Goal: Transaction & Acquisition: Purchase product/service

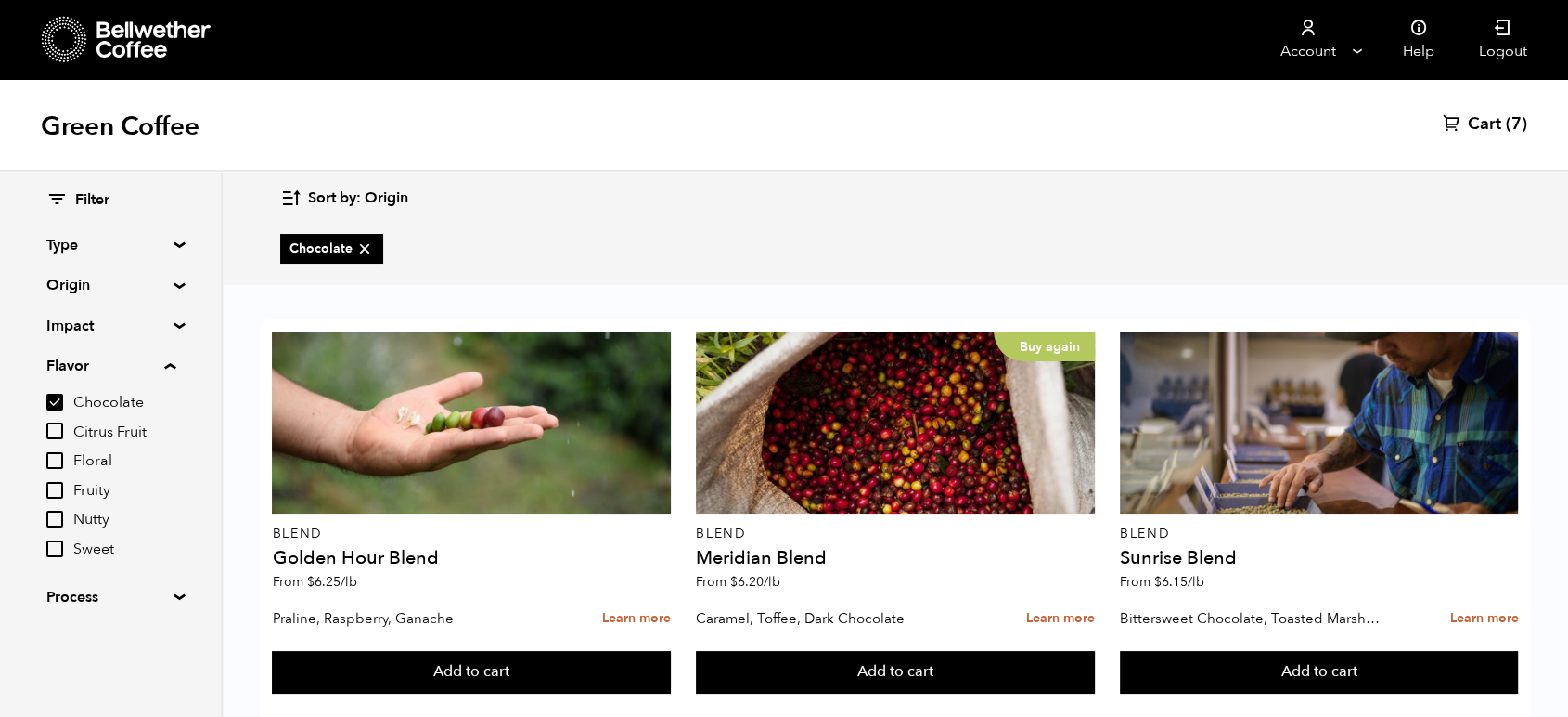
scroll to position [103, 0]
click at [58, 493] on input "Fruity" at bounding box center [55, 491] width 17 height 17
checkbox input "true"
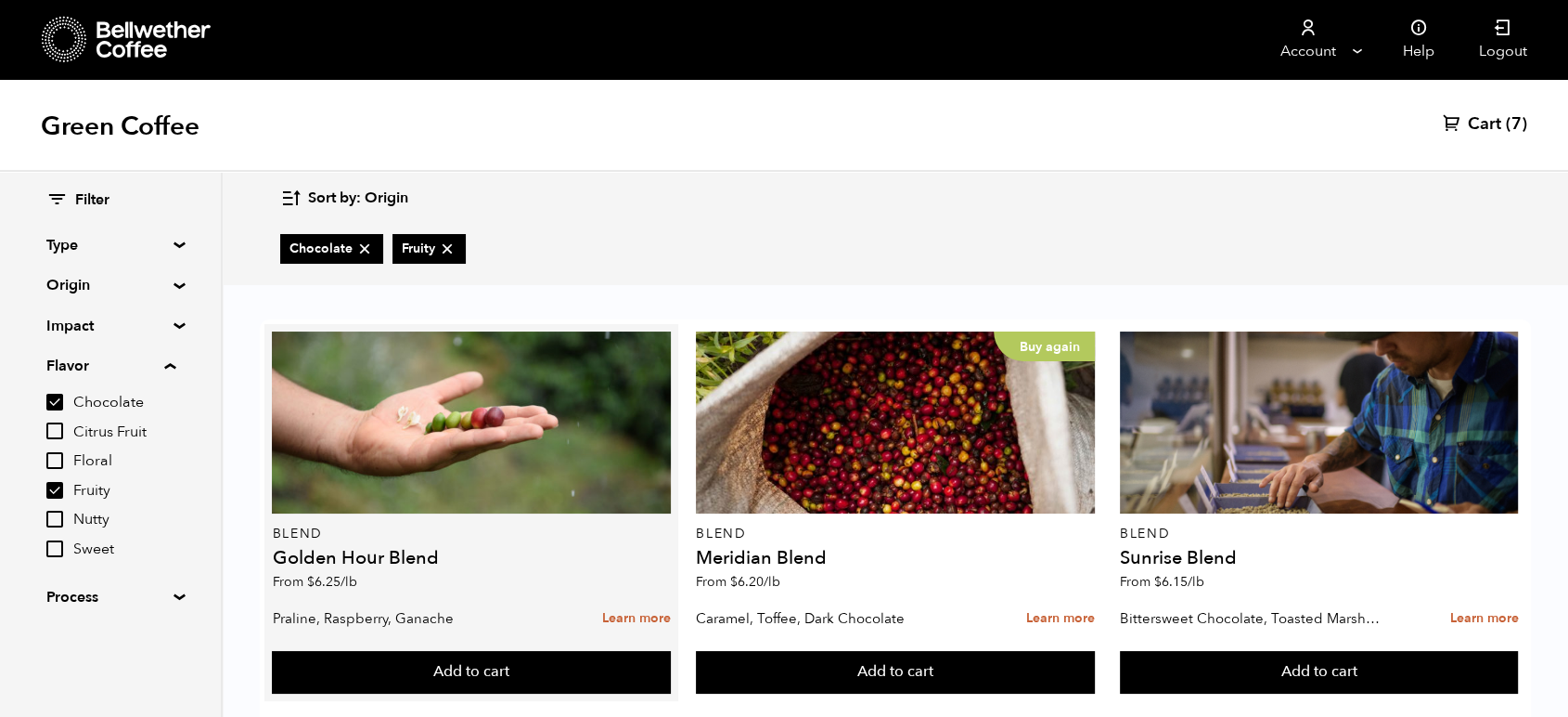
scroll to position [206, 0]
click at [602, 599] on link "Learn more" at bounding box center [637, 619] width 69 height 40
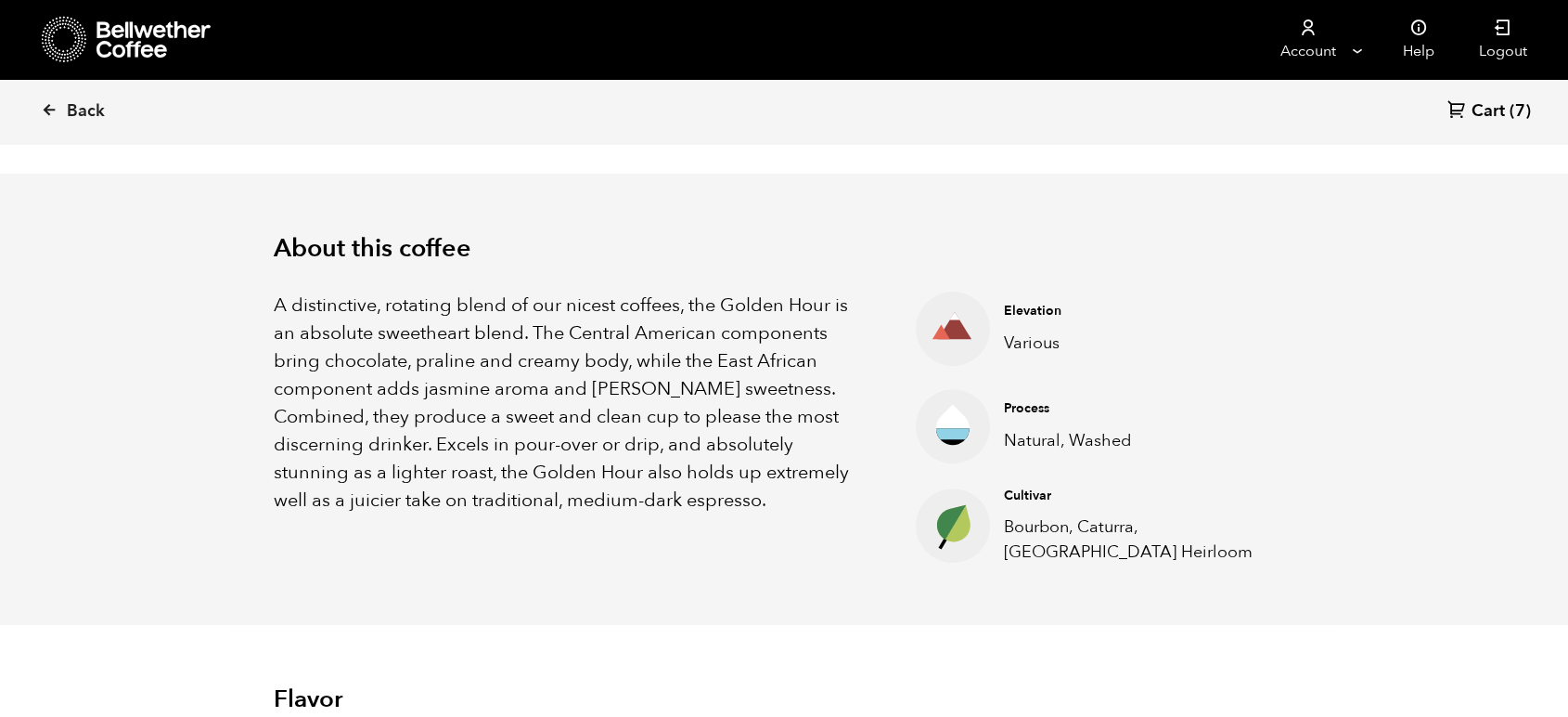
scroll to position [516, 0]
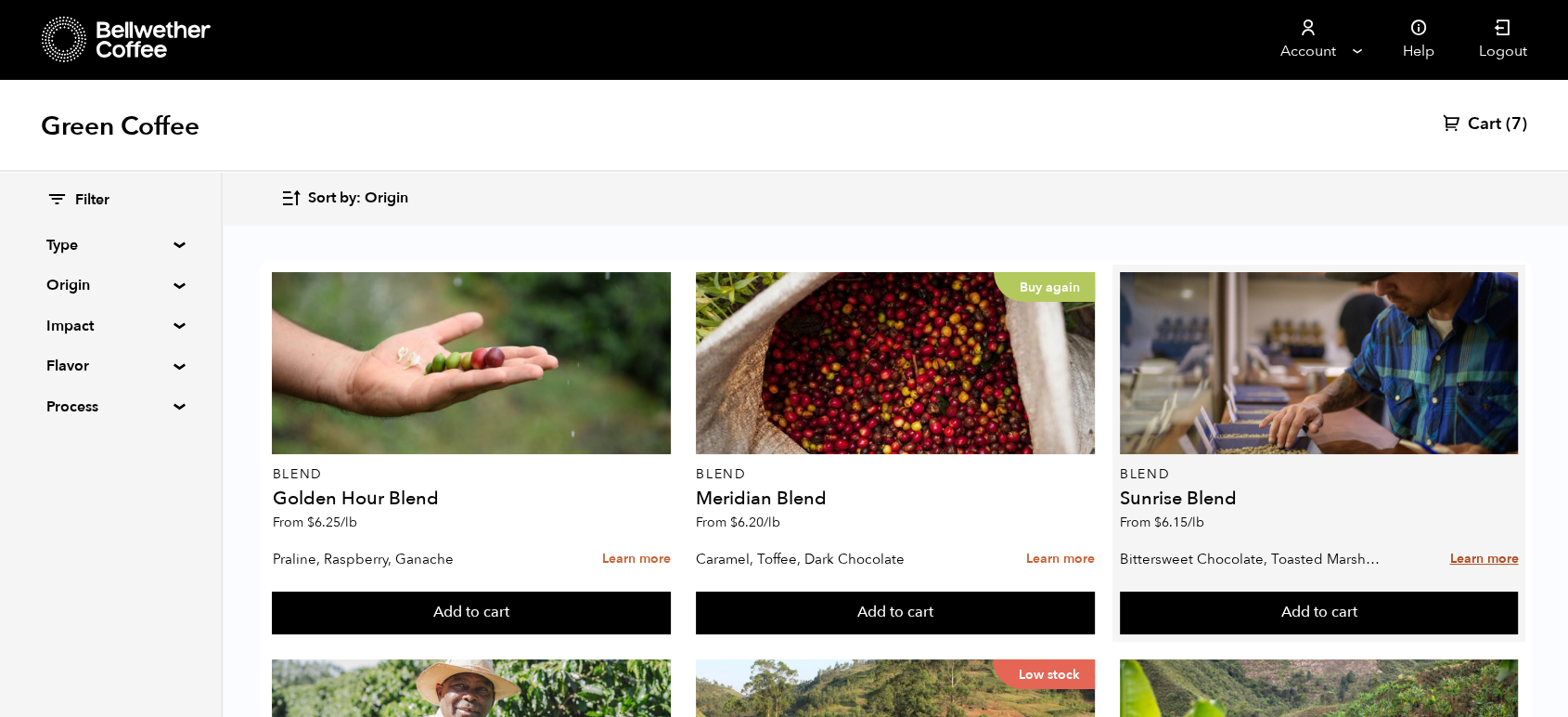
click at [1450, 553] on link "Learn more" at bounding box center [1484, 559] width 69 height 40
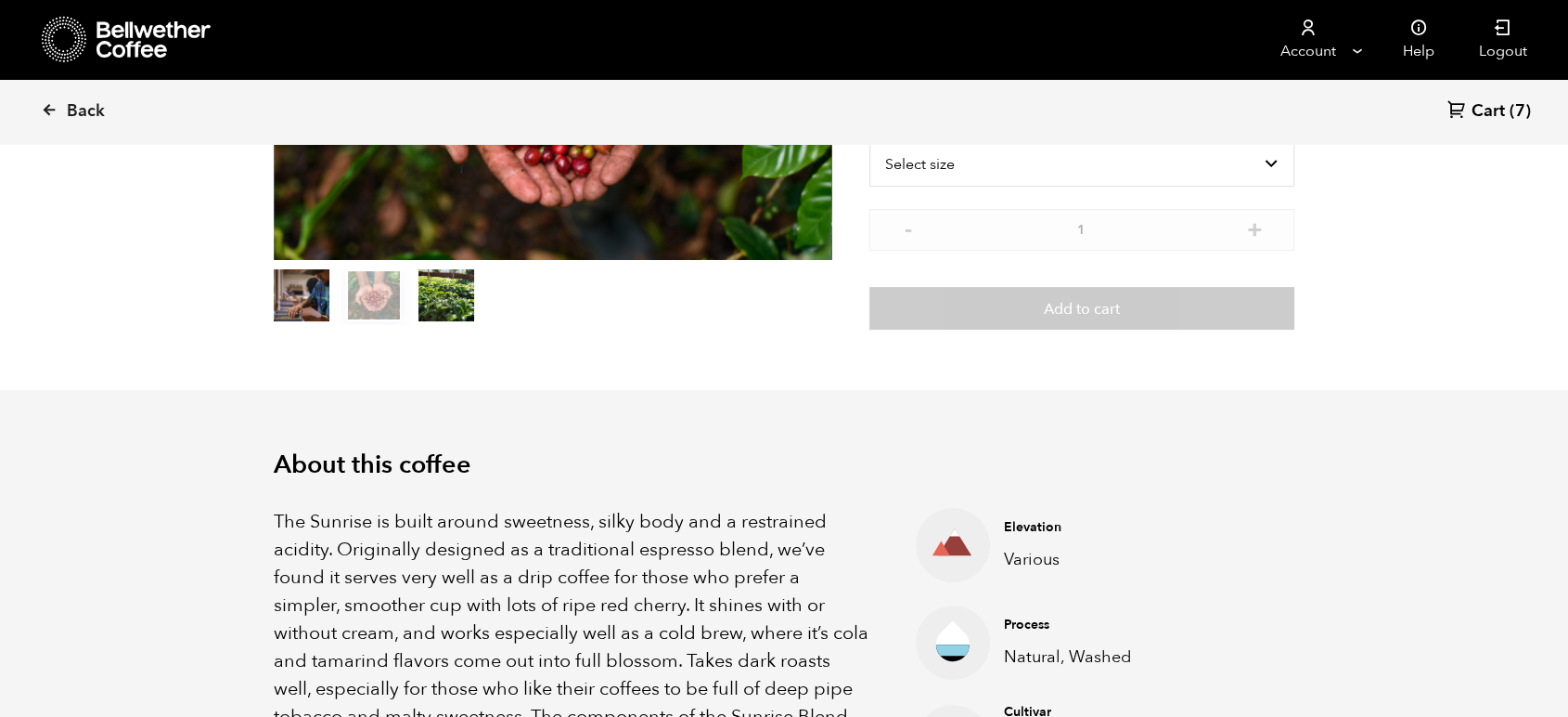
scroll to position [412, 0]
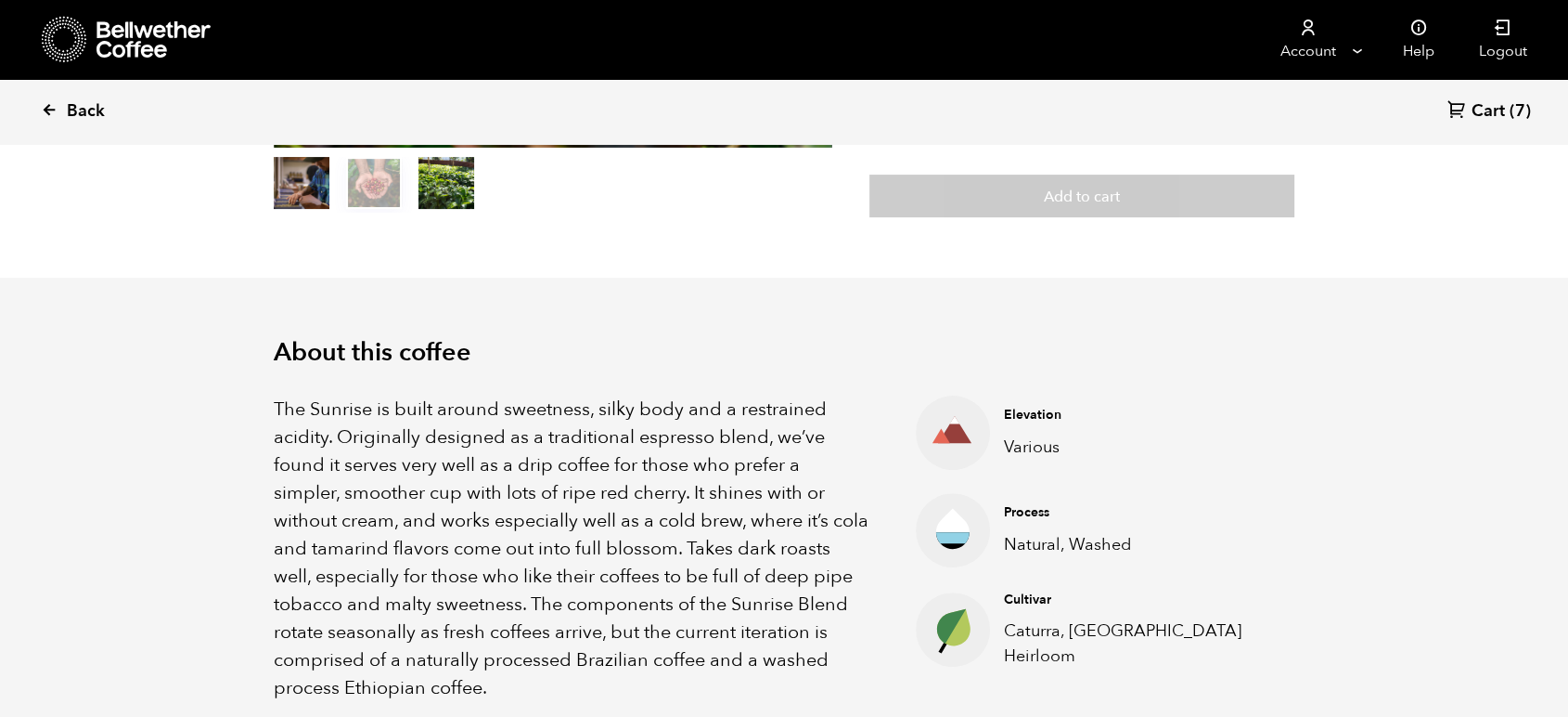
click at [76, 110] on span "Back" at bounding box center [86, 111] width 38 height 22
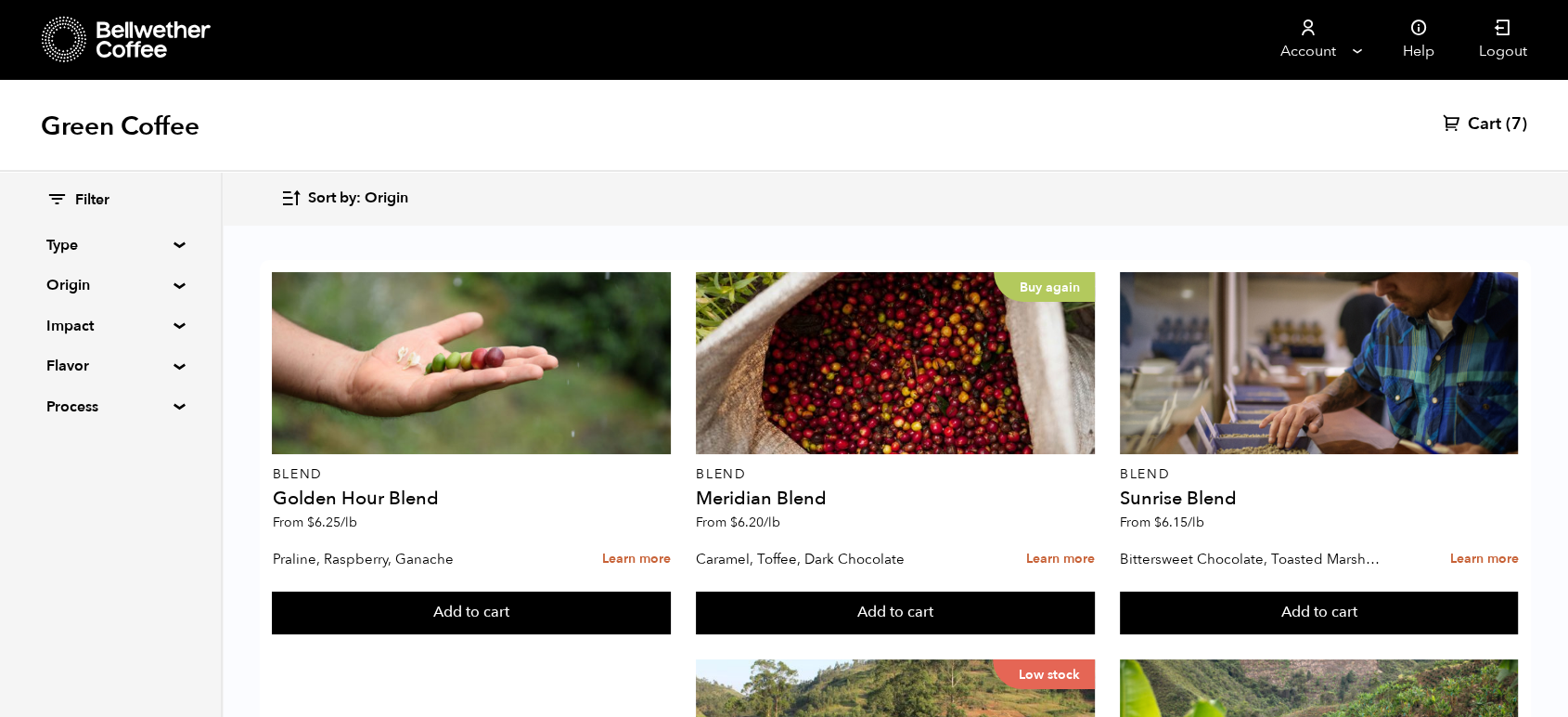
scroll to position [103, 0]
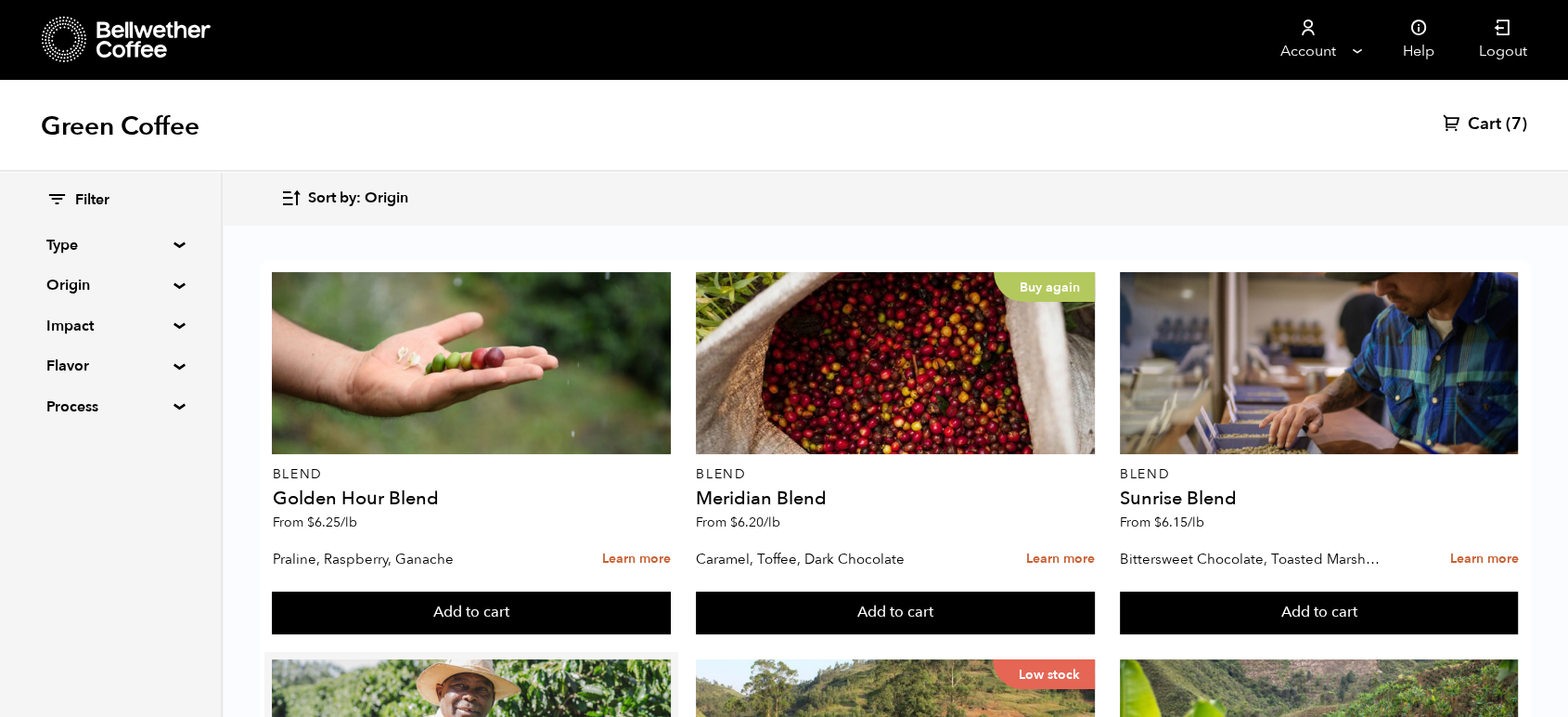
click at [59, 365] on summary "Flavor" at bounding box center [111, 365] width 128 height 22
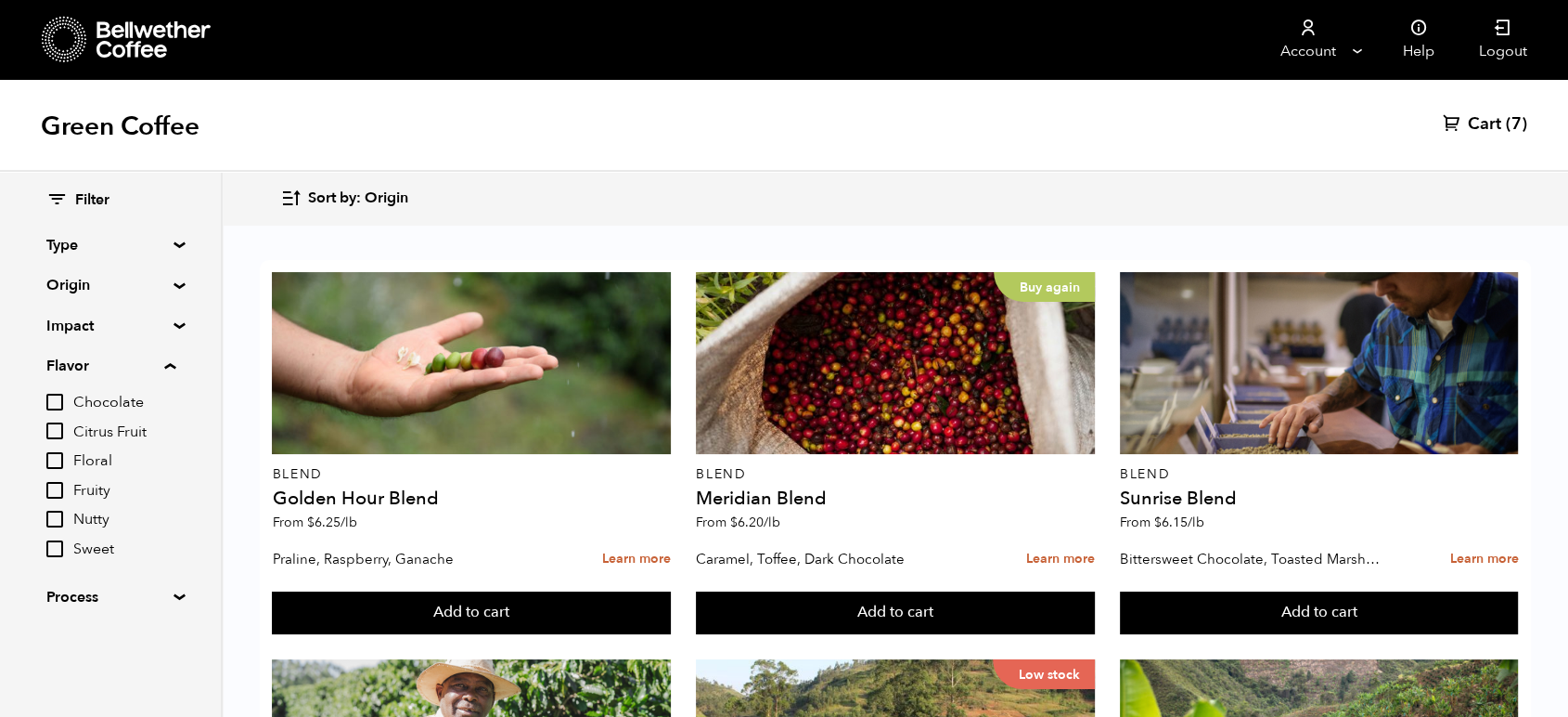
click at [62, 402] on input "Chocolate" at bounding box center [55, 402] width 17 height 17
checkbox input "true"
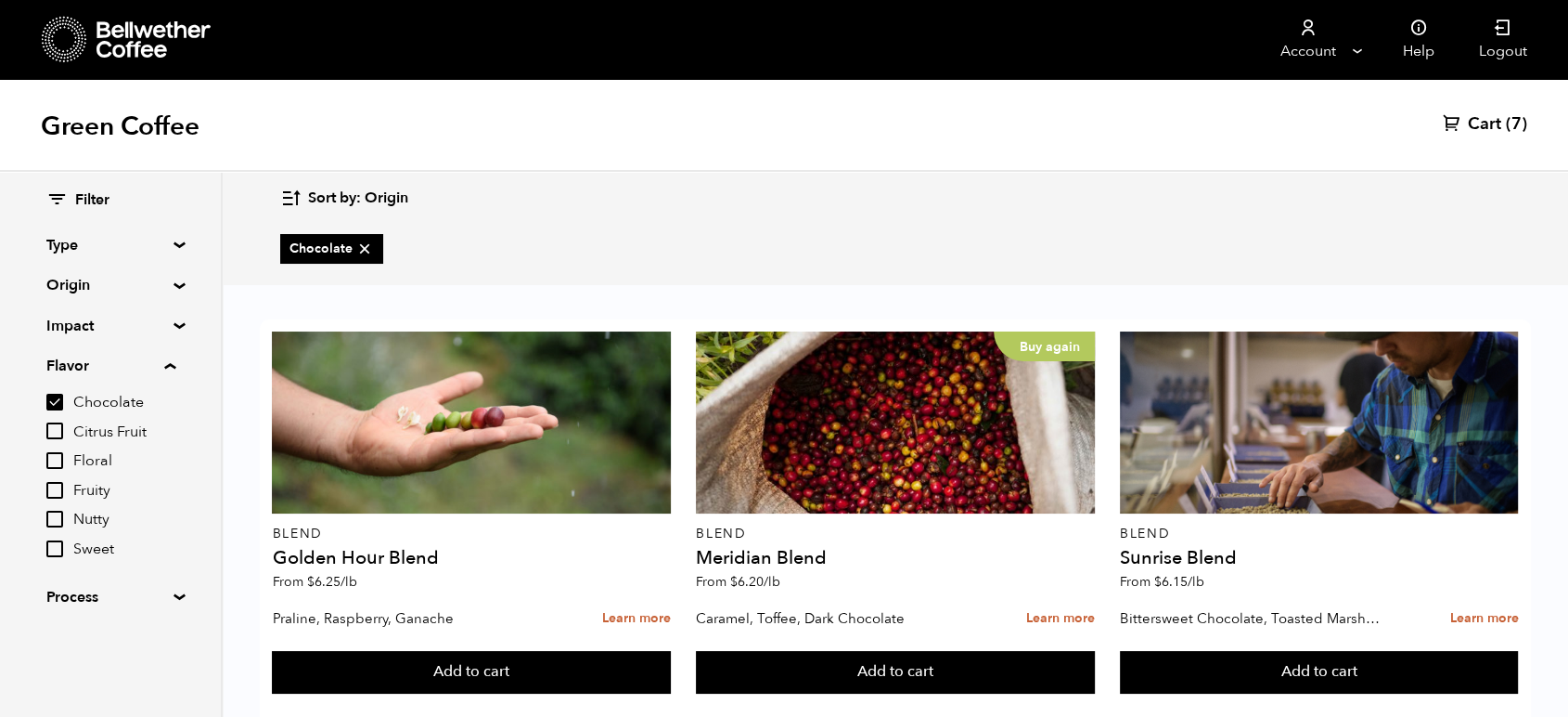
click at [54, 496] on input "Fruity" at bounding box center [55, 491] width 17 height 17
checkbox input "true"
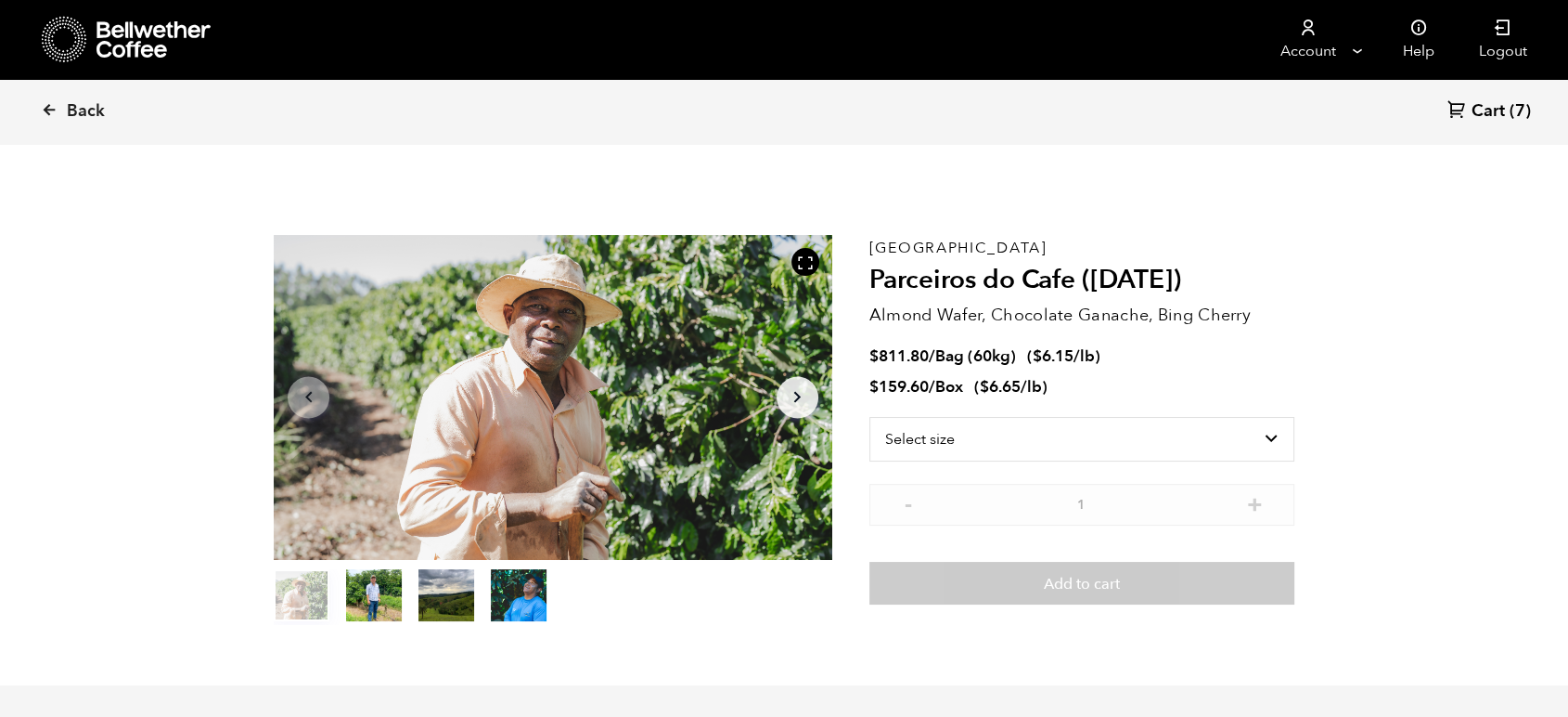
scroll to position [808, 987]
click at [94, 110] on span "Back" at bounding box center [86, 111] width 38 height 22
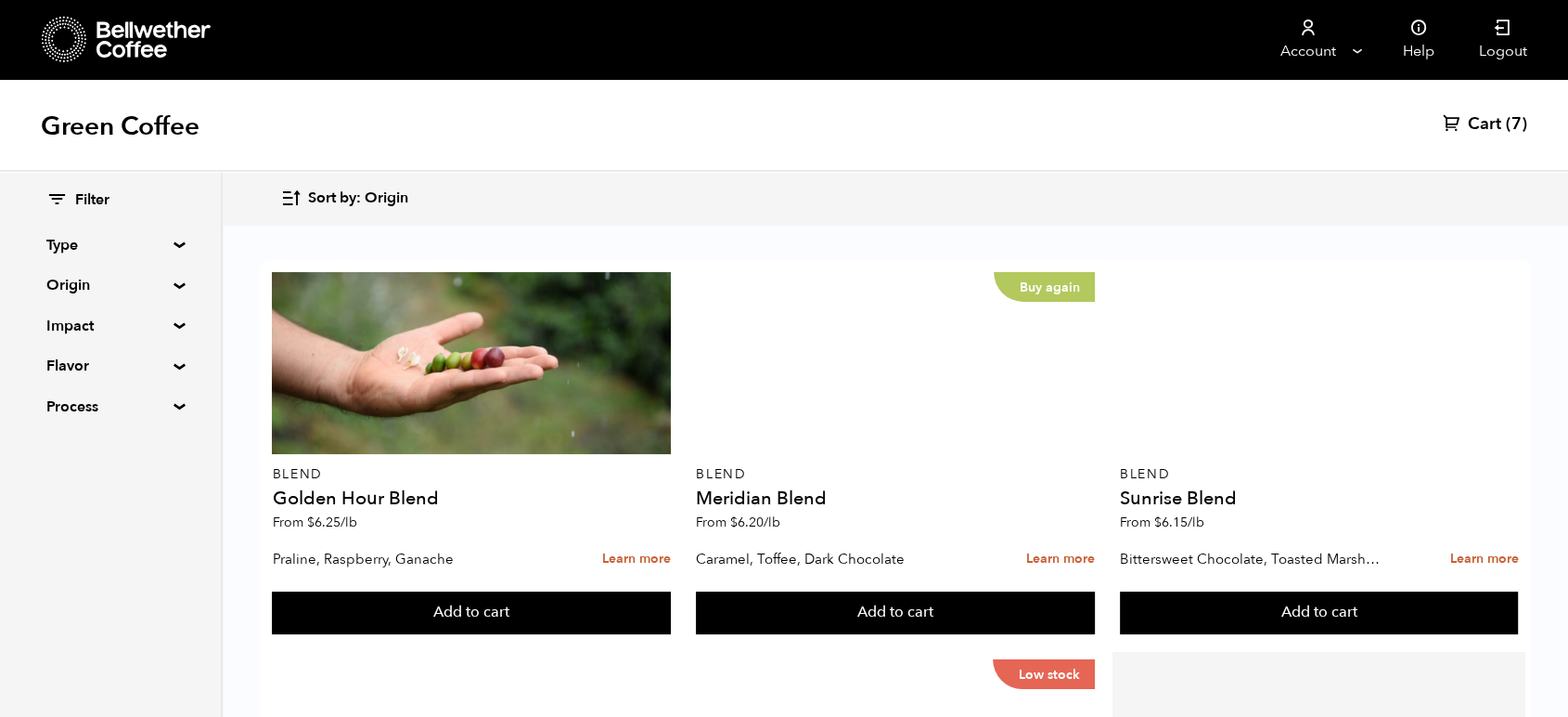
scroll to position [516, 0]
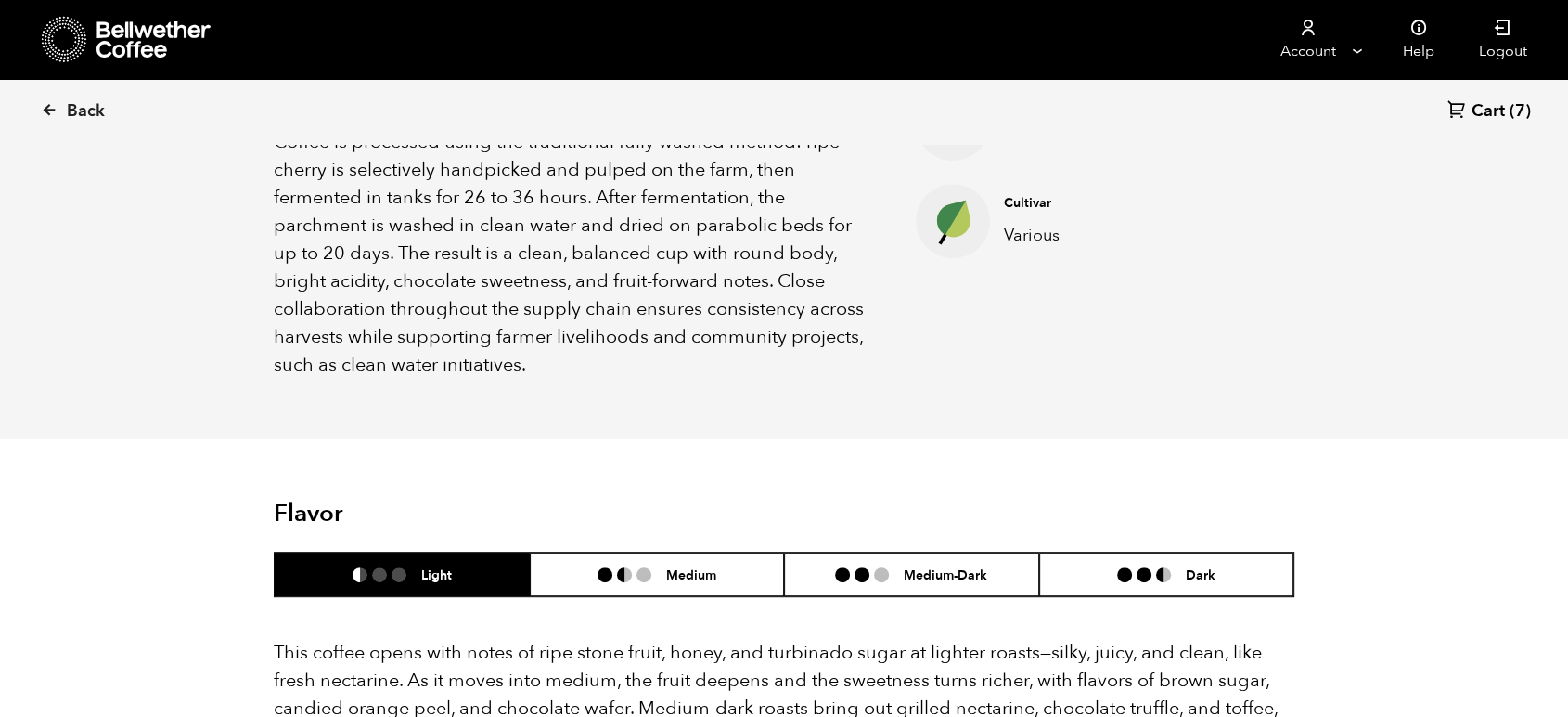
scroll to position [1031, 0]
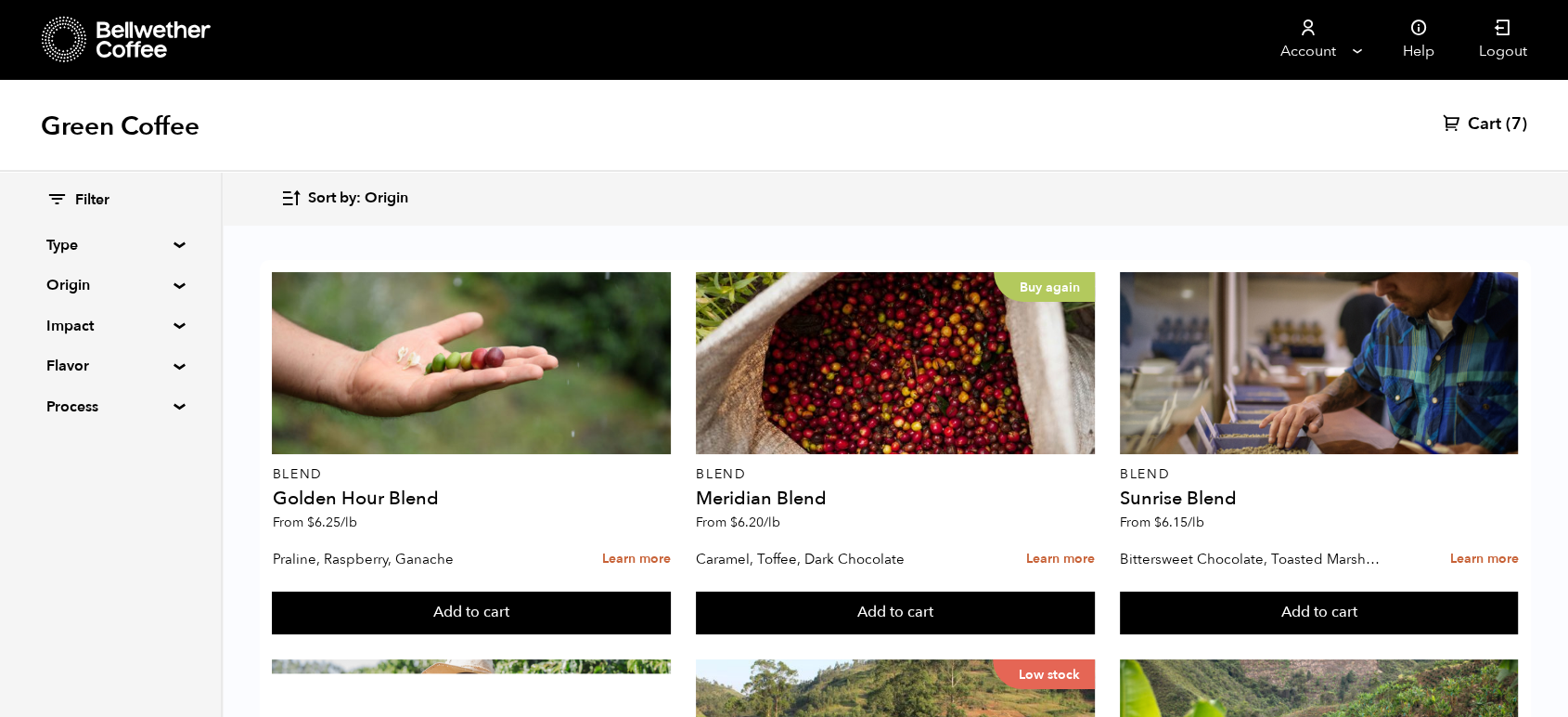
scroll to position [412, 0]
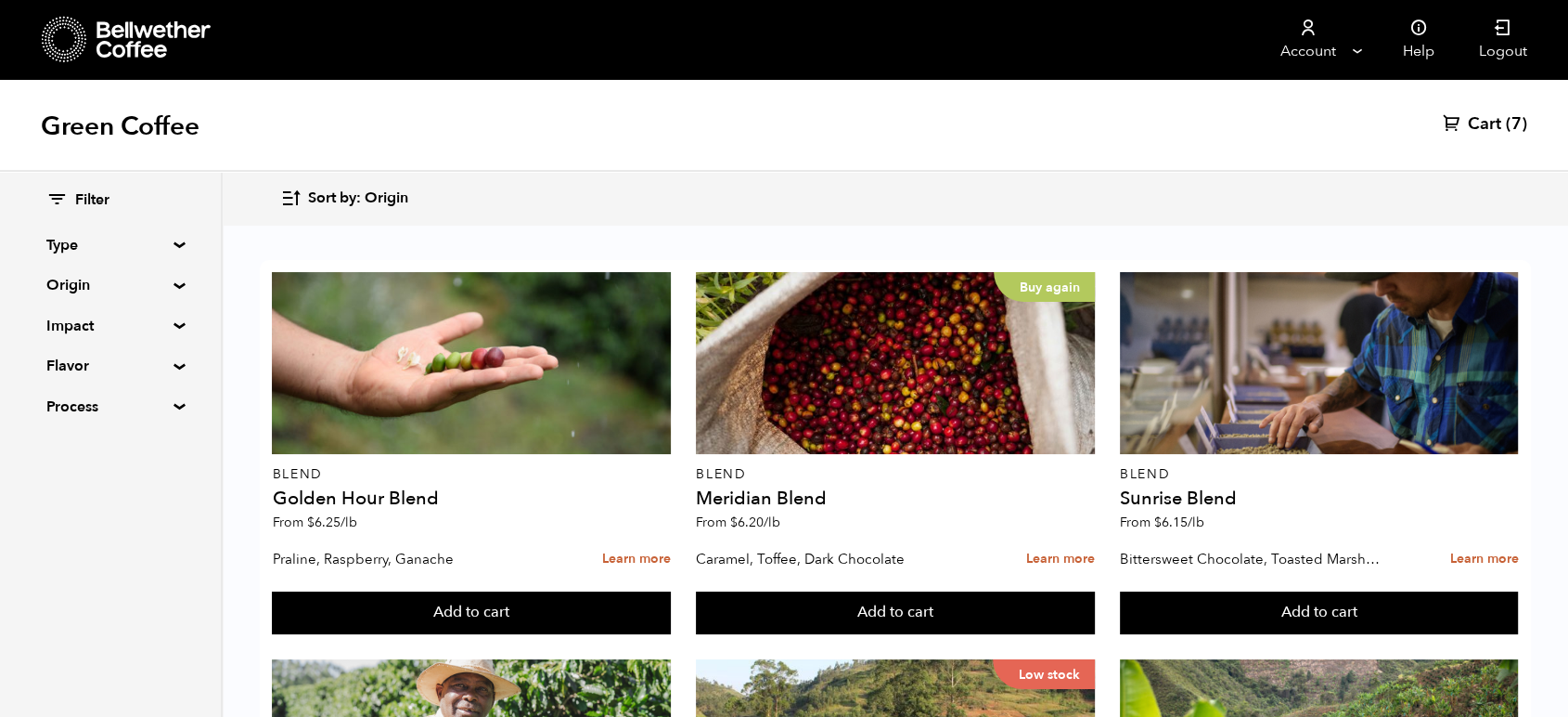
click at [87, 361] on summary "Flavor" at bounding box center [111, 365] width 128 height 22
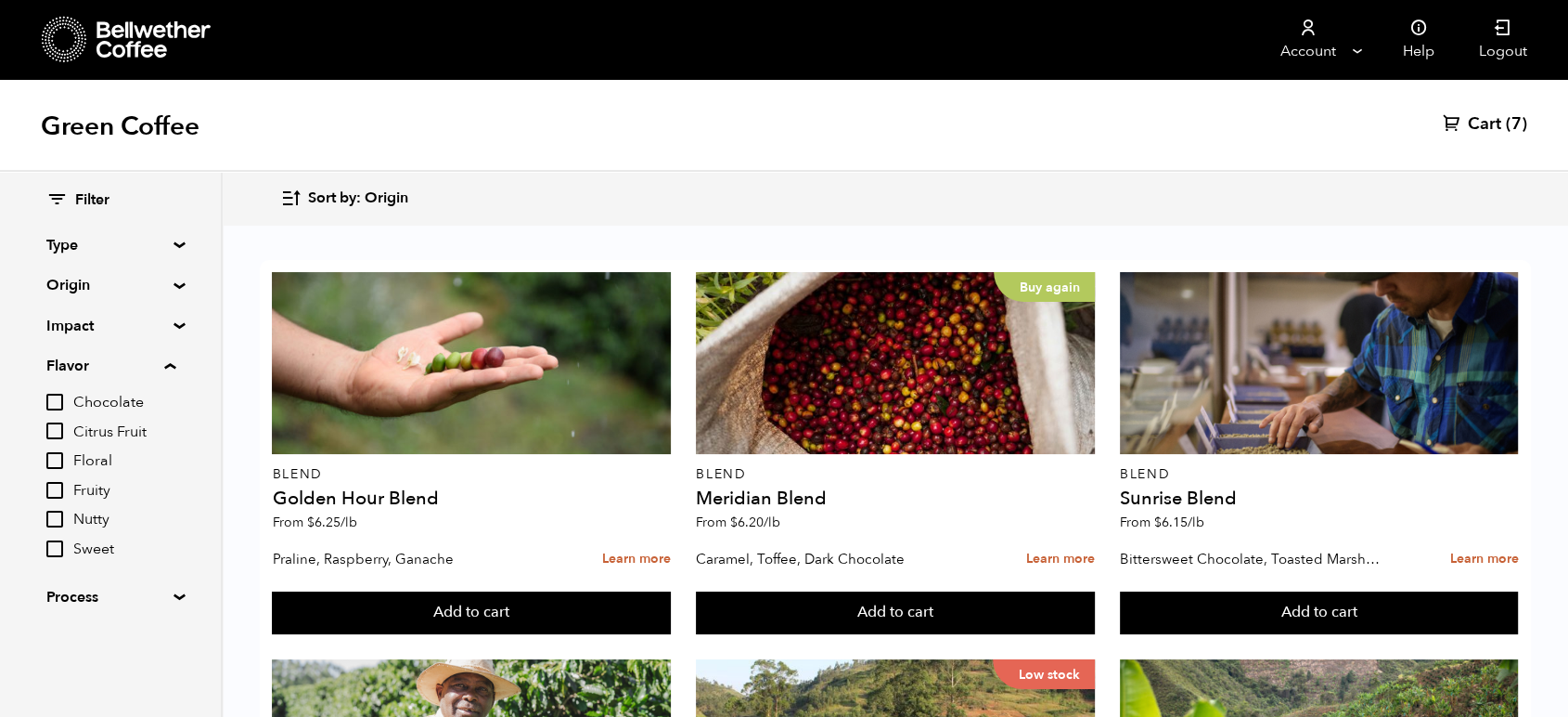
click at [79, 405] on span "Chocolate" at bounding box center [124, 402] width 102 height 20
click at [0, 0] on input "Chocolate" at bounding box center [0, 0] width 0 height 0
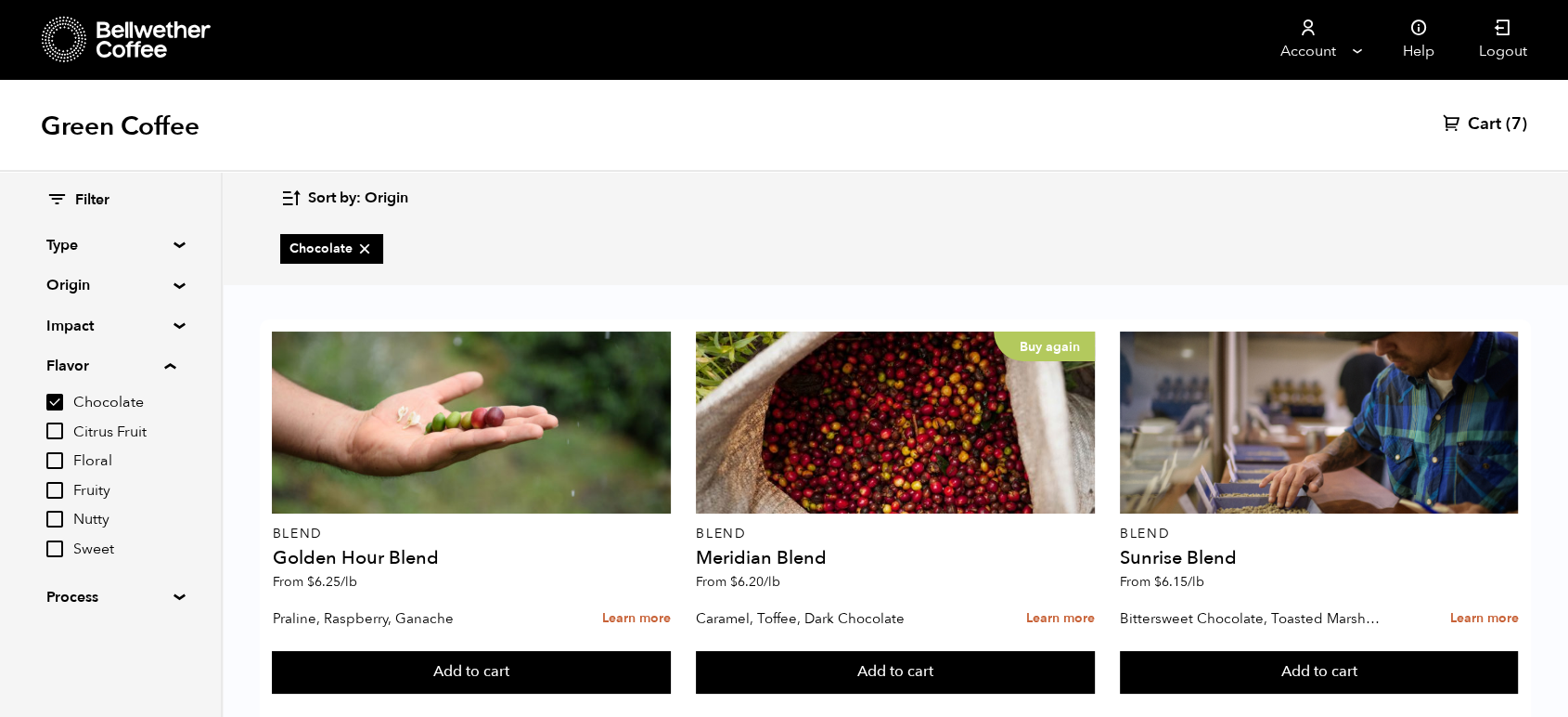
click at [56, 402] on input "Chocolate" at bounding box center [55, 402] width 17 height 17
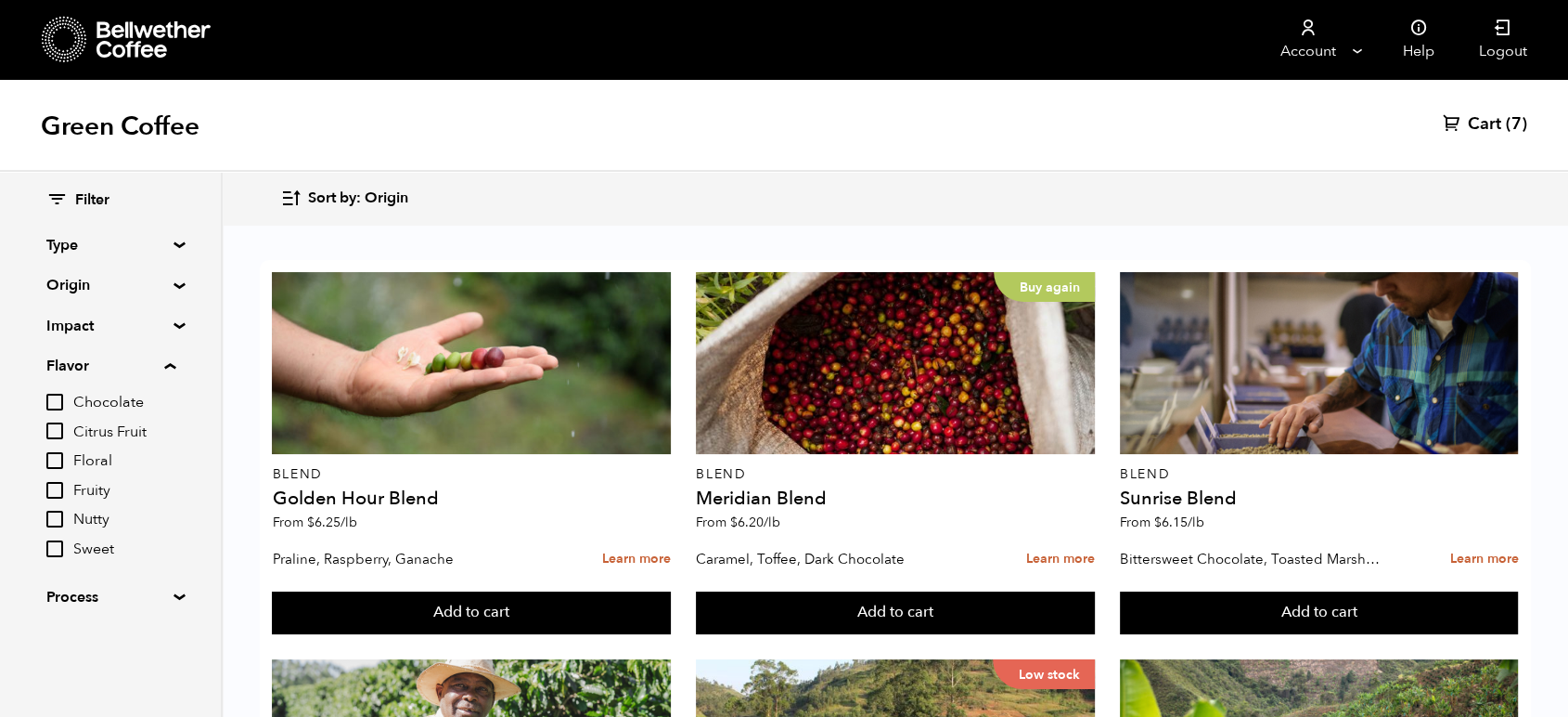
click at [56, 402] on input "Chocolate" at bounding box center [55, 402] width 17 height 17
checkbox input "true"
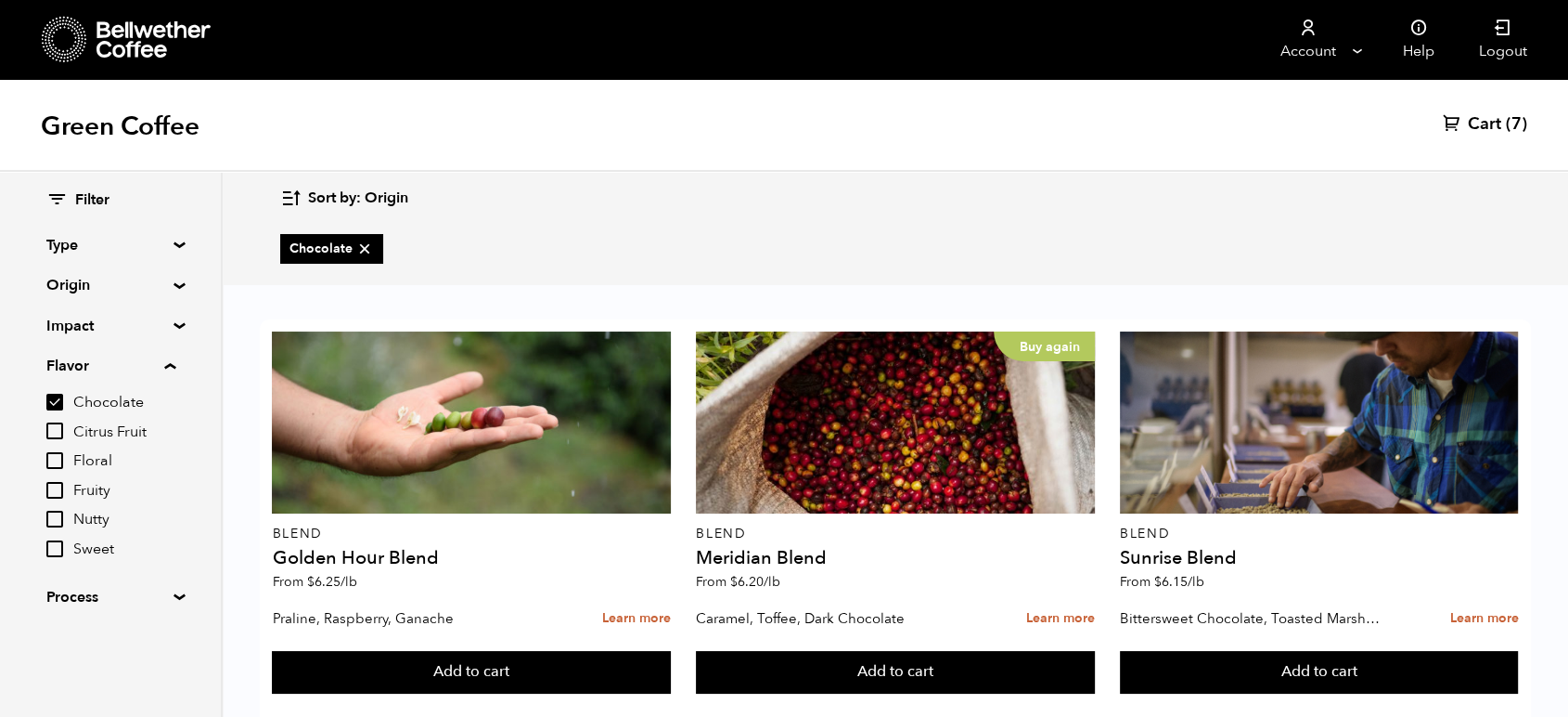
click at [58, 486] on input "Fruity" at bounding box center [55, 491] width 17 height 17
checkbox input "true"
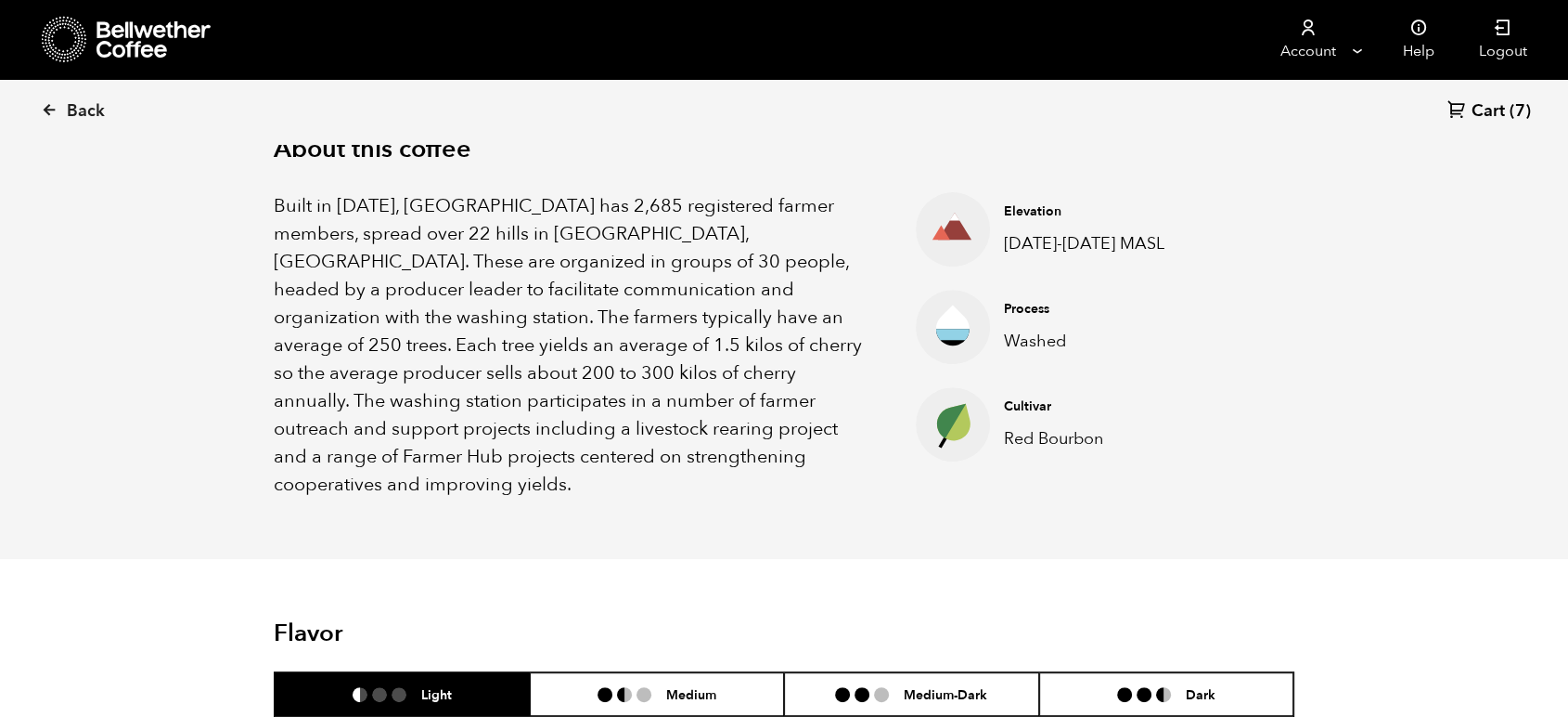
scroll to position [928, 0]
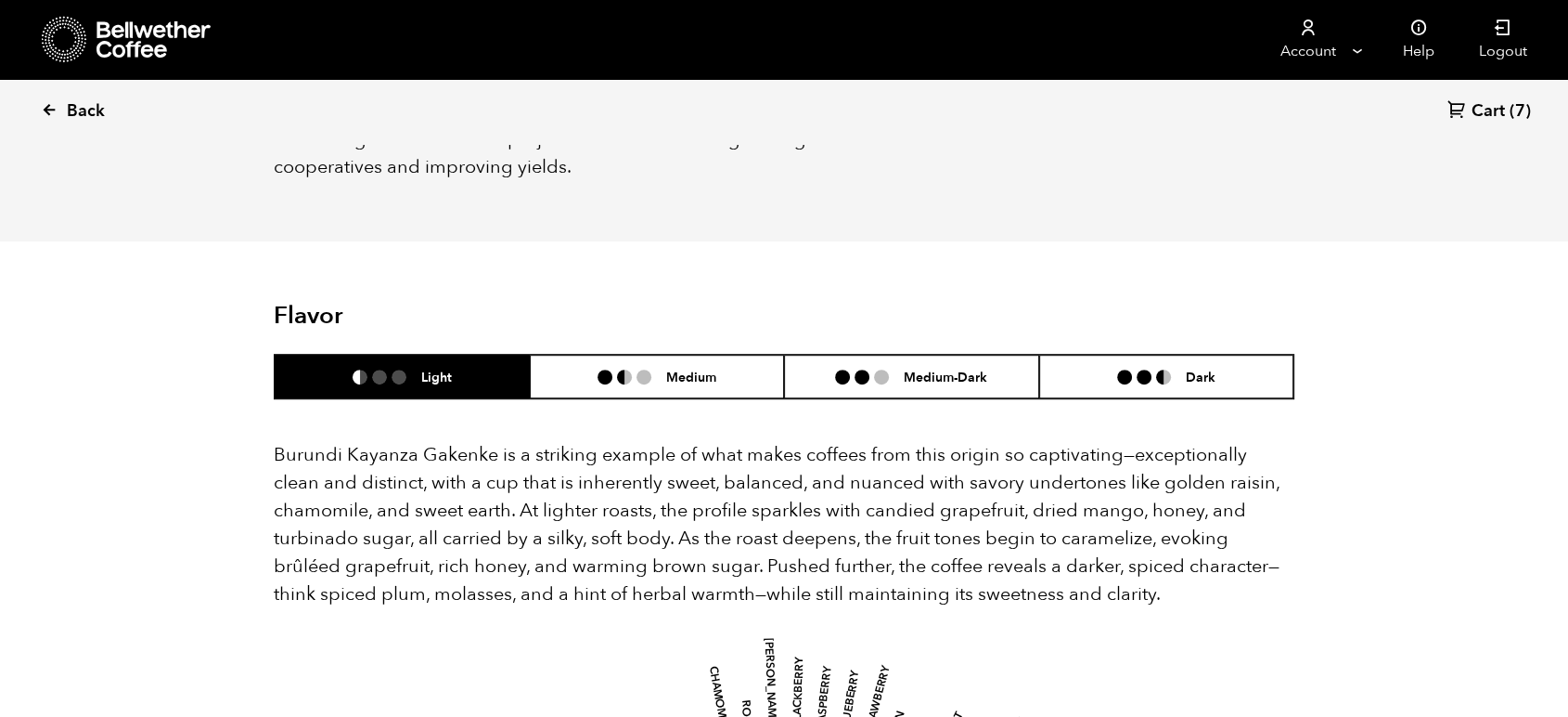
click at [47, 107] on icon at bounding box center [50, 110] width 17 height 17
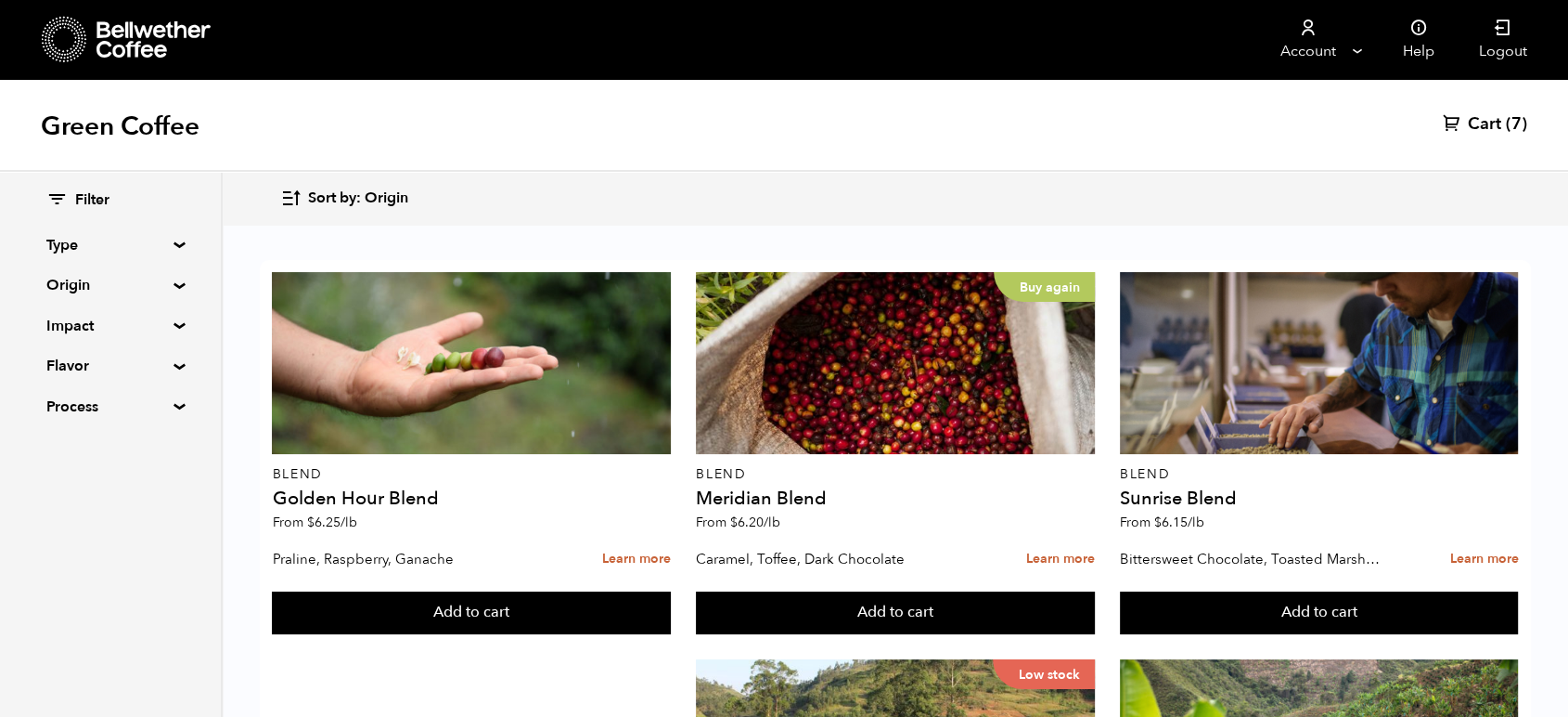
click at [82, 361] on summary "Flavor" at bounding box center [111, 365] width 128 height 22
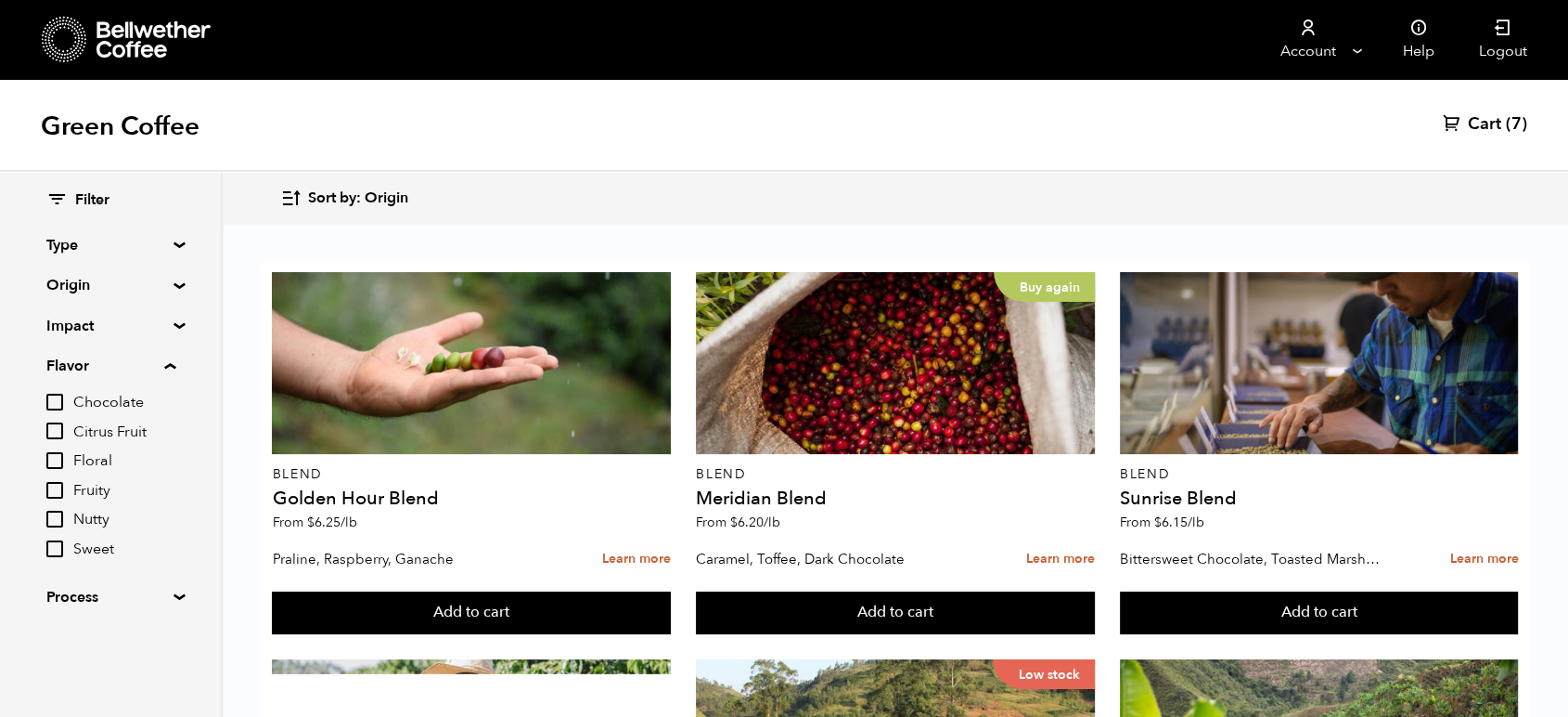
click at [55, 401] on input "Chocolate" at bounding box center [55, 402] width 17 height 17
checkbox input "true"
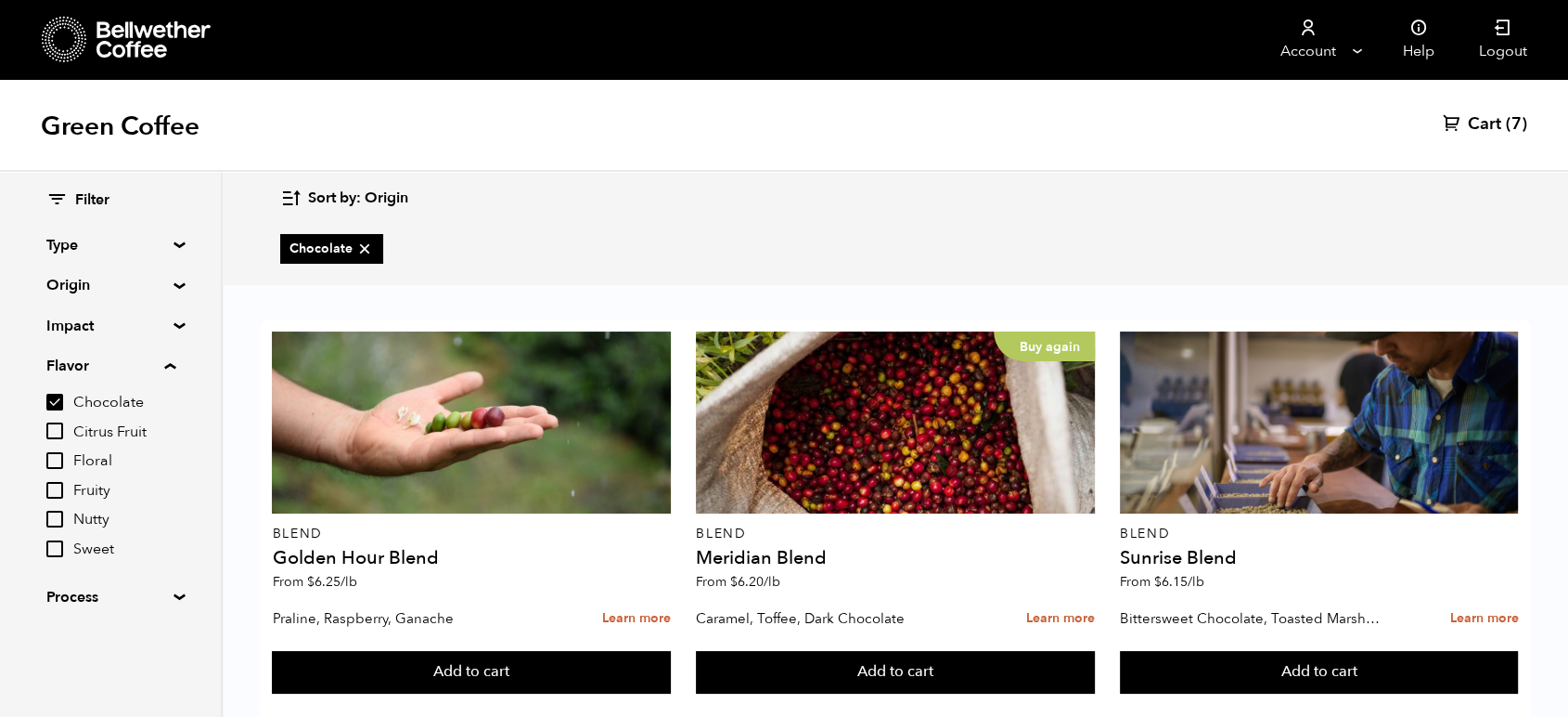
click at [57, 485] on input "Fruity" at bounding box center [55, 491] width 17 height 17
checkbox input "true"
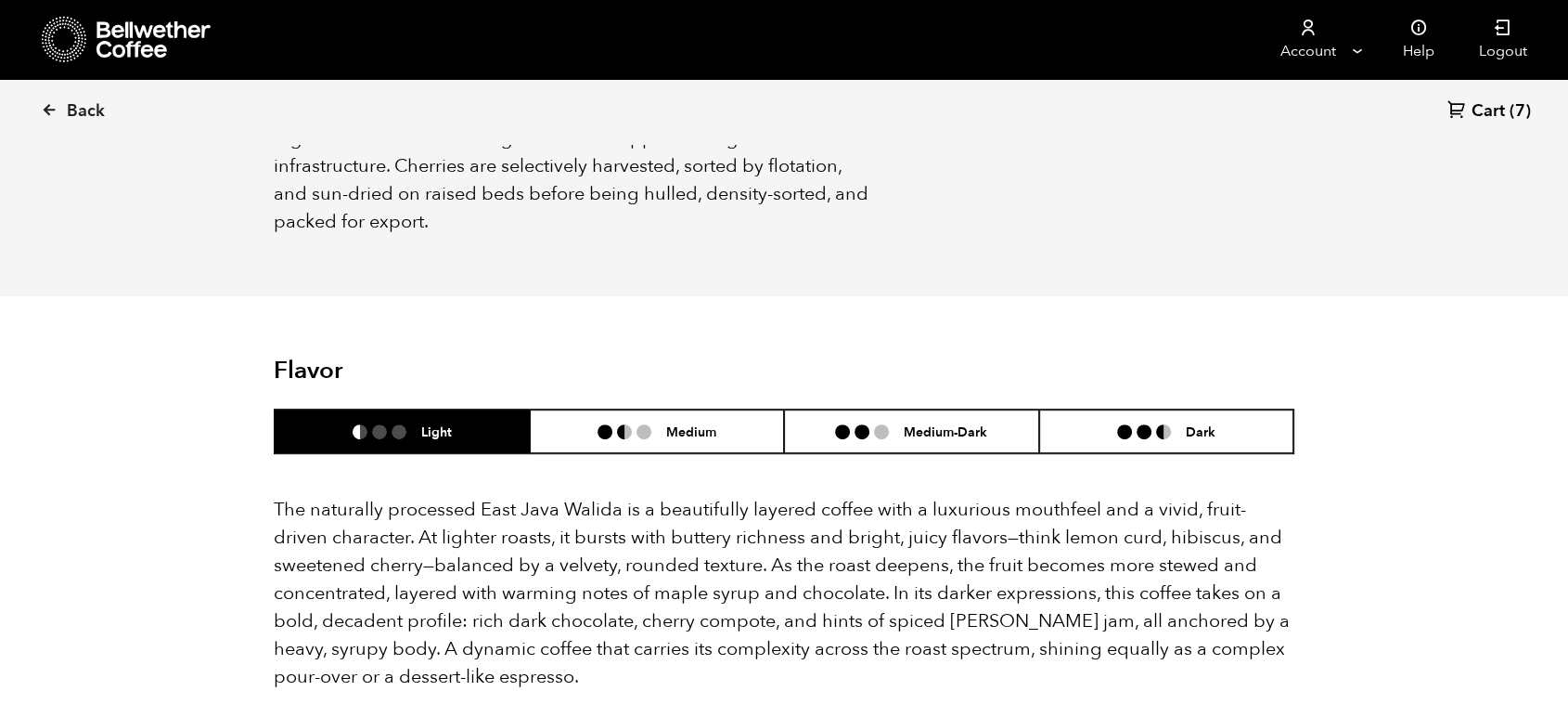
scroll to position [1134, 0]
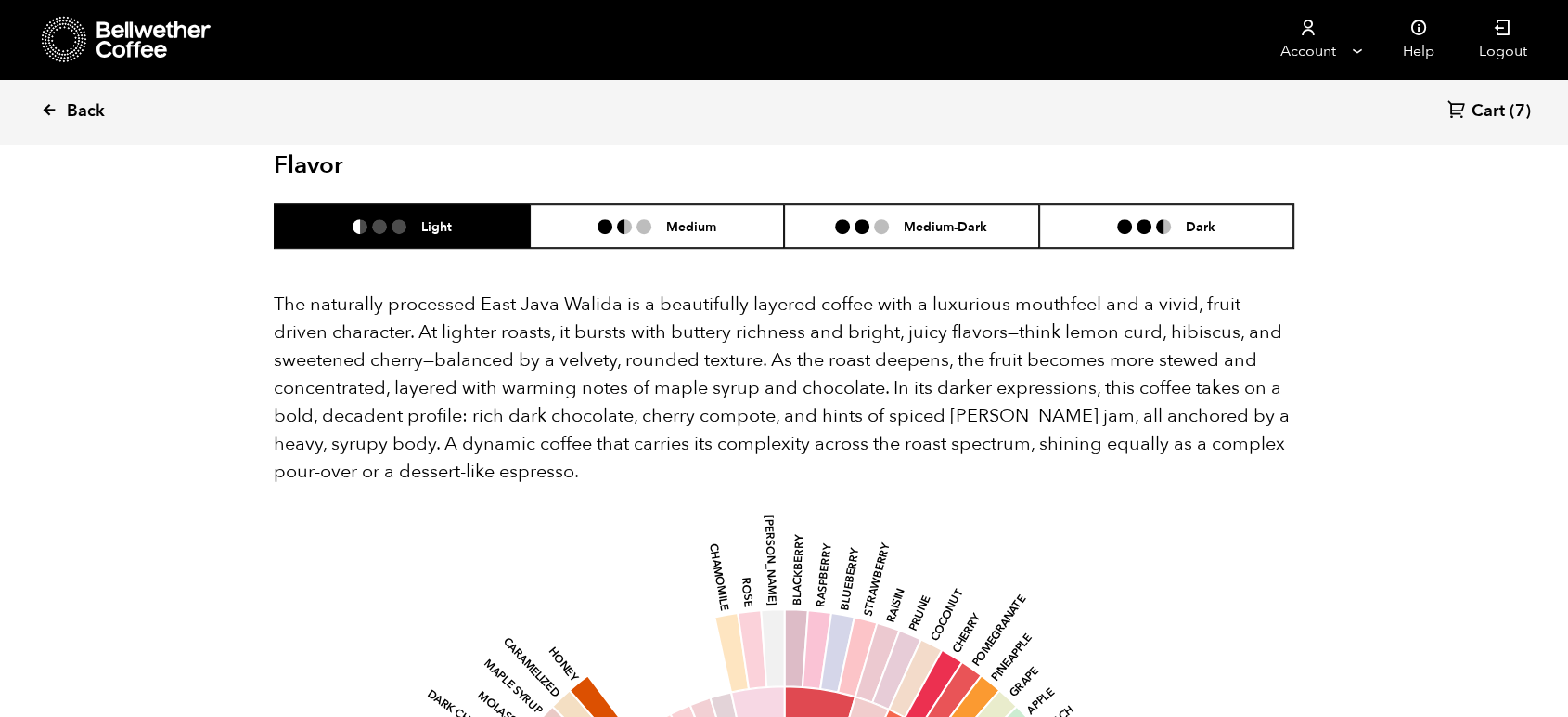
click at [52, 107] on icon at bounding box center [50, 110] width 17 height 17
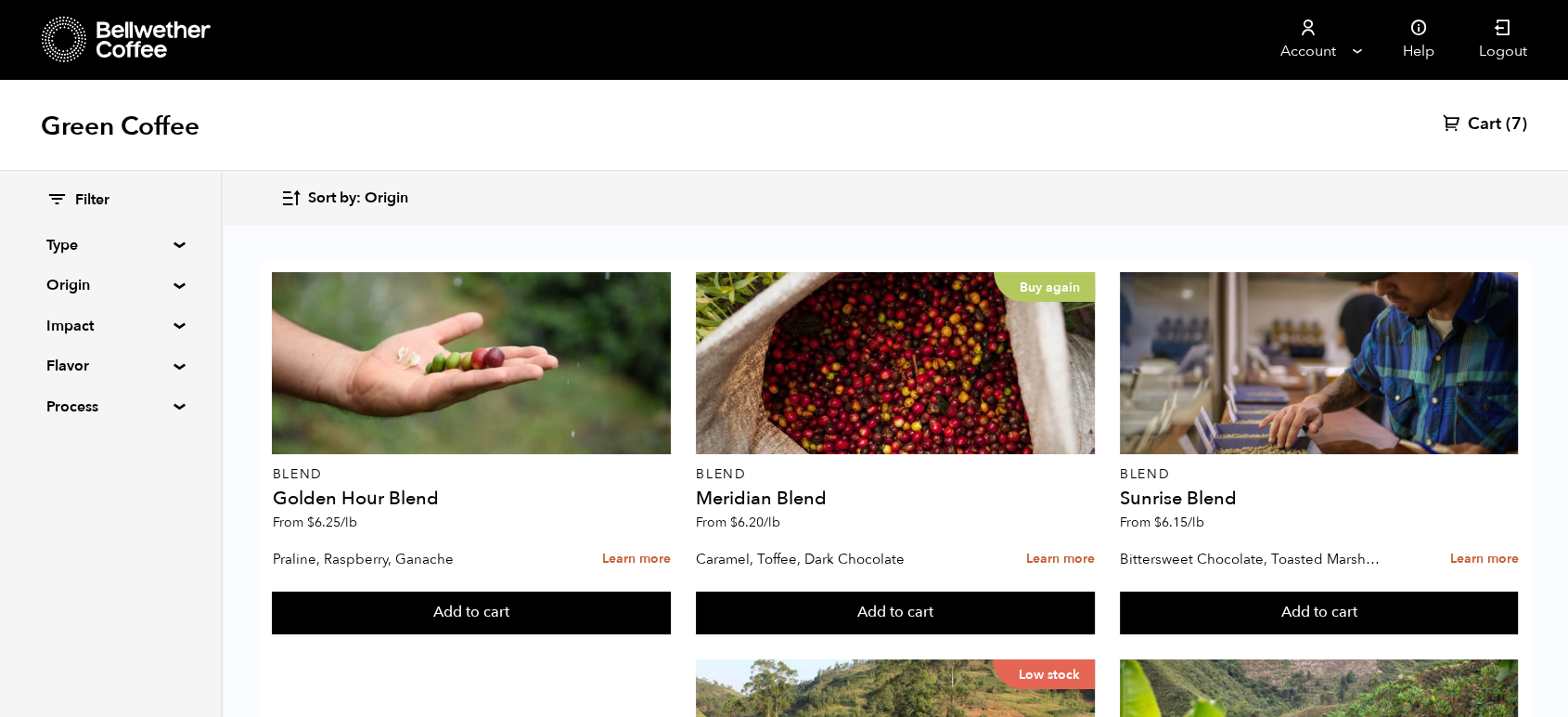
click at [68, 366] on summary "Flavor" at bounding box center [111, 365] width 128 height 22
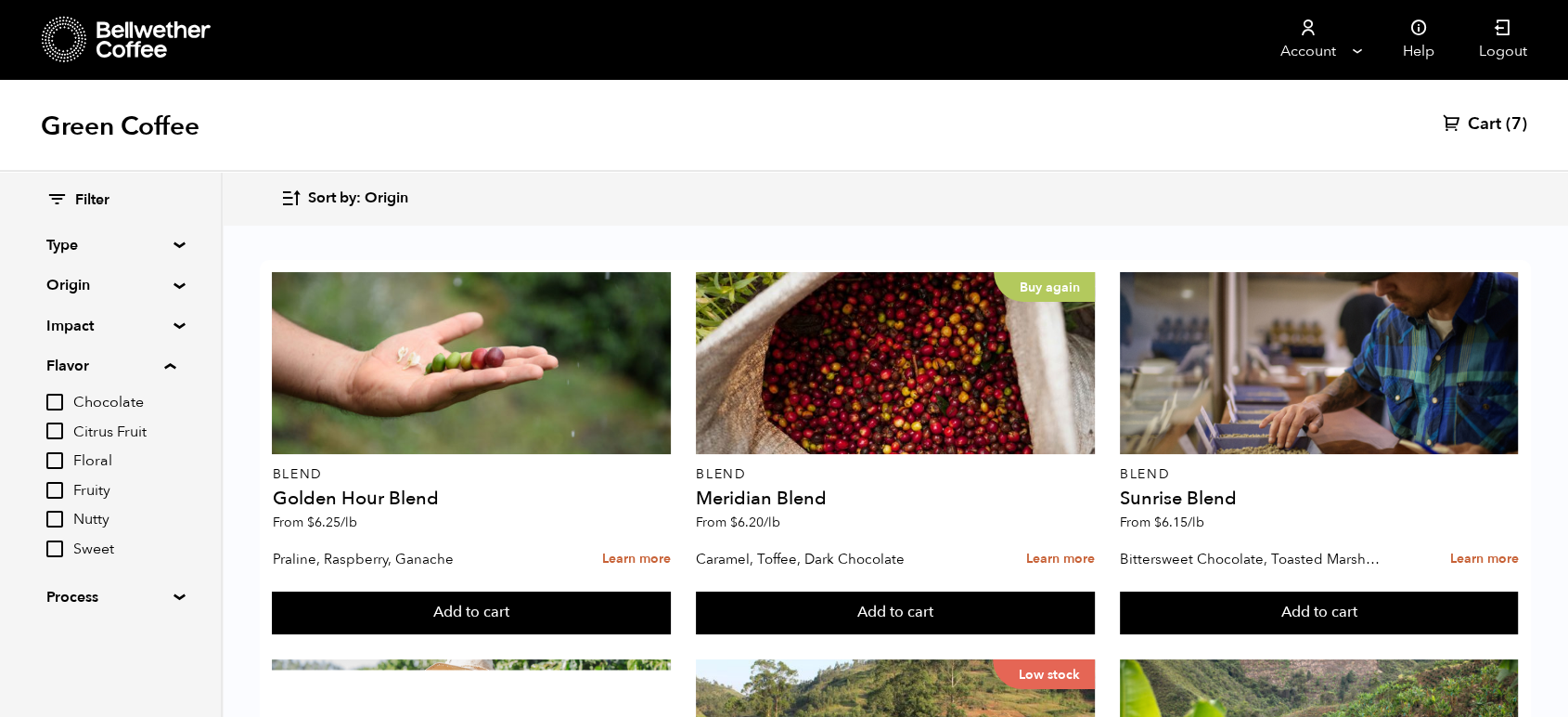
click at [52, 400] on input "Chocolate" at bounding box center [55, 402] width 17 height 17
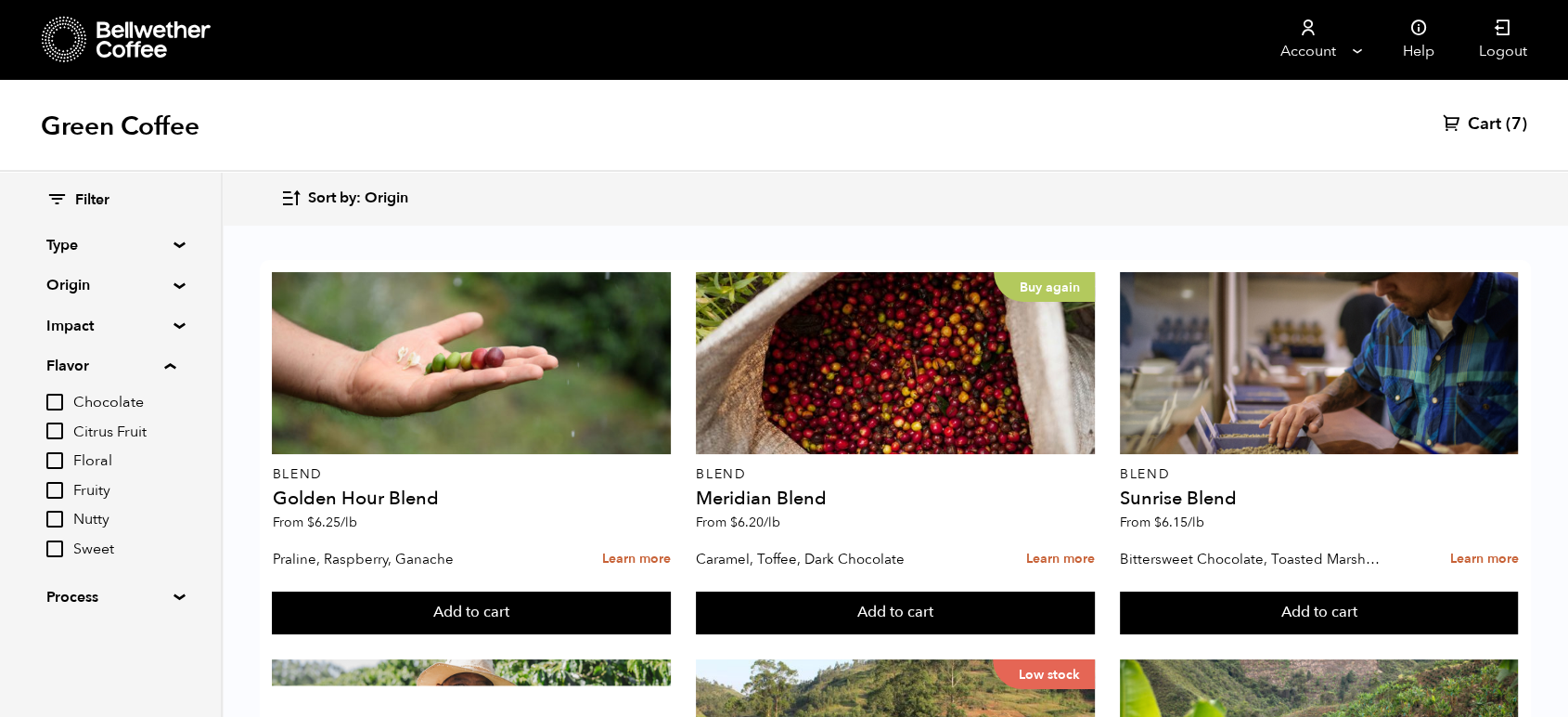
checkbox input "true"
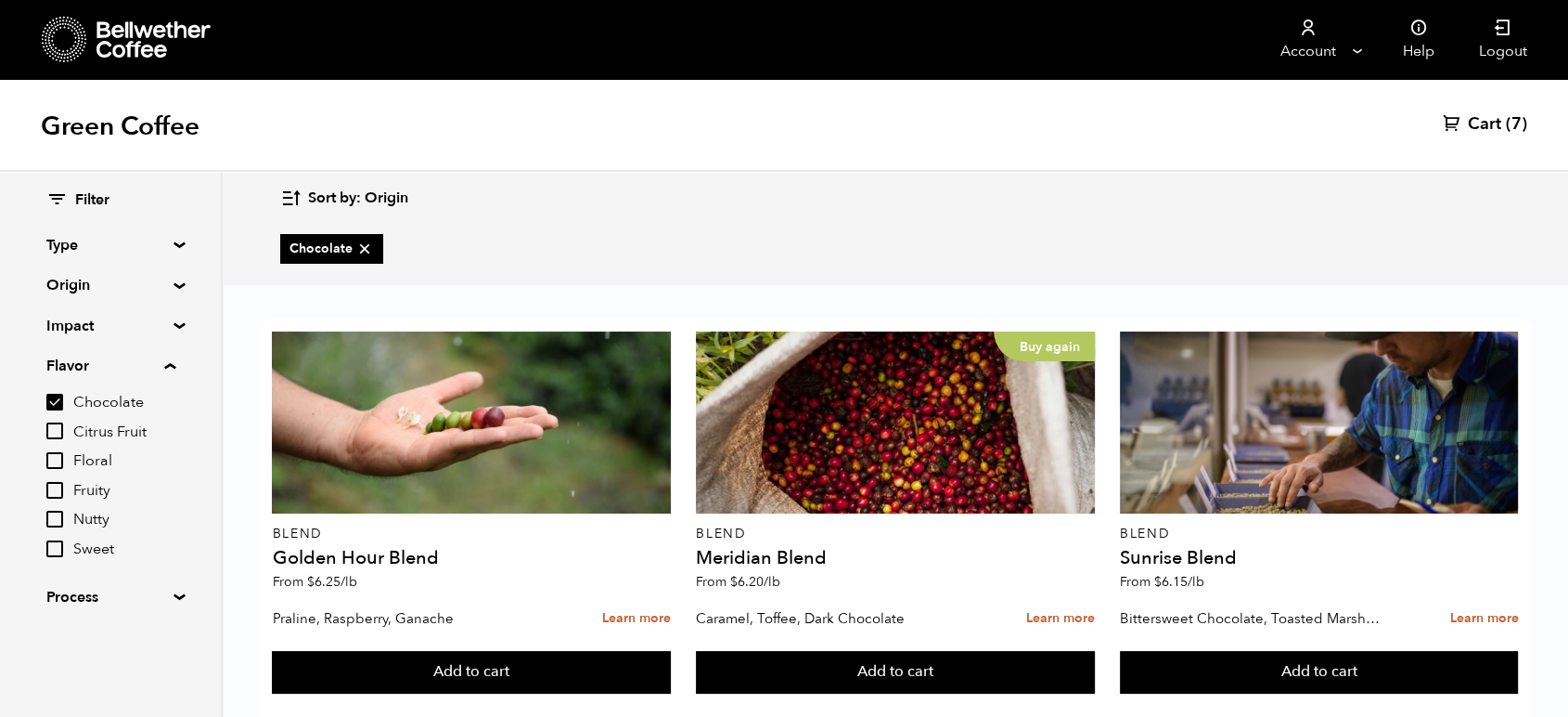
click at [58, 488] on input "Fruity" at bounding box center [55, 491] width 17 height 17
checkbox input "true"
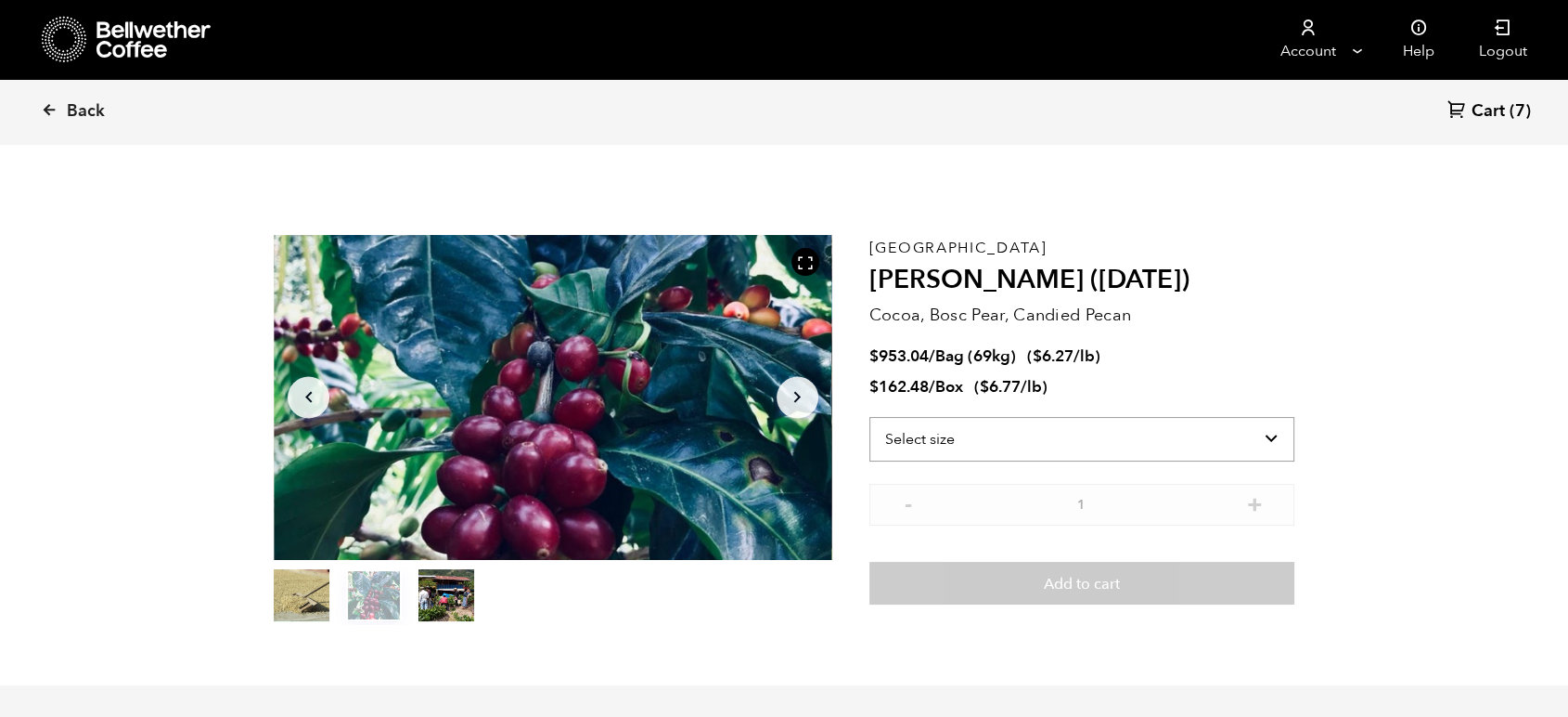
click at [1076, 440] on select "Select size Bag (69kg) (152 lbs) Box (24 lbs)" at bounding box center [1081, 439] width 425 height 45
select select "box"
click at [869, 417] on select "Select size Bag (69kg) (152 lbs) Box (24 lbs)" at bounding box center [1081, 439] width 425 height 45
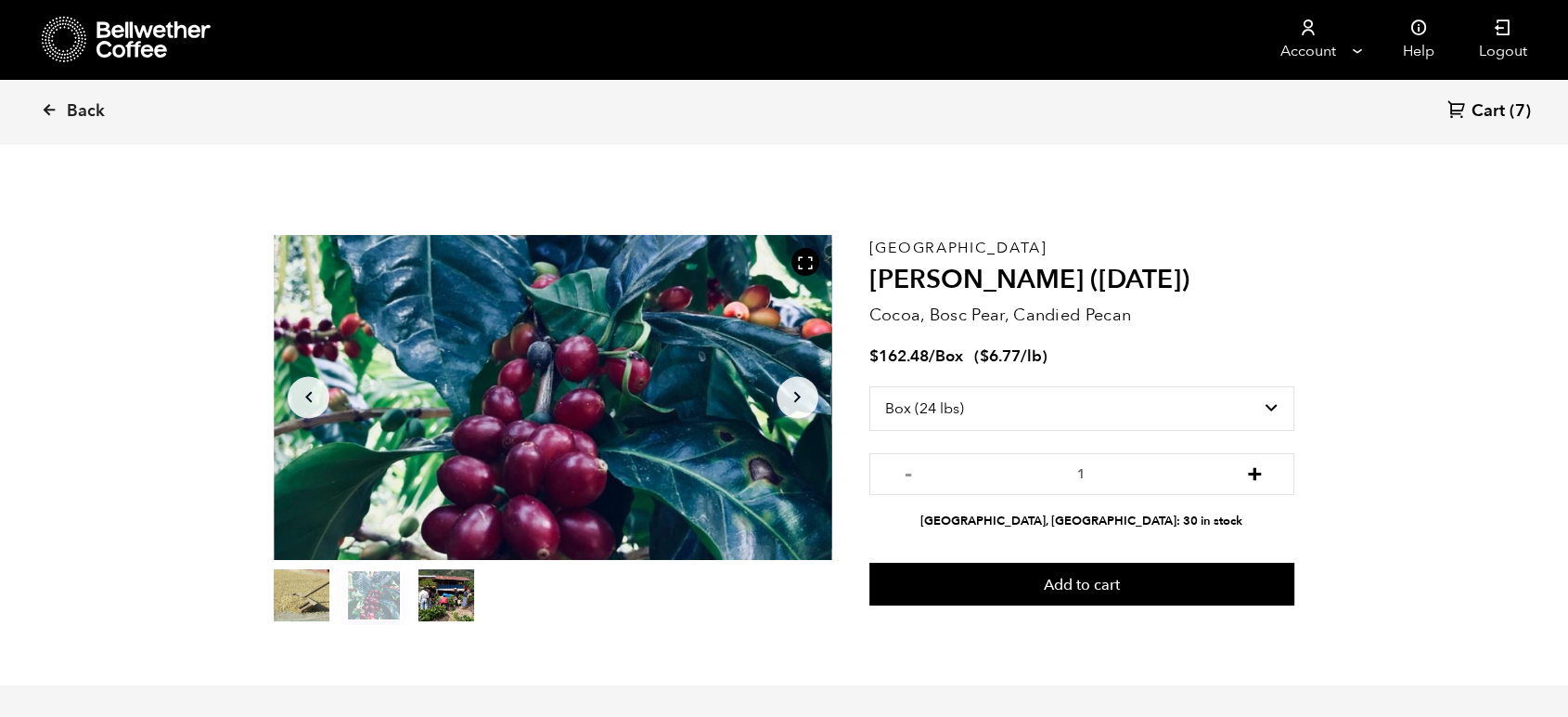
click at [1256, 475] on button "+" at bounding box center [1255, 471] width 23 height 18
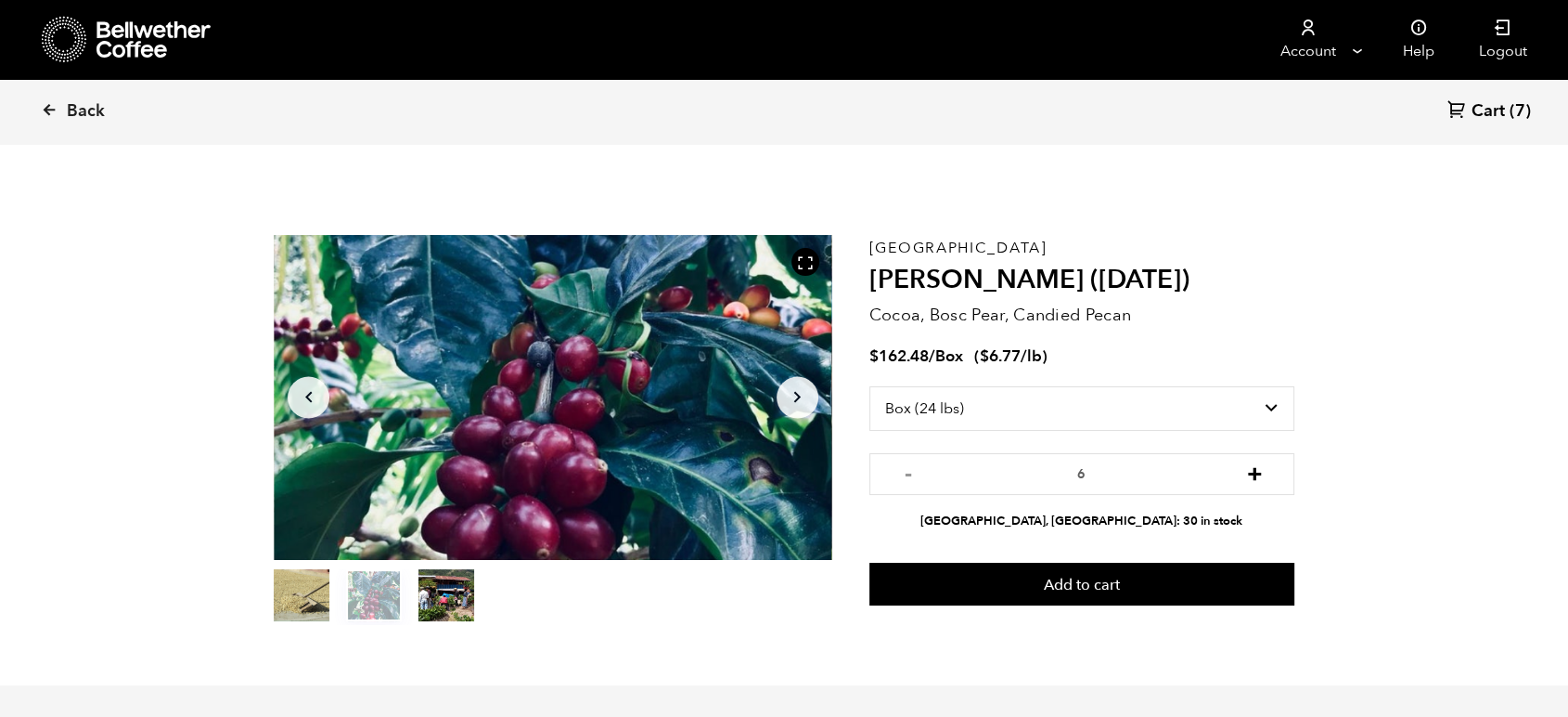
click at [1256, 475] on button "+" at bounding box center [1255, 471] width 23 height 18
type input "7"
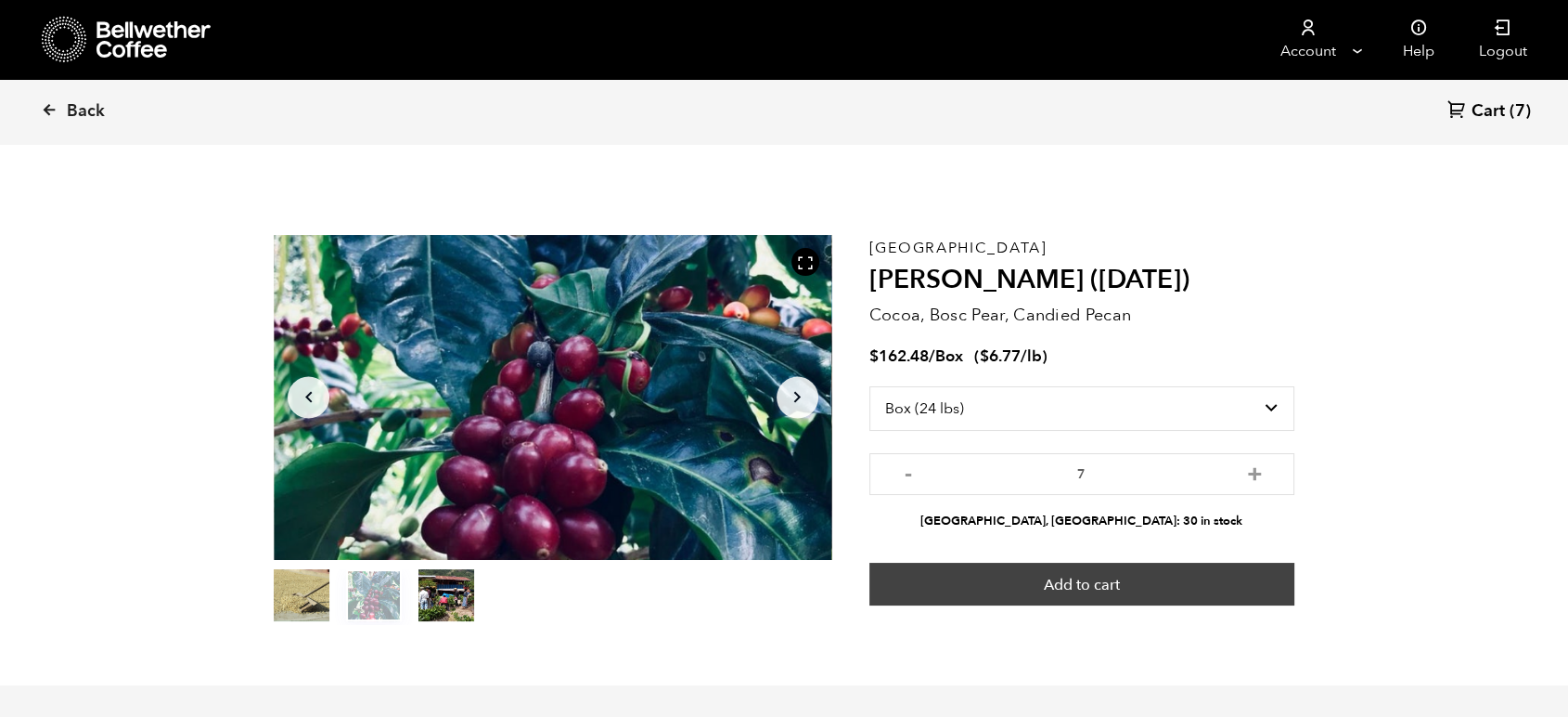
click at [1106, 583] on button "Add to cart" at bounding box center [1081, 583] width 425 height 43
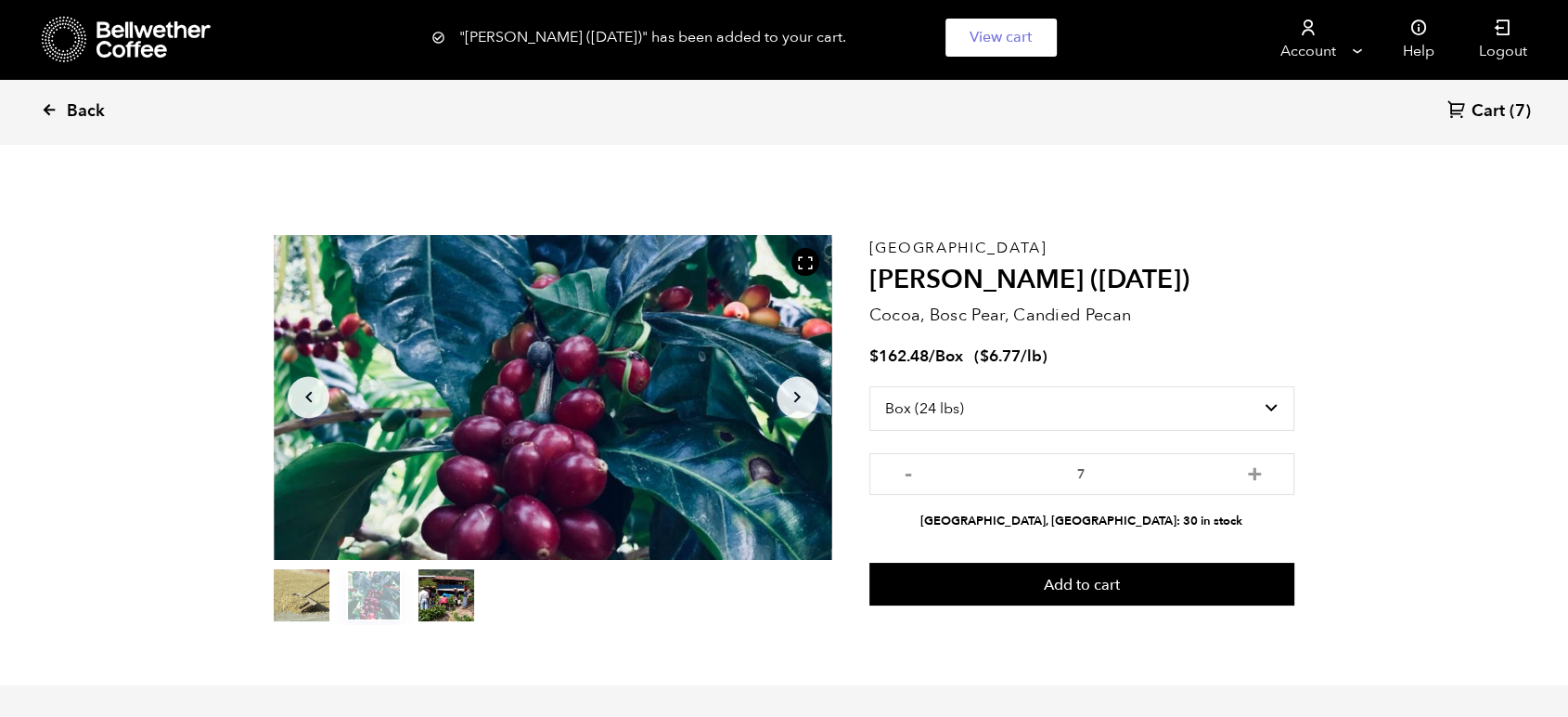
click at [100, 110] on span "Back" at bounding box center [86, 111] width 38 height 22
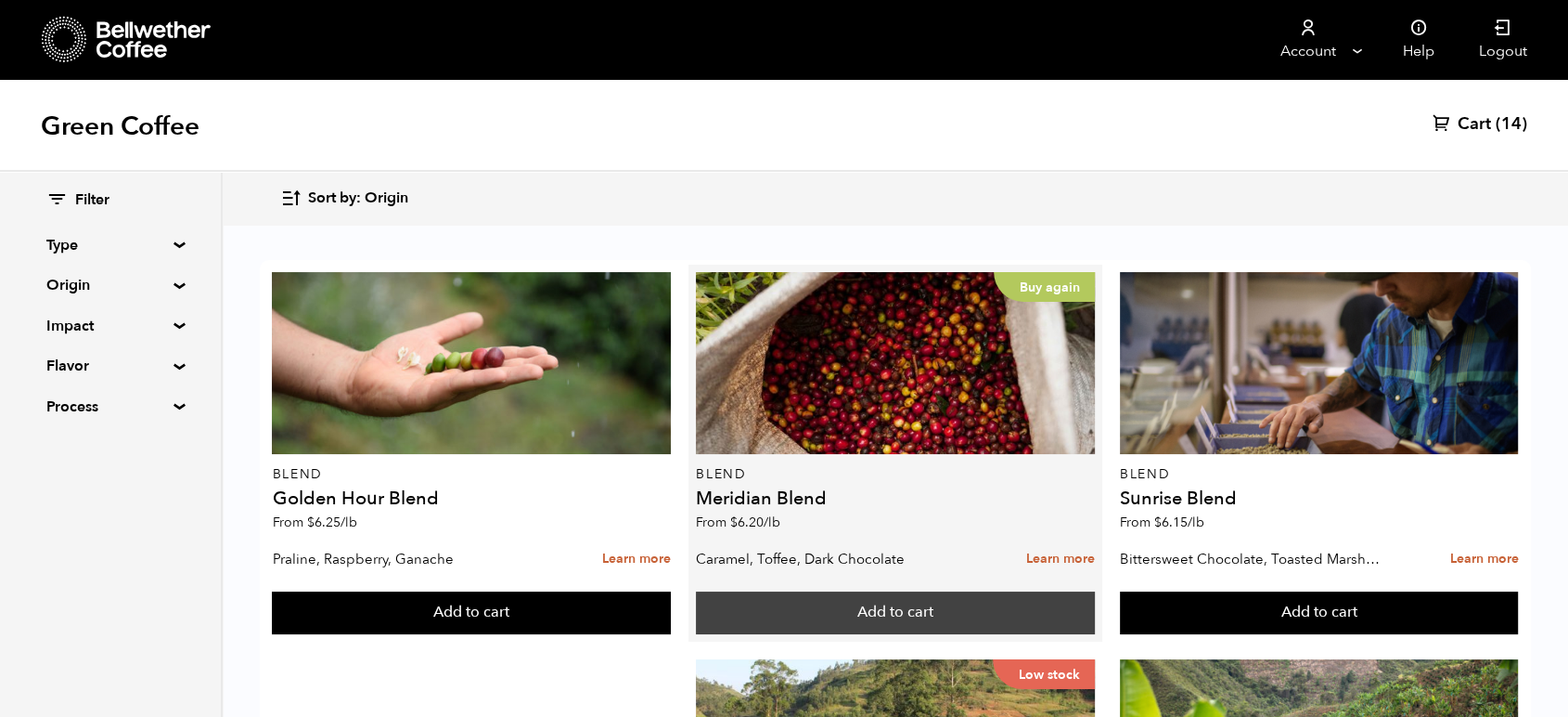
click at [701, 606] on button "Add to cart" at bounding box center [895, 612] width 399 height 43
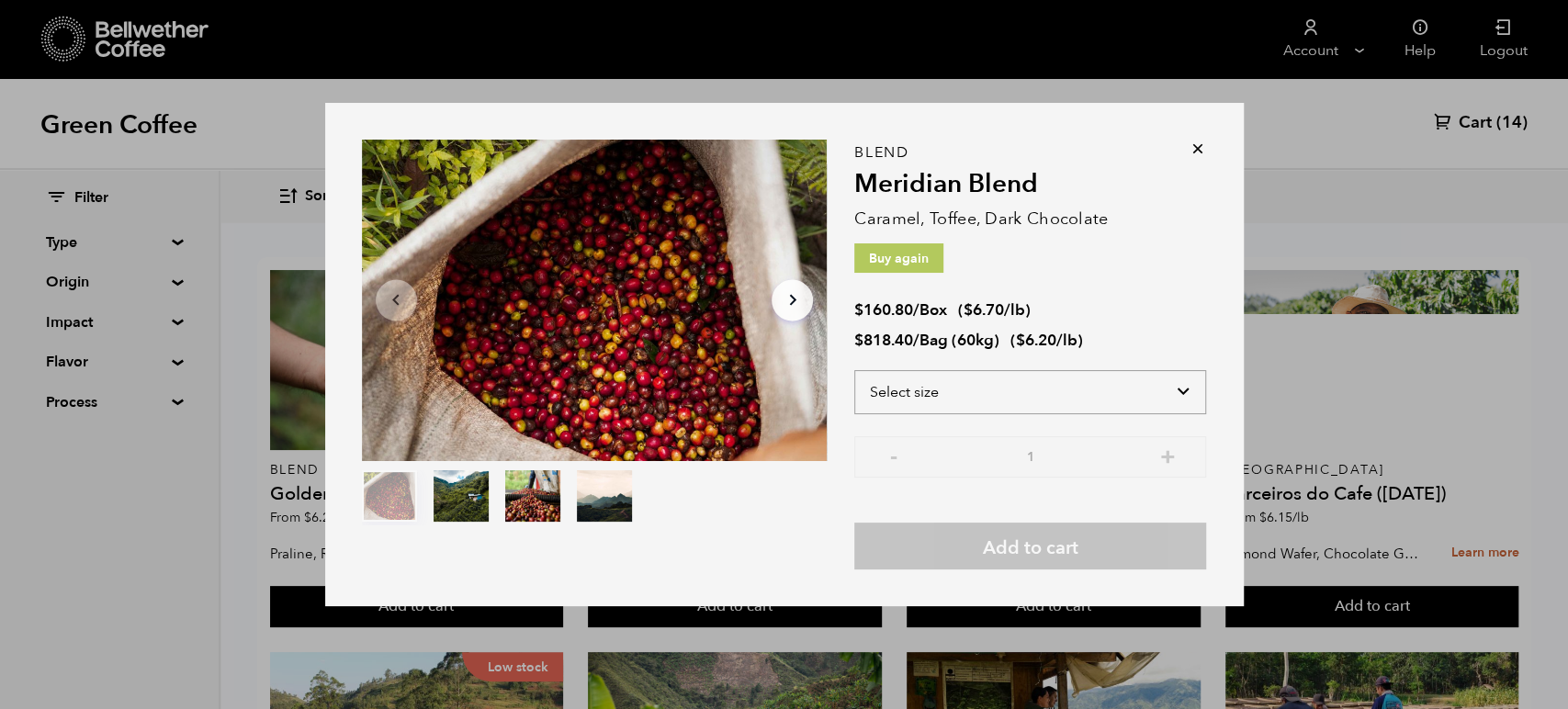
click at [1116, 395] on select "Select size Bag (60kg) (132 lbs) Box (24 lbs)" at bounding box center [1030, 392] width 351 height 44
select select "box"
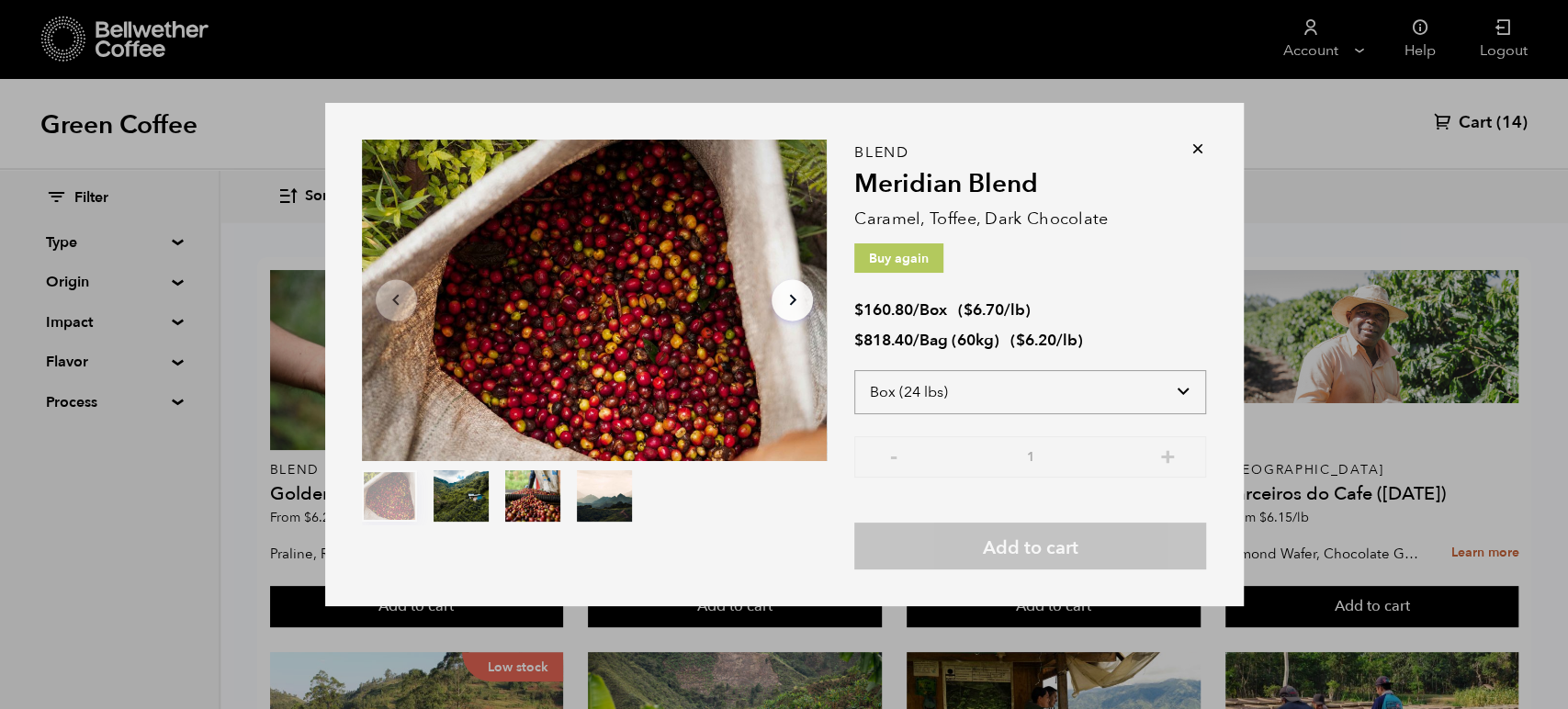
click at [854, 370] on select "Select size Bag (60kg) (132 lbs) Box (24 lbs)" at bounding box center [1030, 392] width 351 height 44
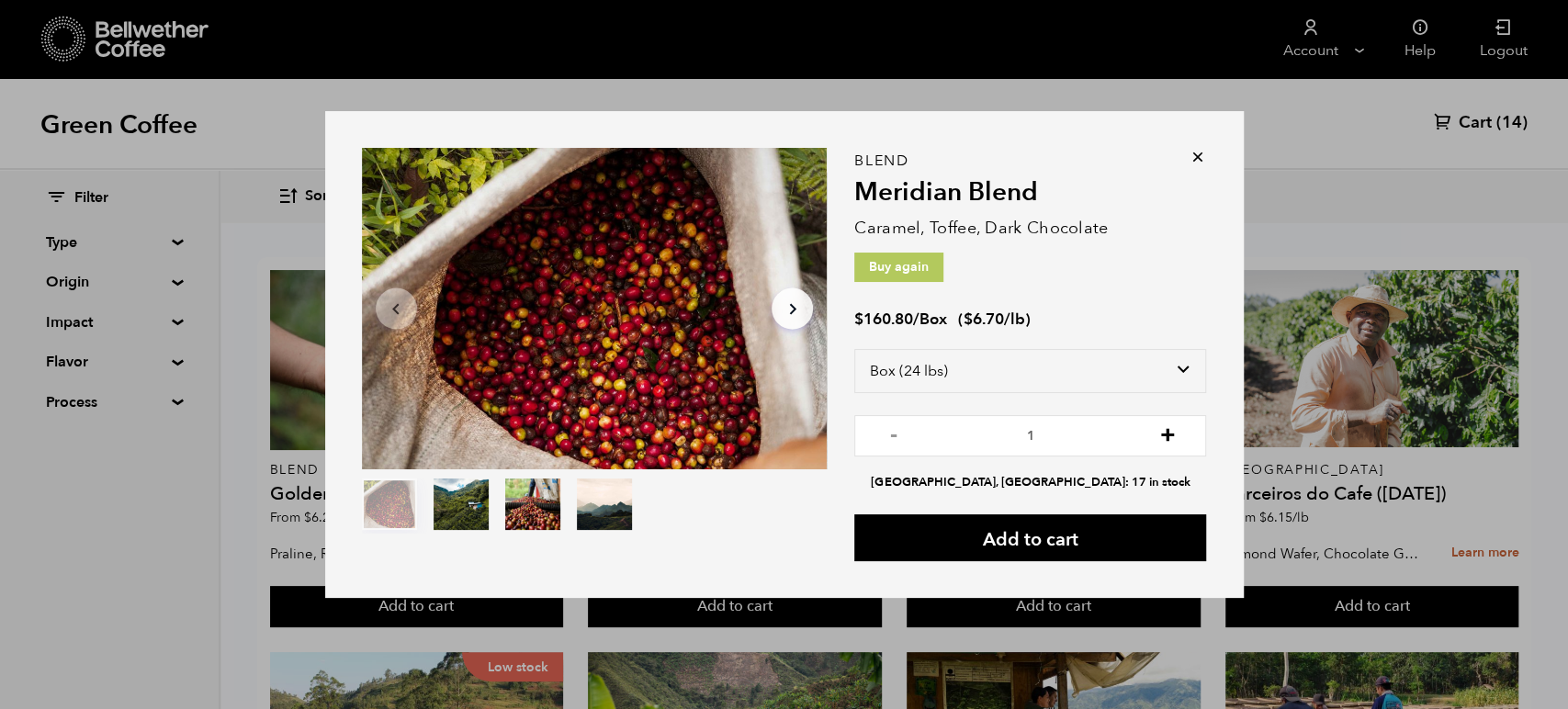
click at [1168, 438] on button "+" at bounding box center [1167, 432] width 23 height 18
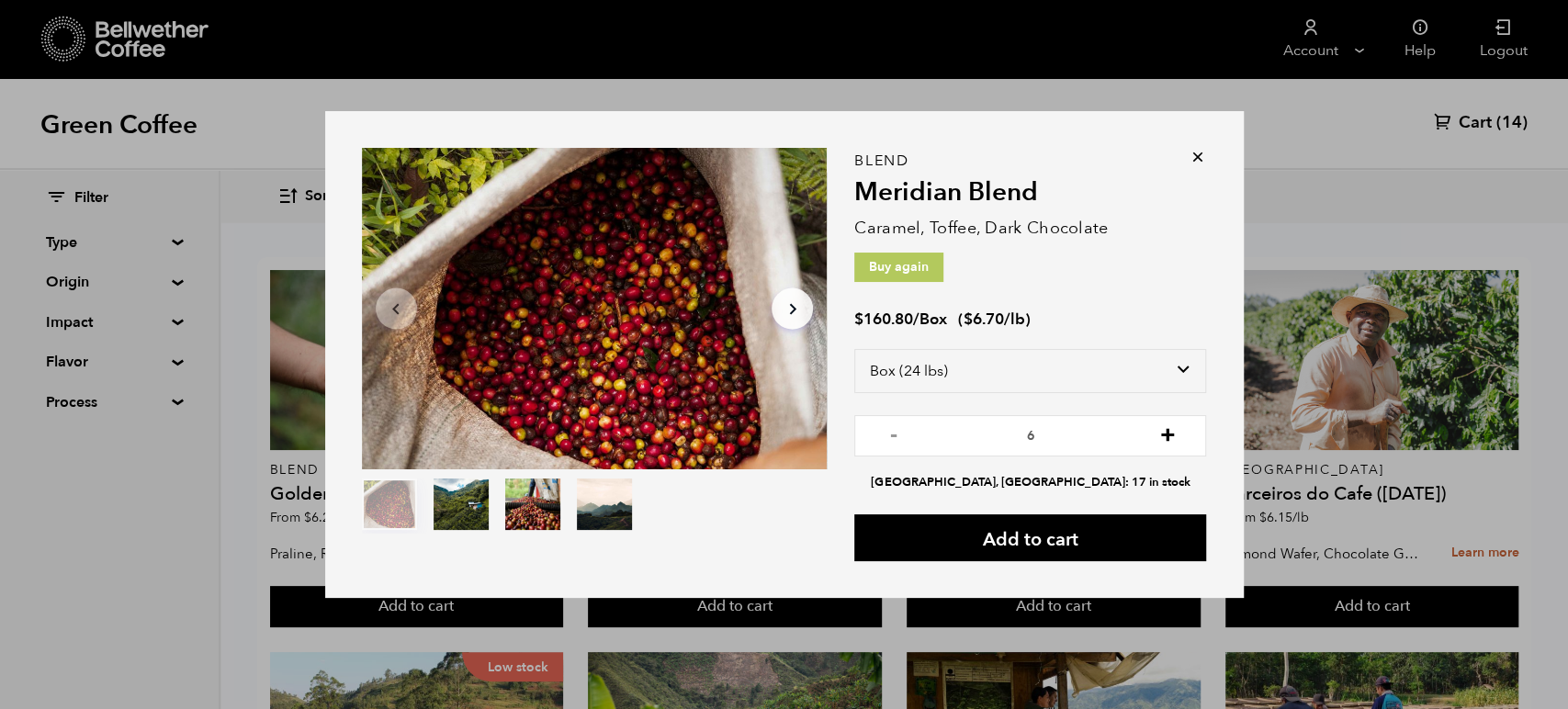
click at [1168, 438] on button "+" at bounding box center [1167, 432] width 23 height 18
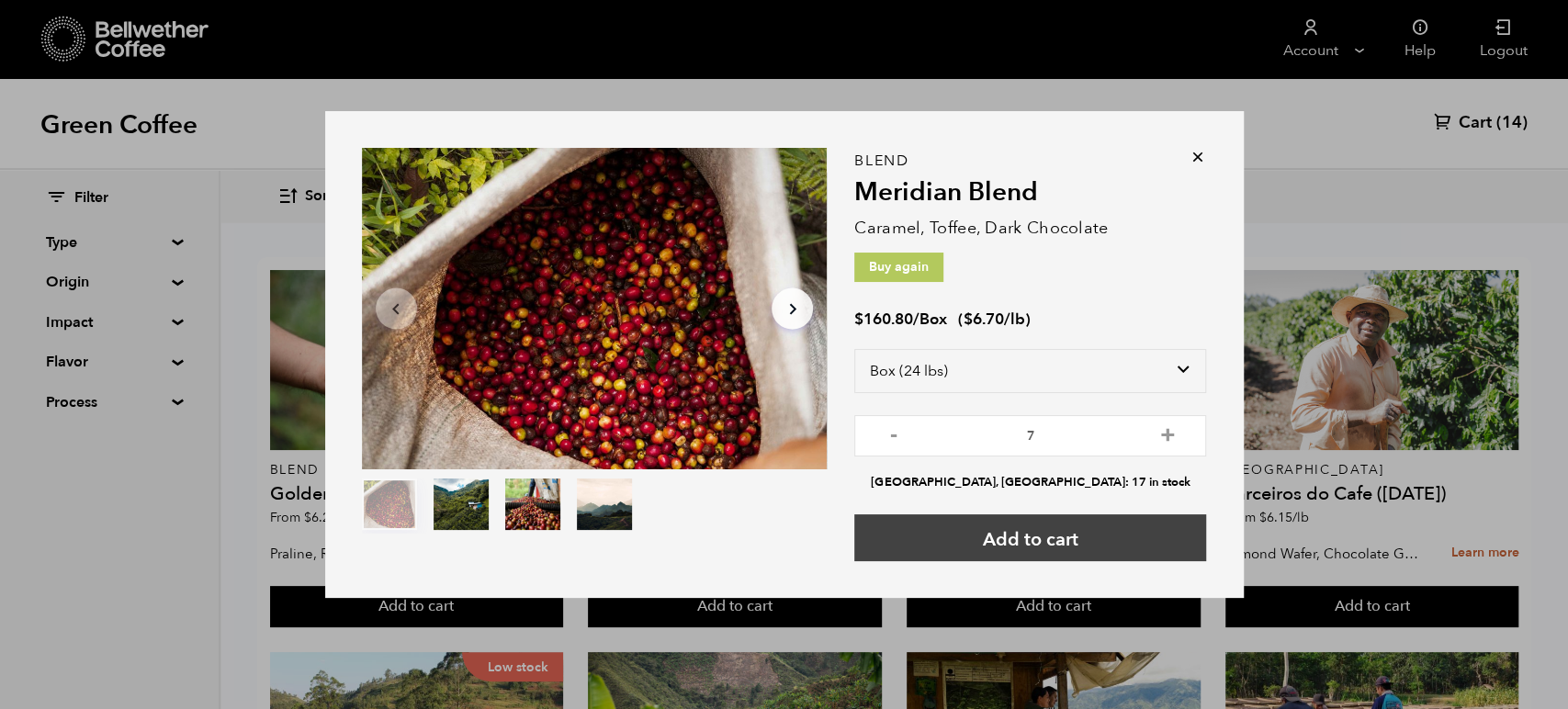
click at [1112, 536] on button "Add to cart" at bounding box center [1030, 537] width 351 height 47
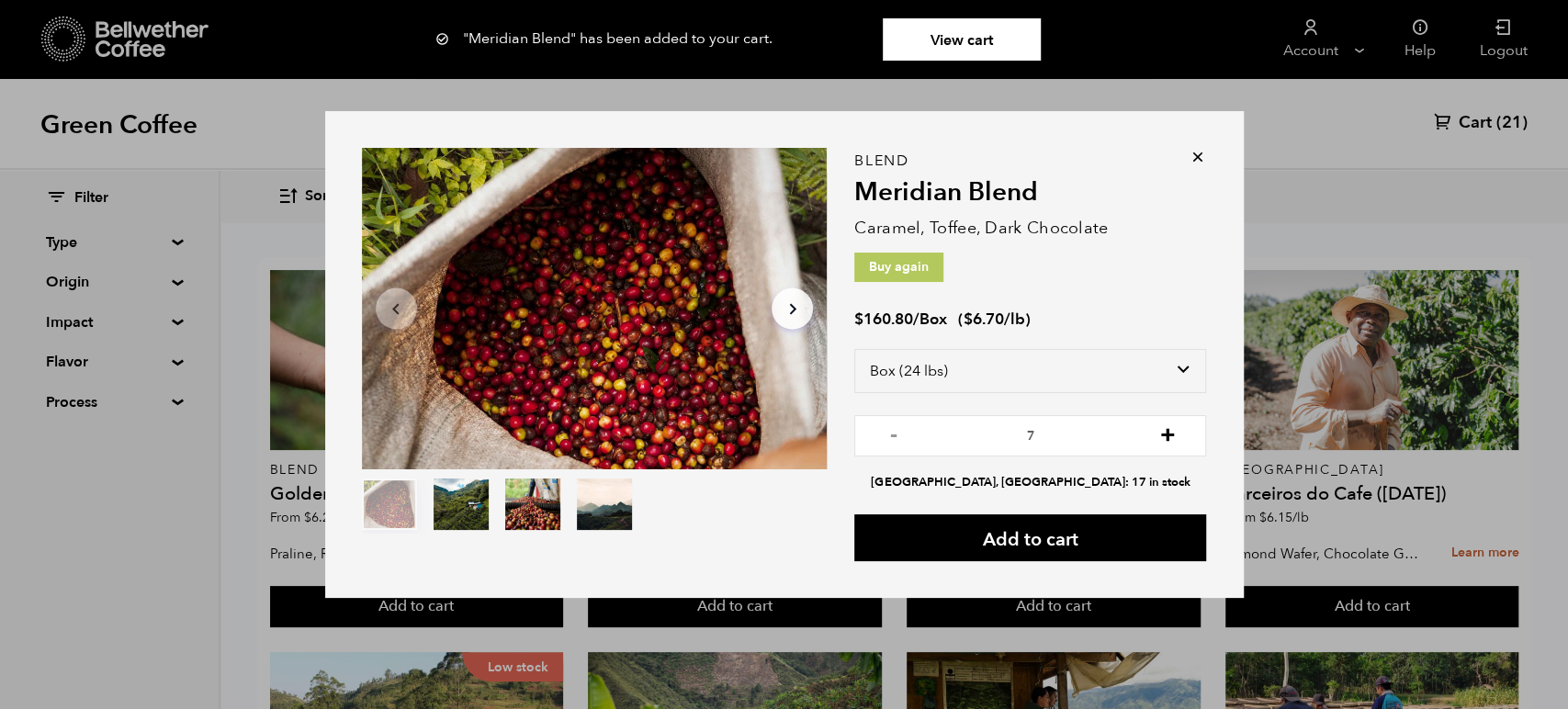
click at [1164, 435] on button "+" at bounding box center [1167, 432] width 23 height 18
type input "10"
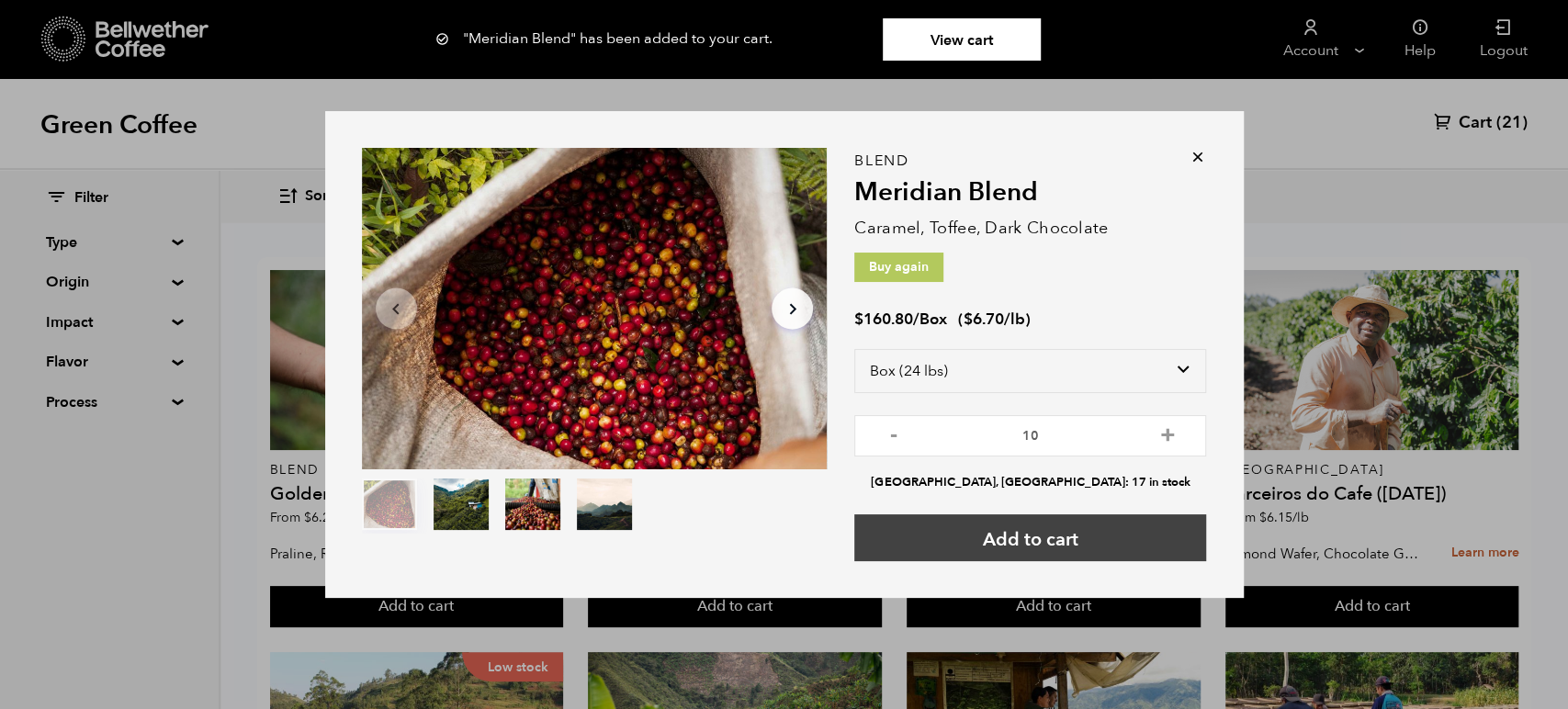
click at [1115, 547] on button "Add to cart" at bounding box center [1030, 537] width 351 height 47
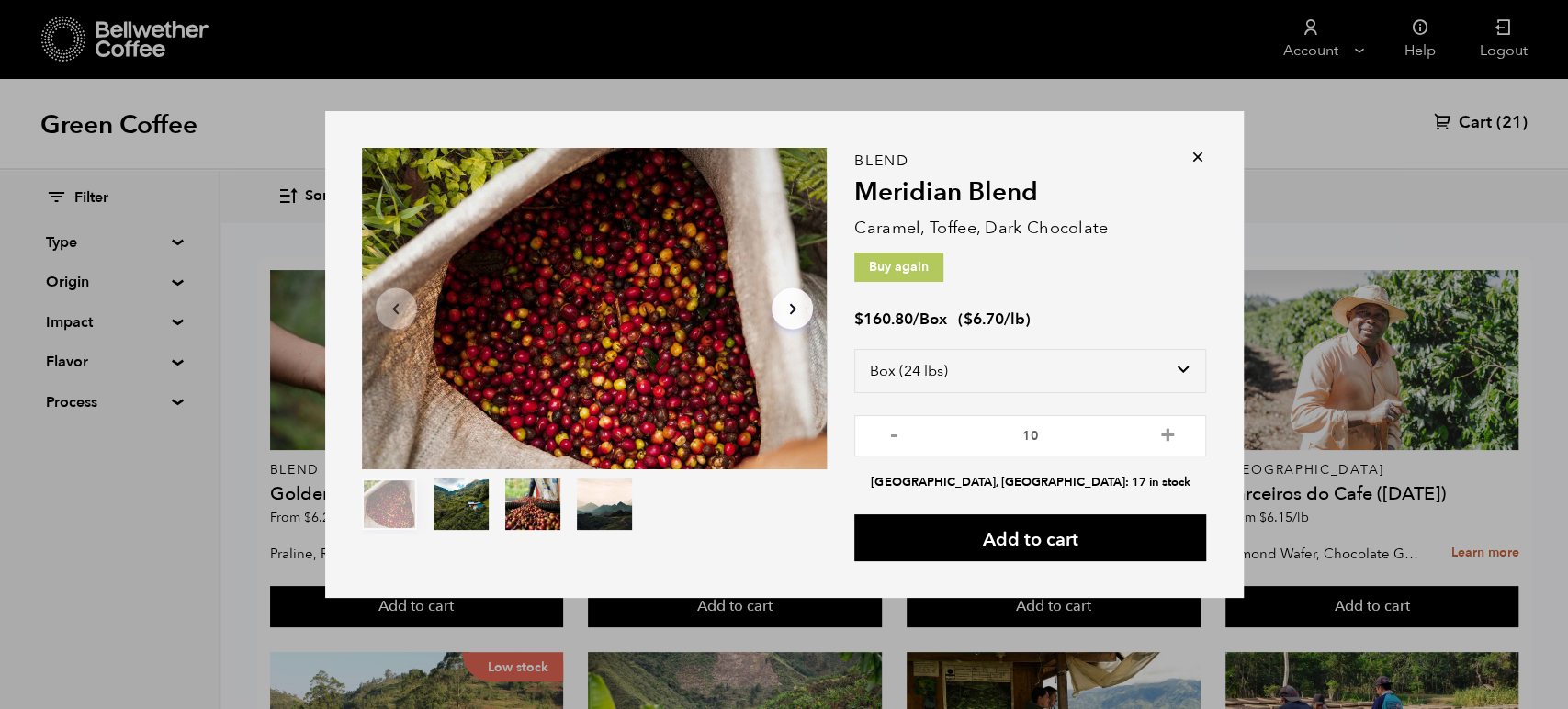
click at [1192, 163] on icon at bounding box center [1197, 157] width 18 height 18
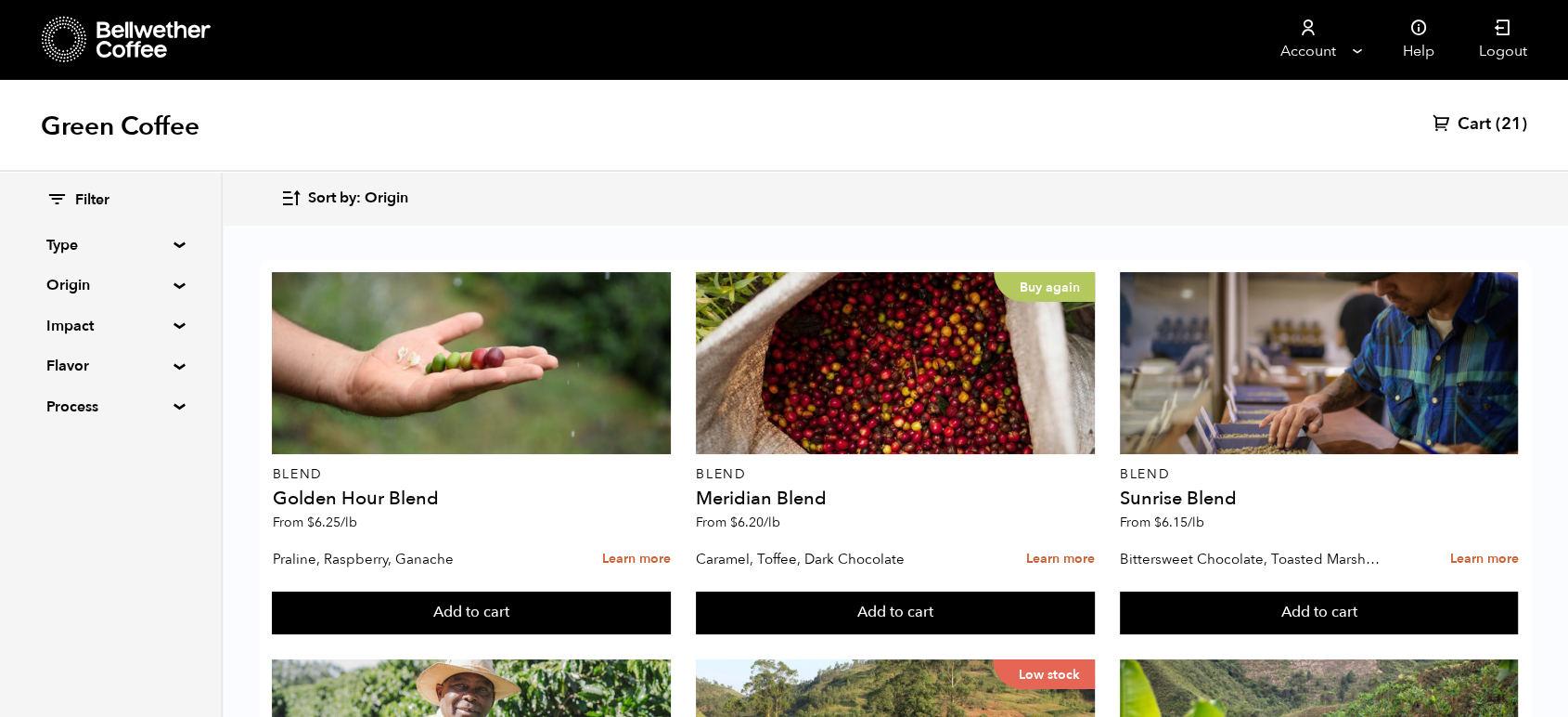
click at [1495, 122] on span "(21)" at bounding box center [1511, 124] width 31 height 22
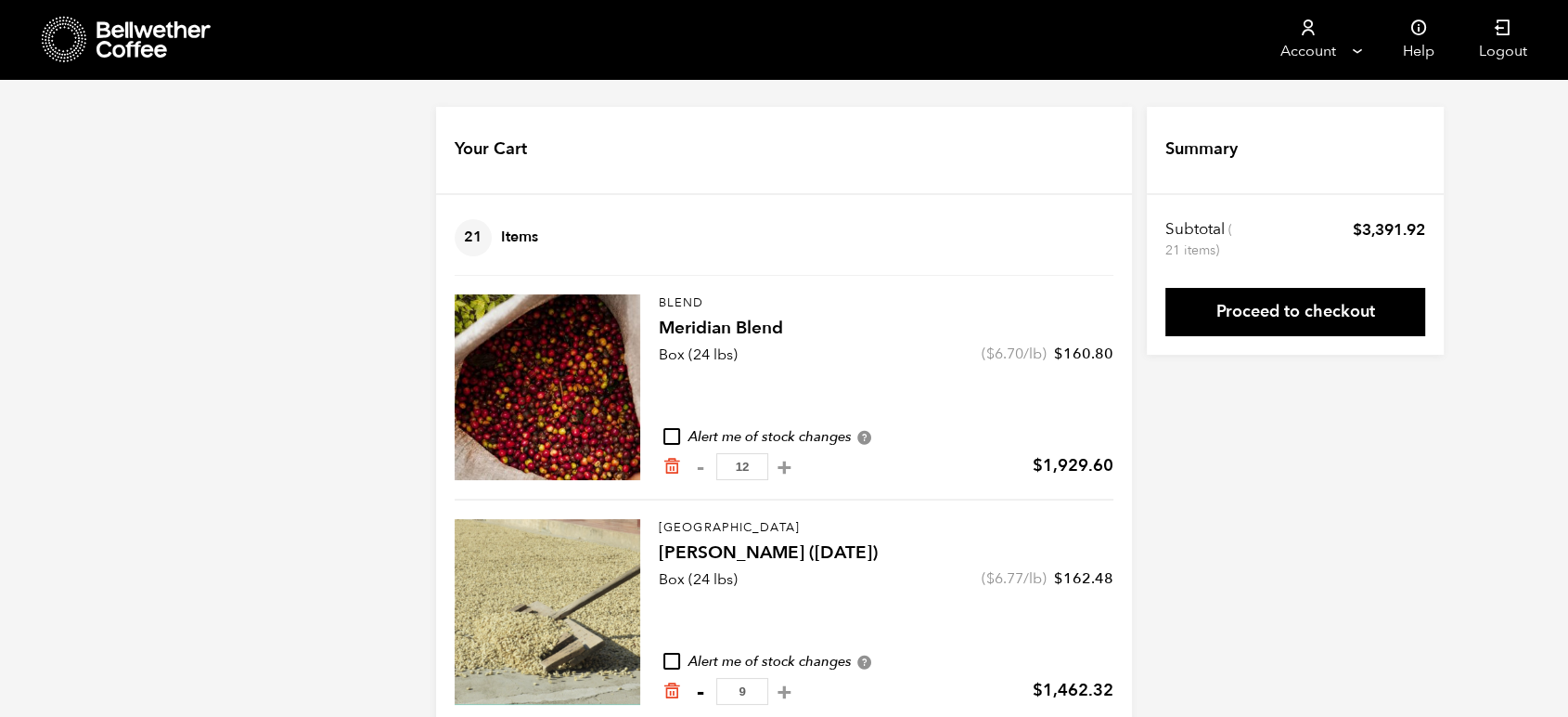
click at [699, 692] on button "-" at bounding box center [700, 691] width 23 height 18
type input "8"
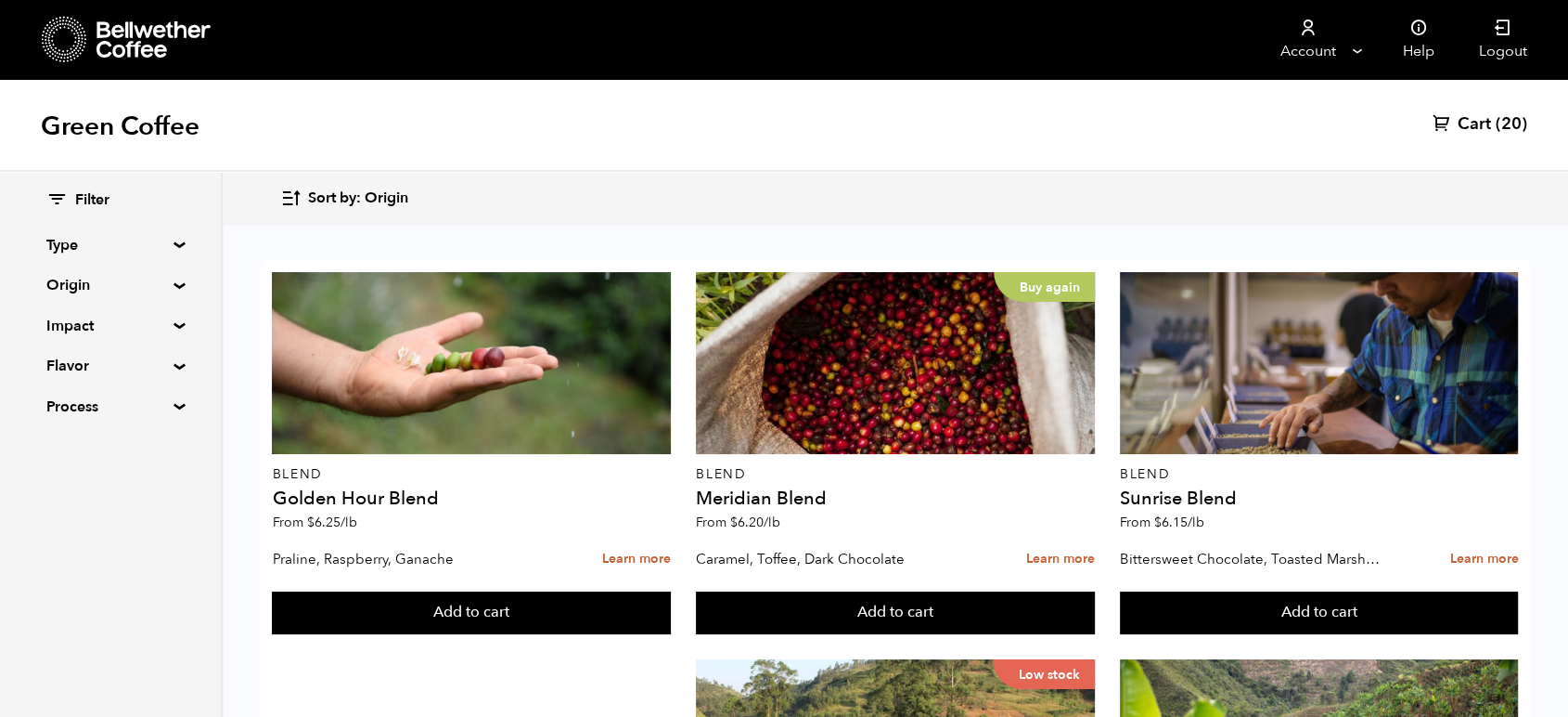
scroll to position [1134, 0]
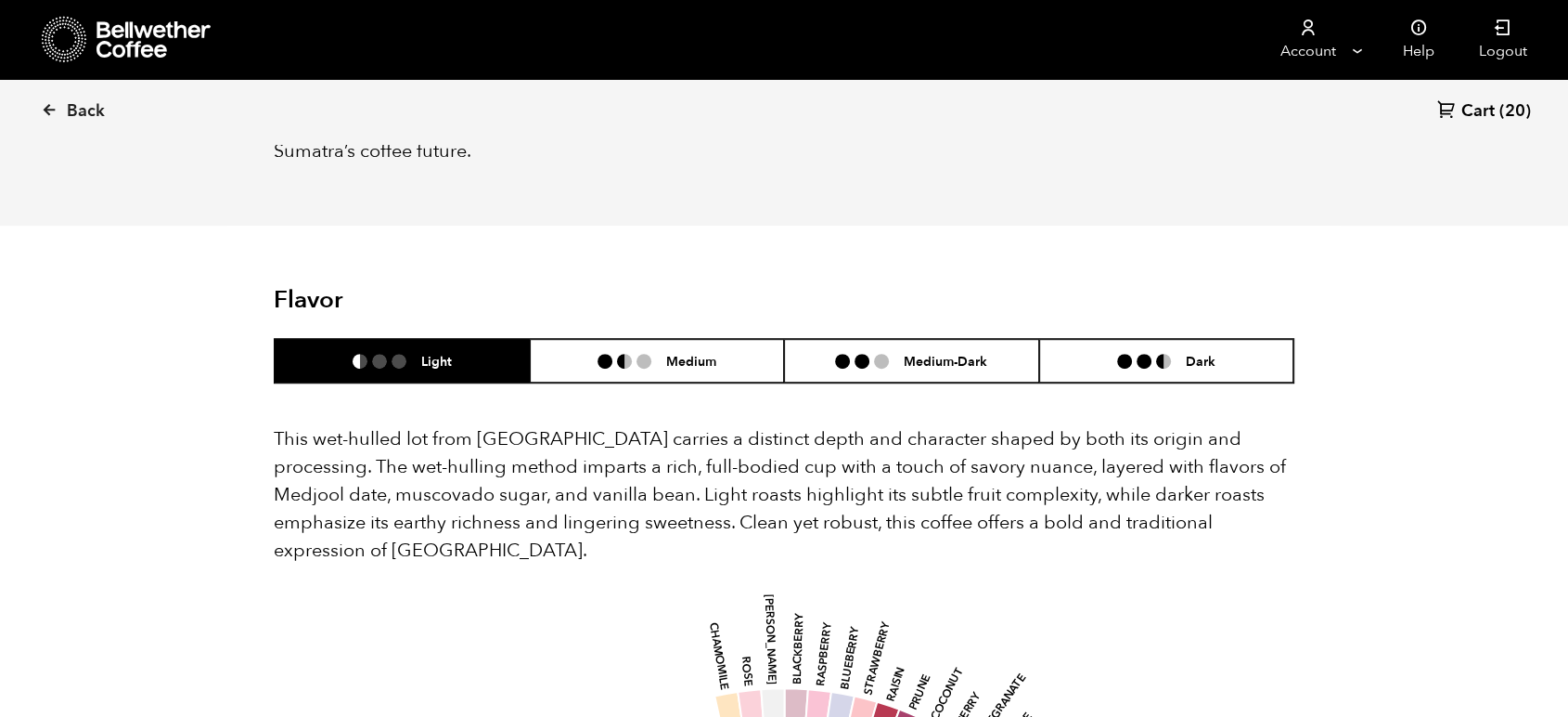
scroll to position [1031, 0]
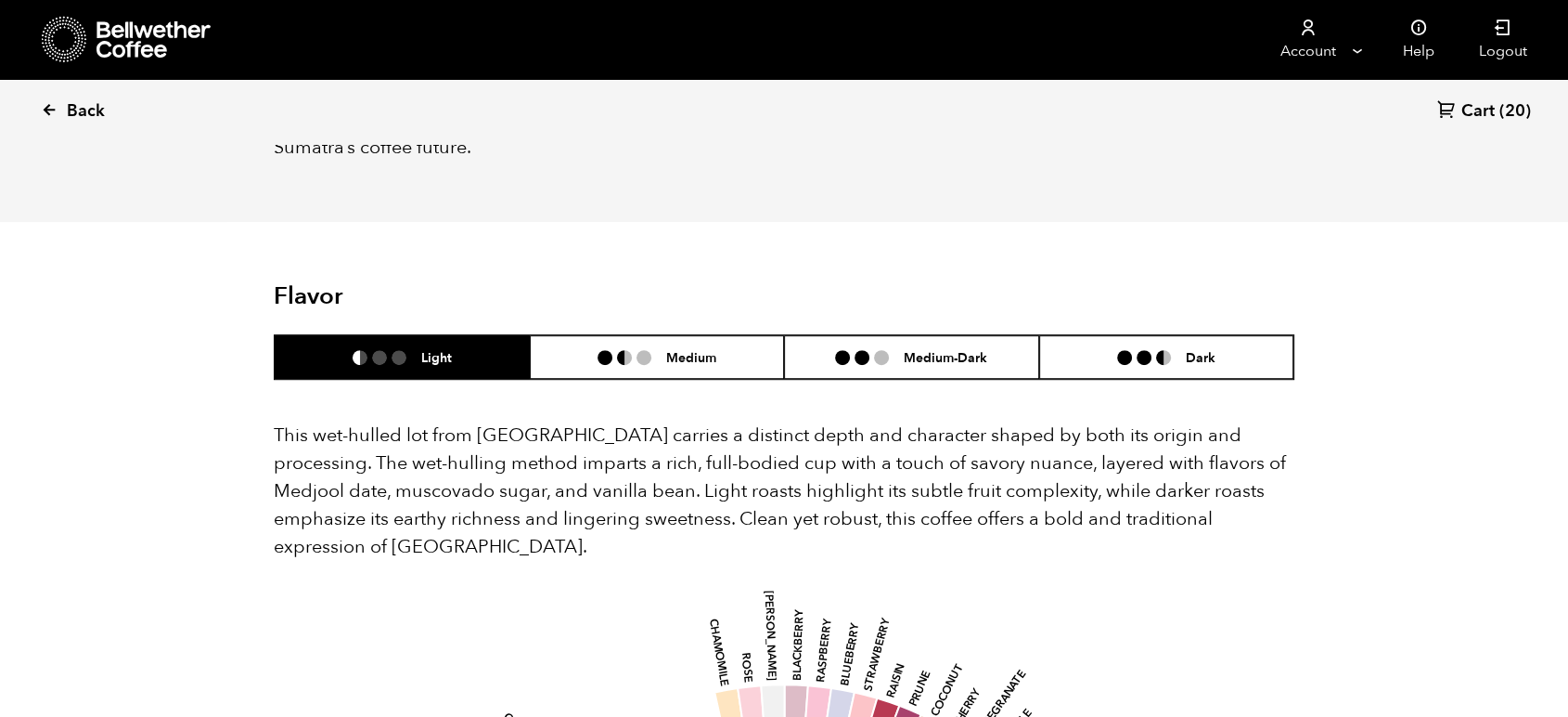
click at [82, 109] on span "Back" at bounding box center [86, 111] width 38 height 22
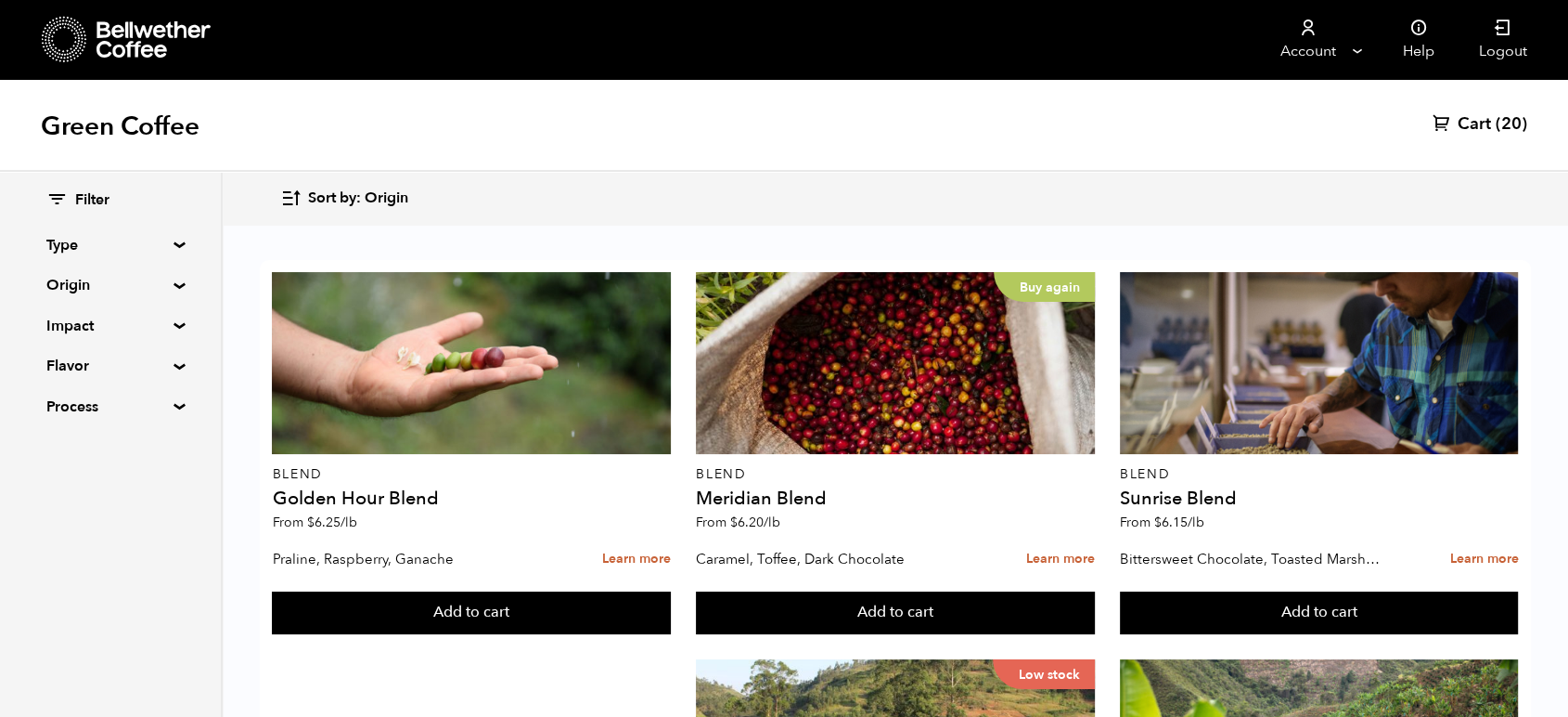
scroll to position [1134, 0]
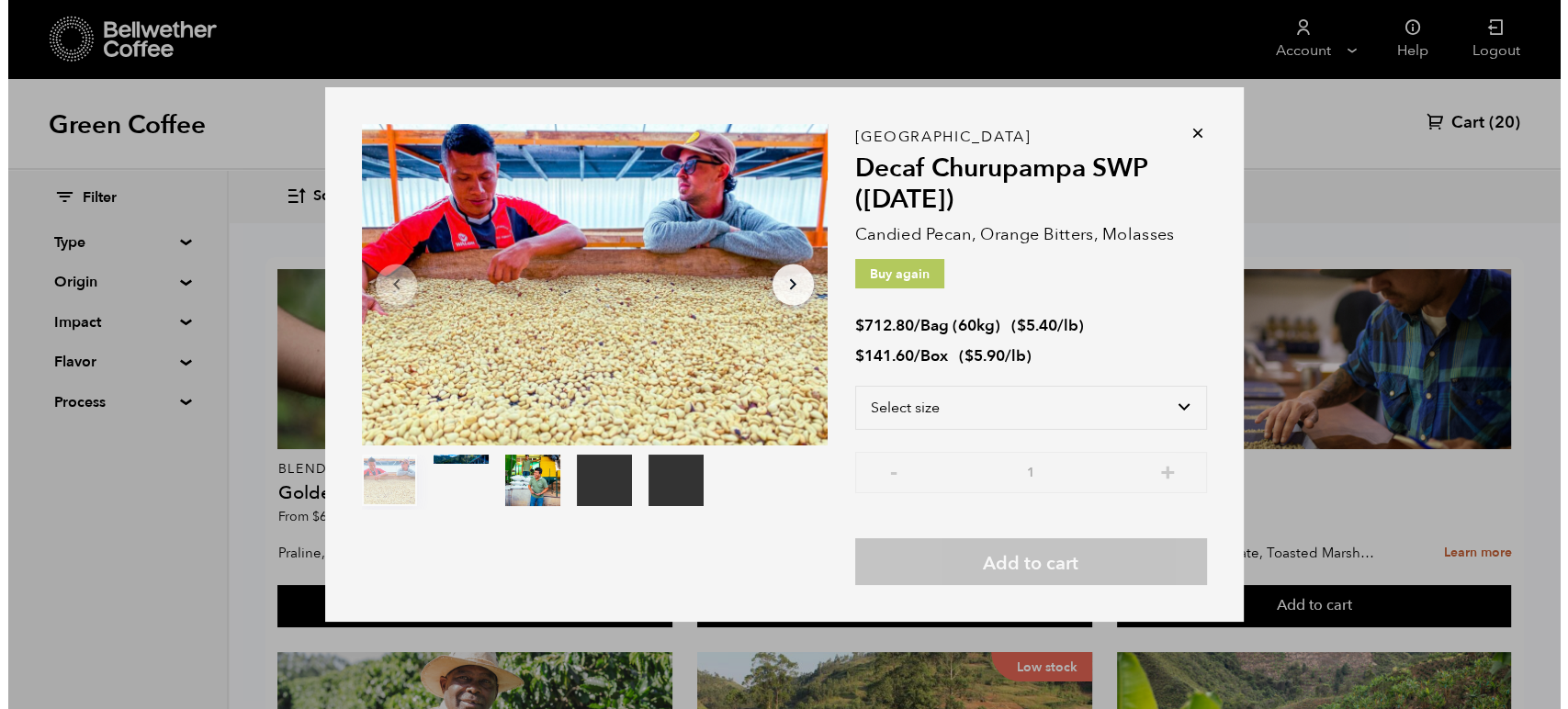
scroll to position [1123, 0]
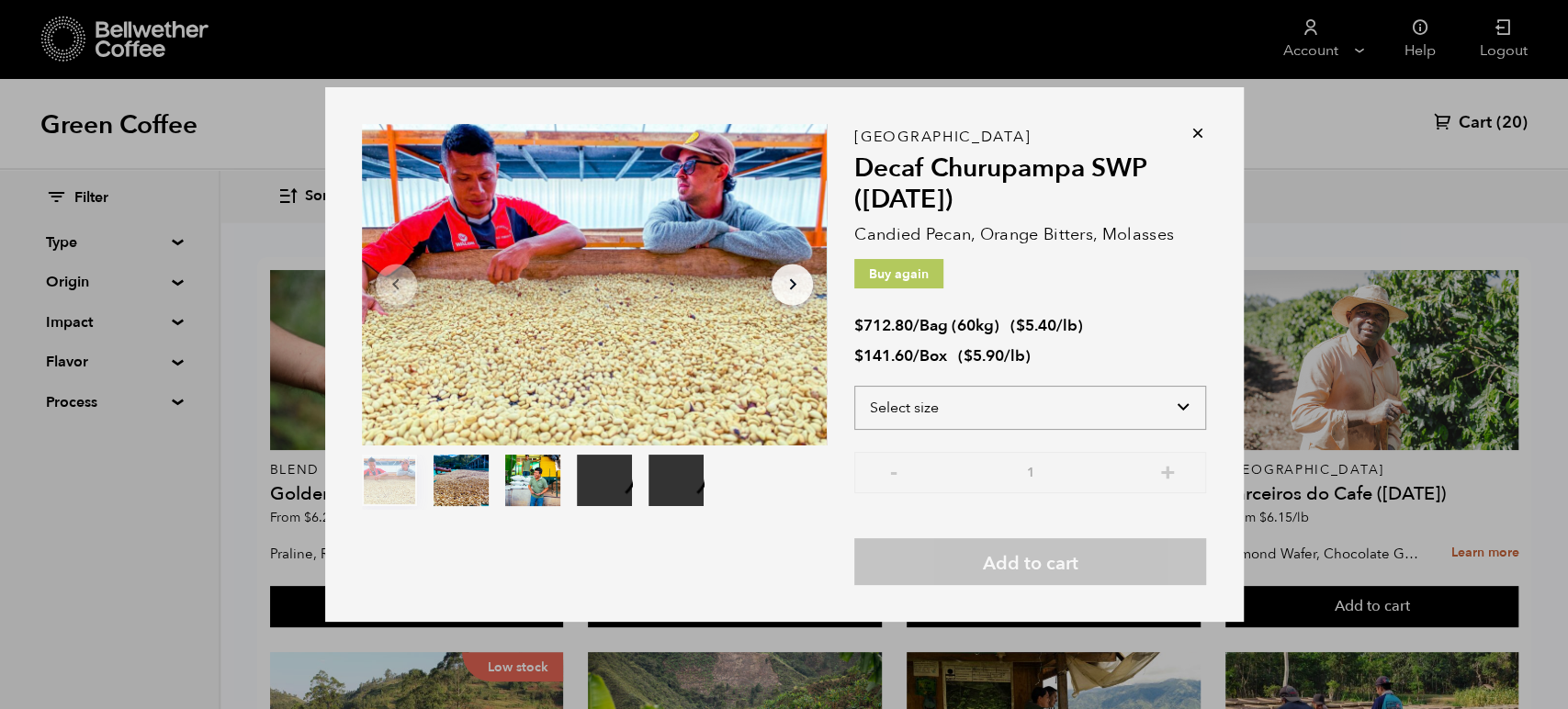
drag, startPoint x: 991, startPoint y: 419, endPoint x: 1182, endPoint y: 408, distance: 191.3
click at [991, 418] on select "Select size Bag (60kg) (132 lbs) Box (24 lbs)" at bounding box center [1030, 407] width 351 height 44
click at [1182, 408] on select "Select size Bag (60kg) (132 lbs) Box (24 lbs)" at bounding box center [1030, 407] width 351 height 44
click at [1176, 409] on select "Select size Bag (60kg) (132 lbs) Box (24 lbs)" at bounding box center [1030, 407] width 351 height 44
select select "box"
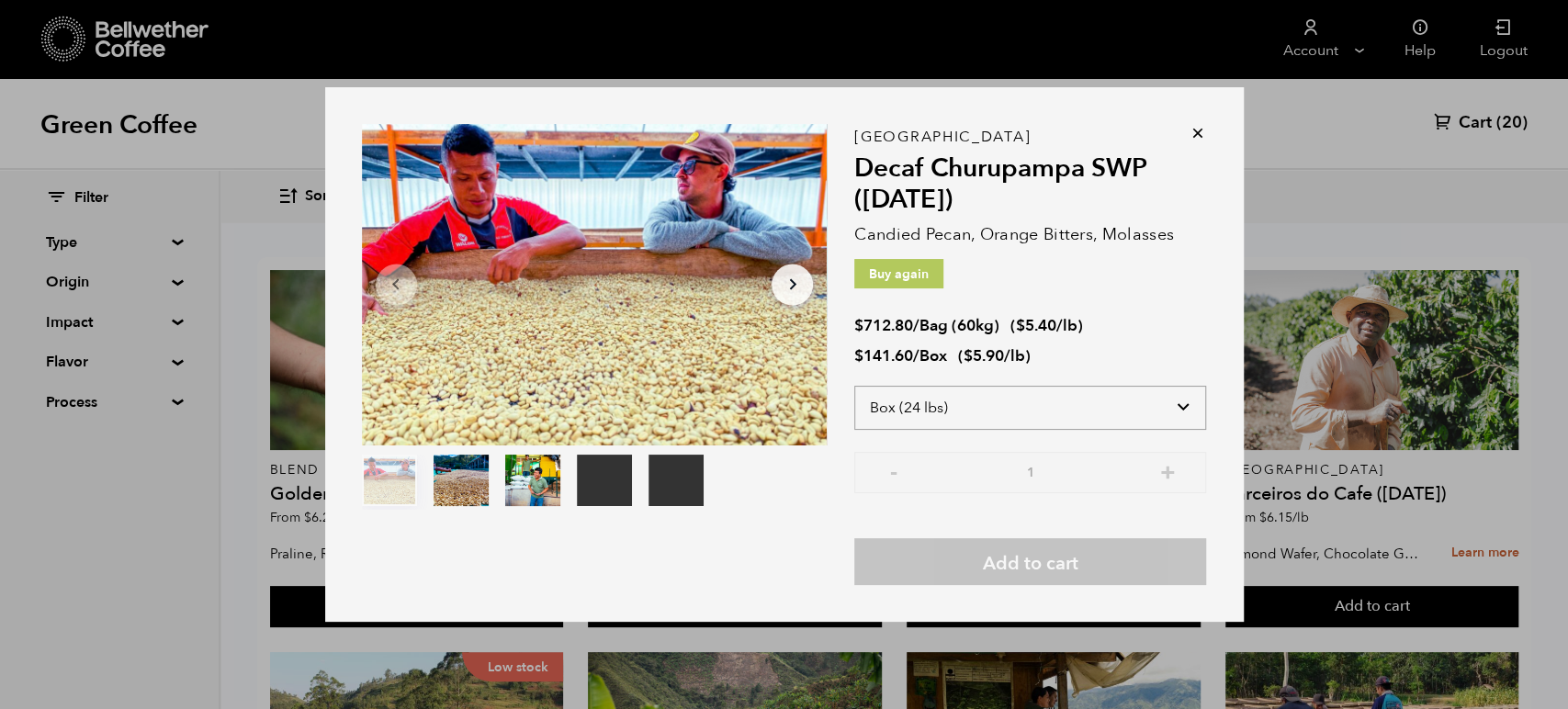
click at [854, 385] on select "Select size Bag (60kg) (132 lbs) Box (24 lbs)" at bounding box center [1030, 407] width 351 height 44
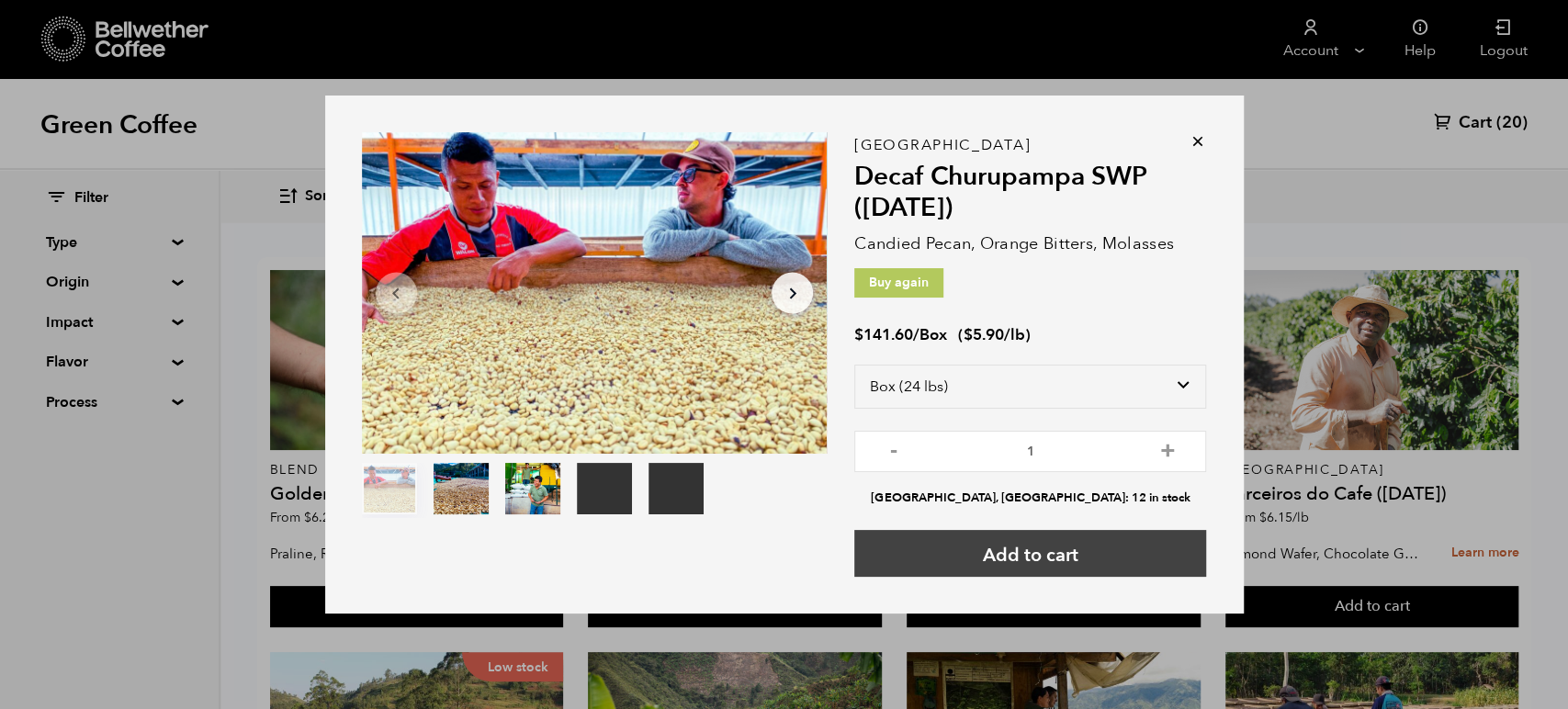
click at [981, 558] on button "Add to cart" at bounding box center [1030, 553] width 351 height 47
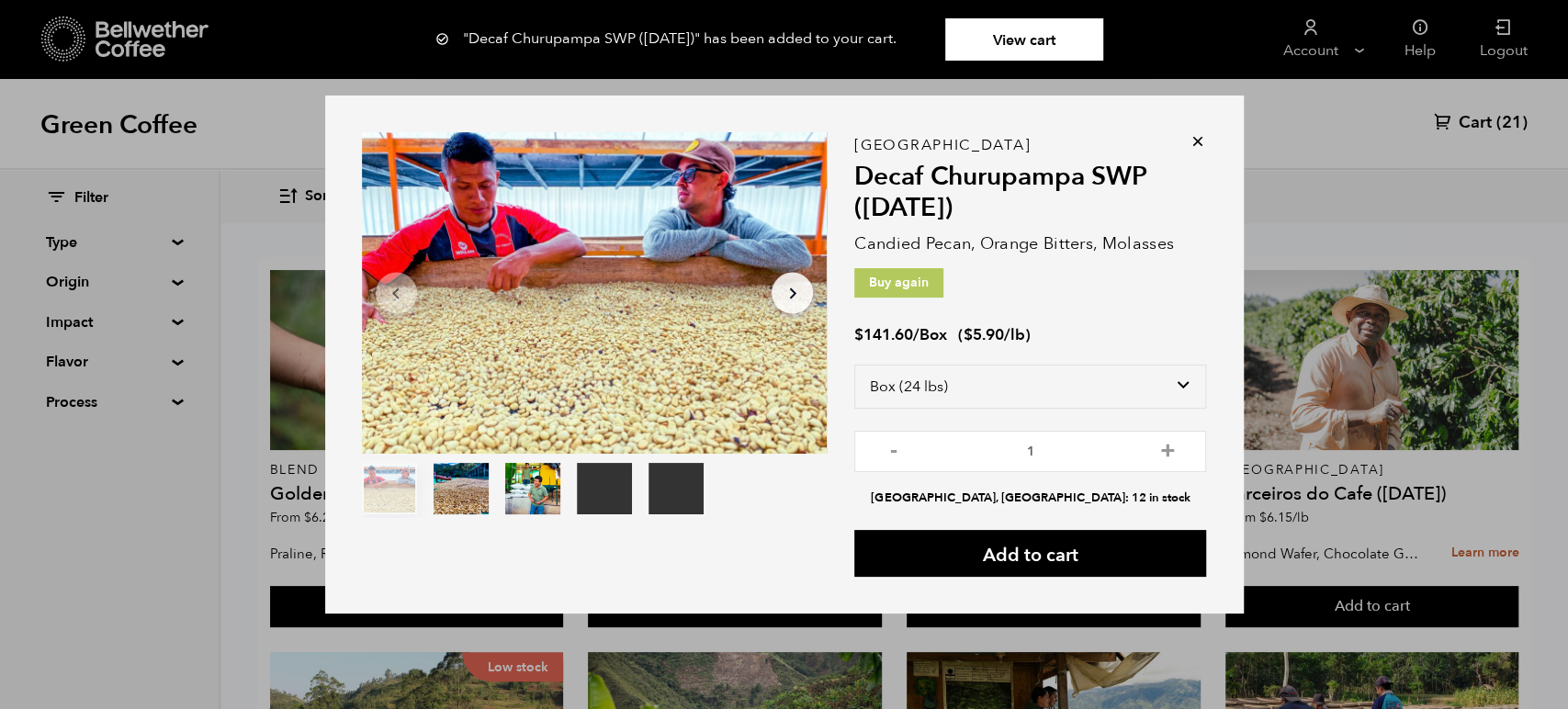
click at [1052, 34] on link "View cart" at bounding box center [1023, 39] width 158 height 42
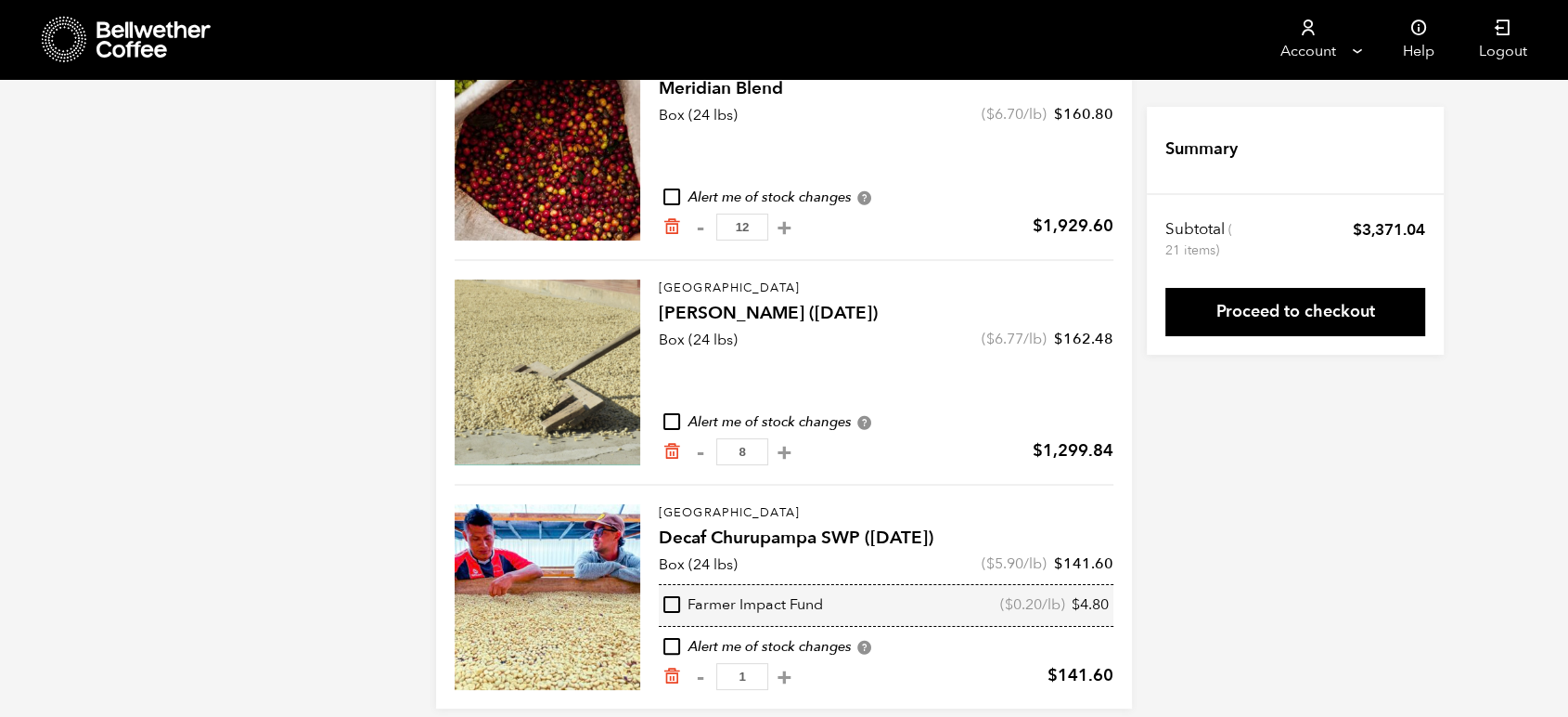
scroll to position [259, 0]
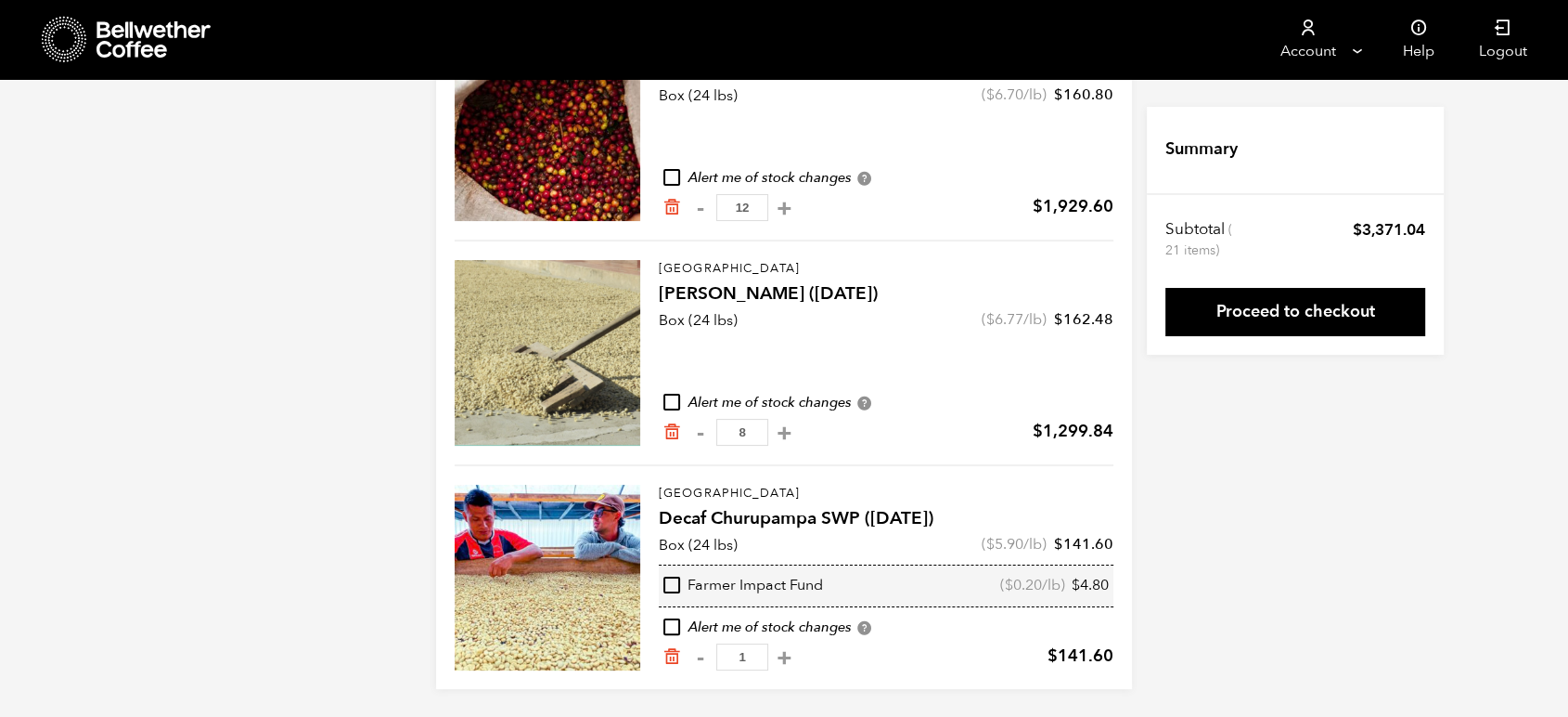
click at [666, 580] on input "checkbox" at bounding box center [672, 585] width 17 height 17
checkbox input "true"
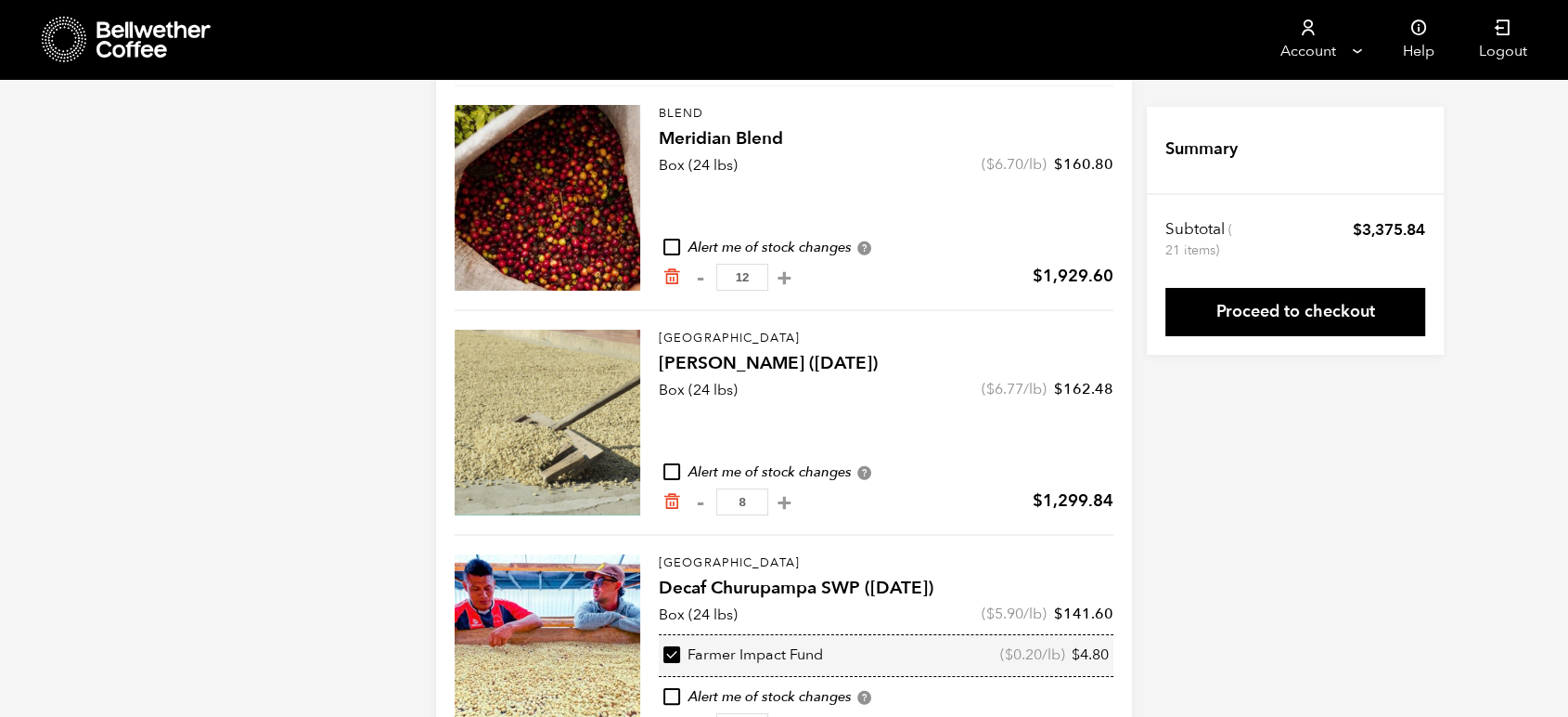
scroll to position [156, 0]
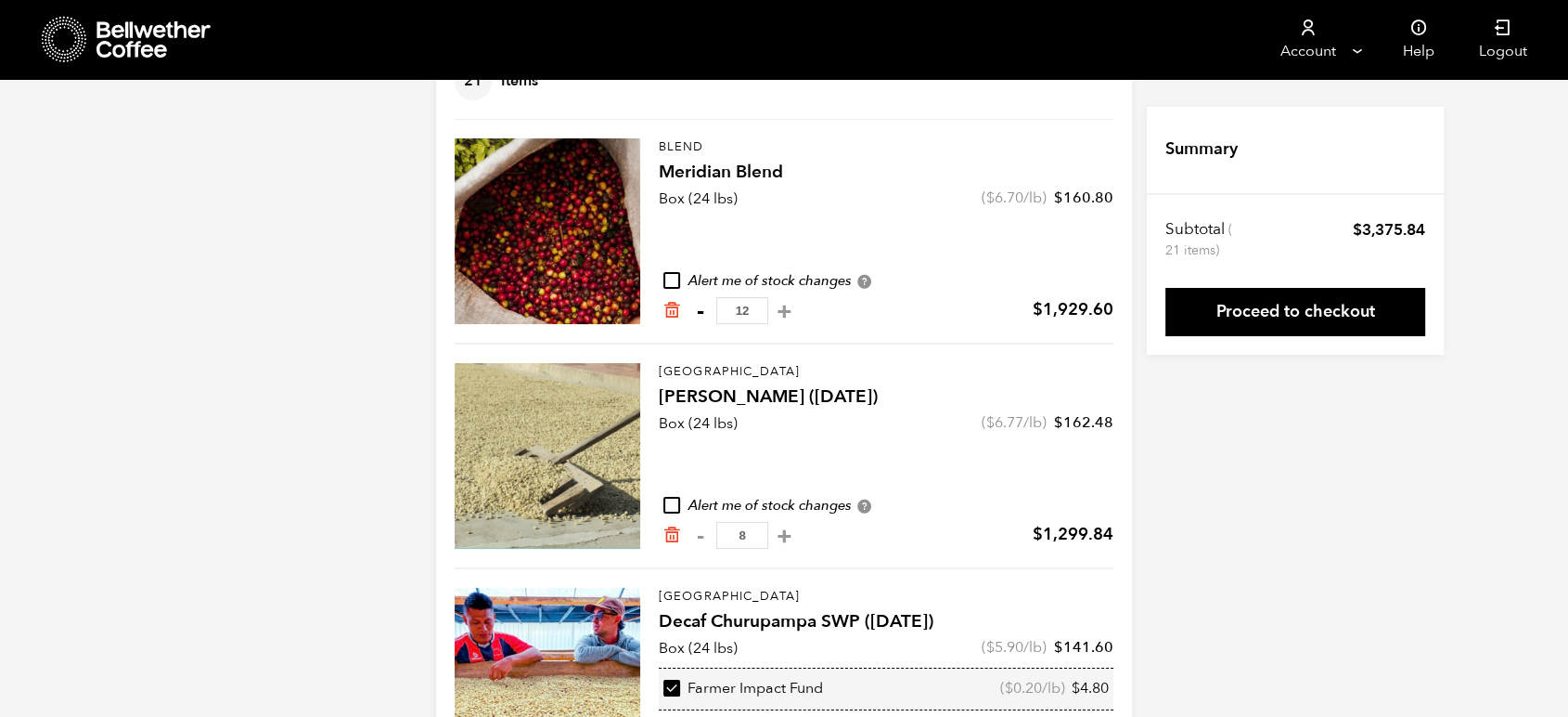
click at [700, 311] on button "-" at bounding box center [700, 310] width 23 height 18
type input "11"
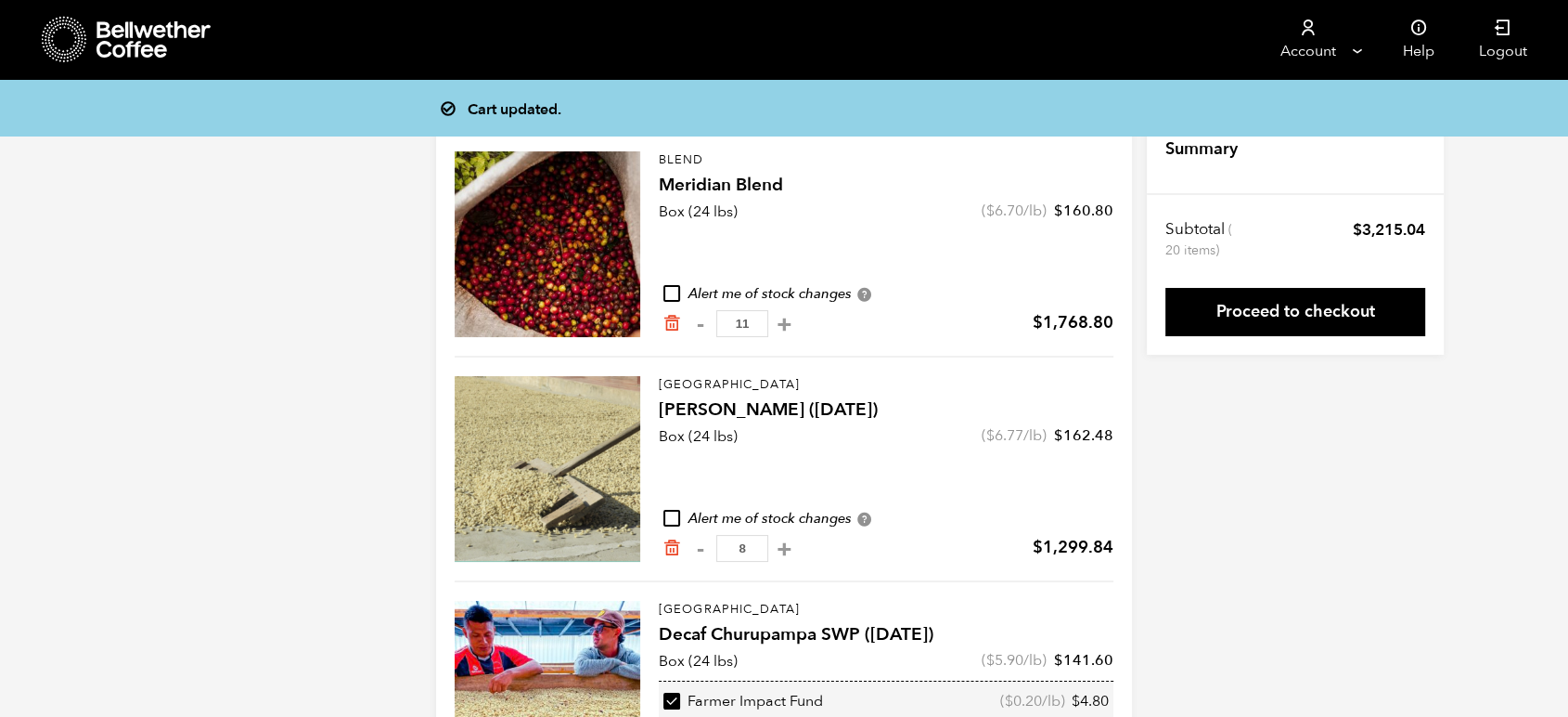
click at [700, 315] on button "-" at bounding box center [700, 324] width 23 height 18
type input "10"
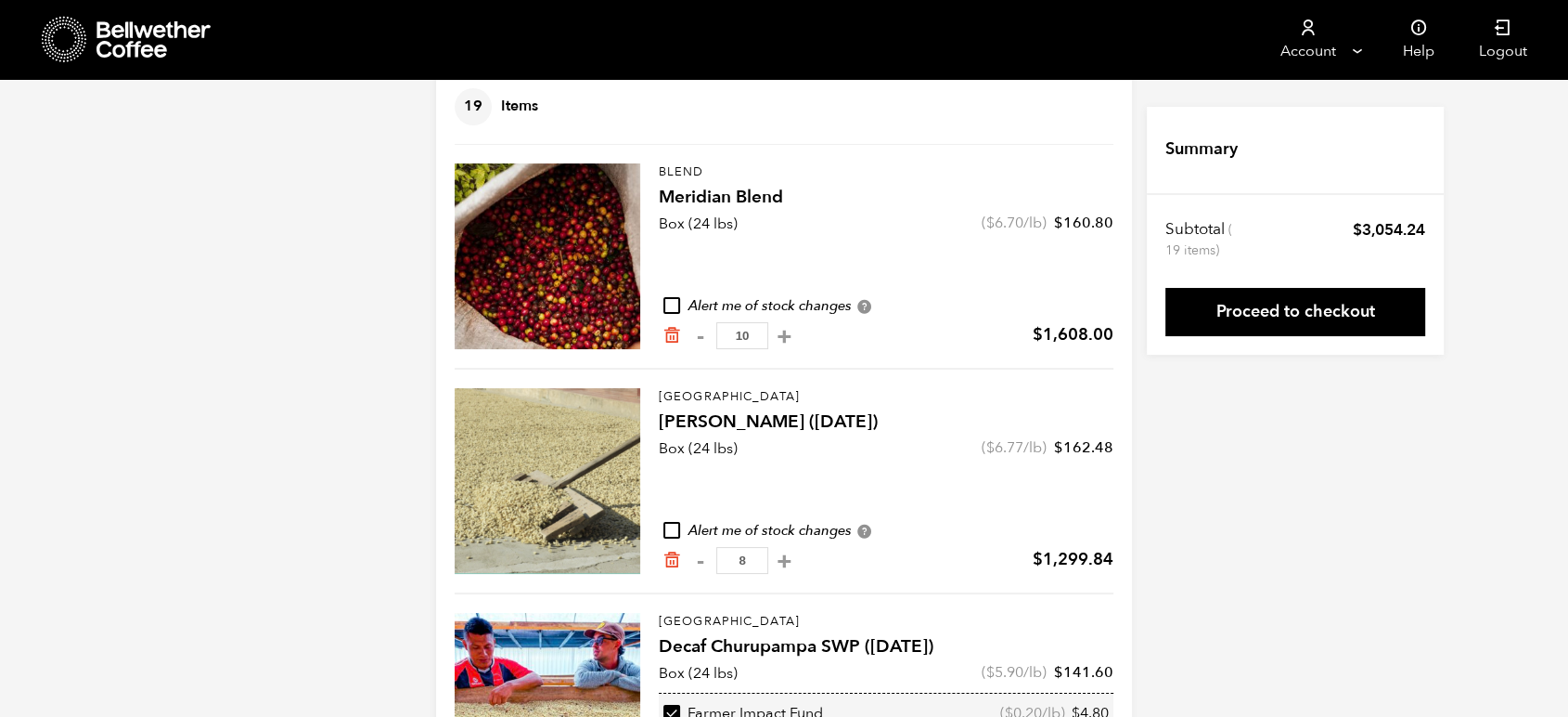
scroll to position [129, 0]
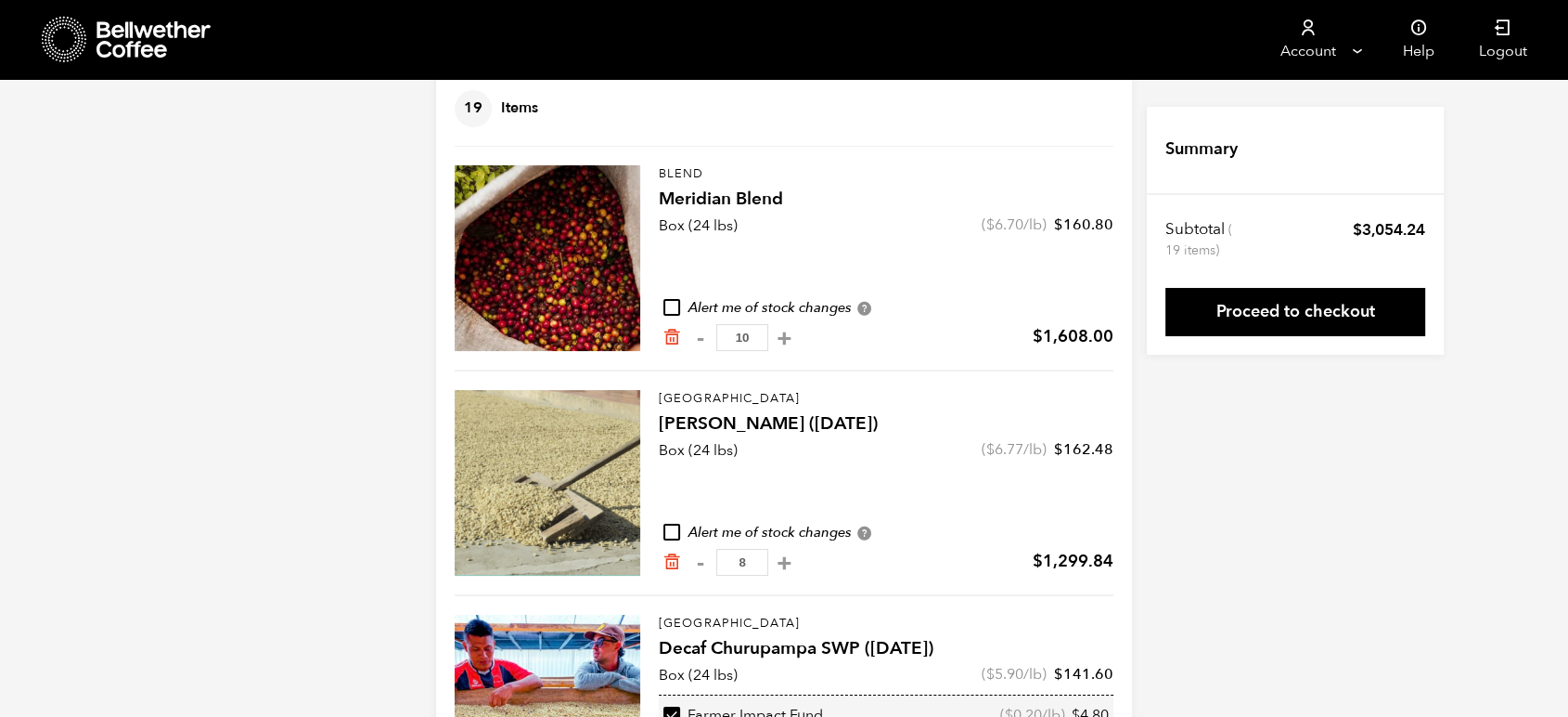
click at [752, 564] on input "8" at bounding box center [742, 562] width 52 height 27
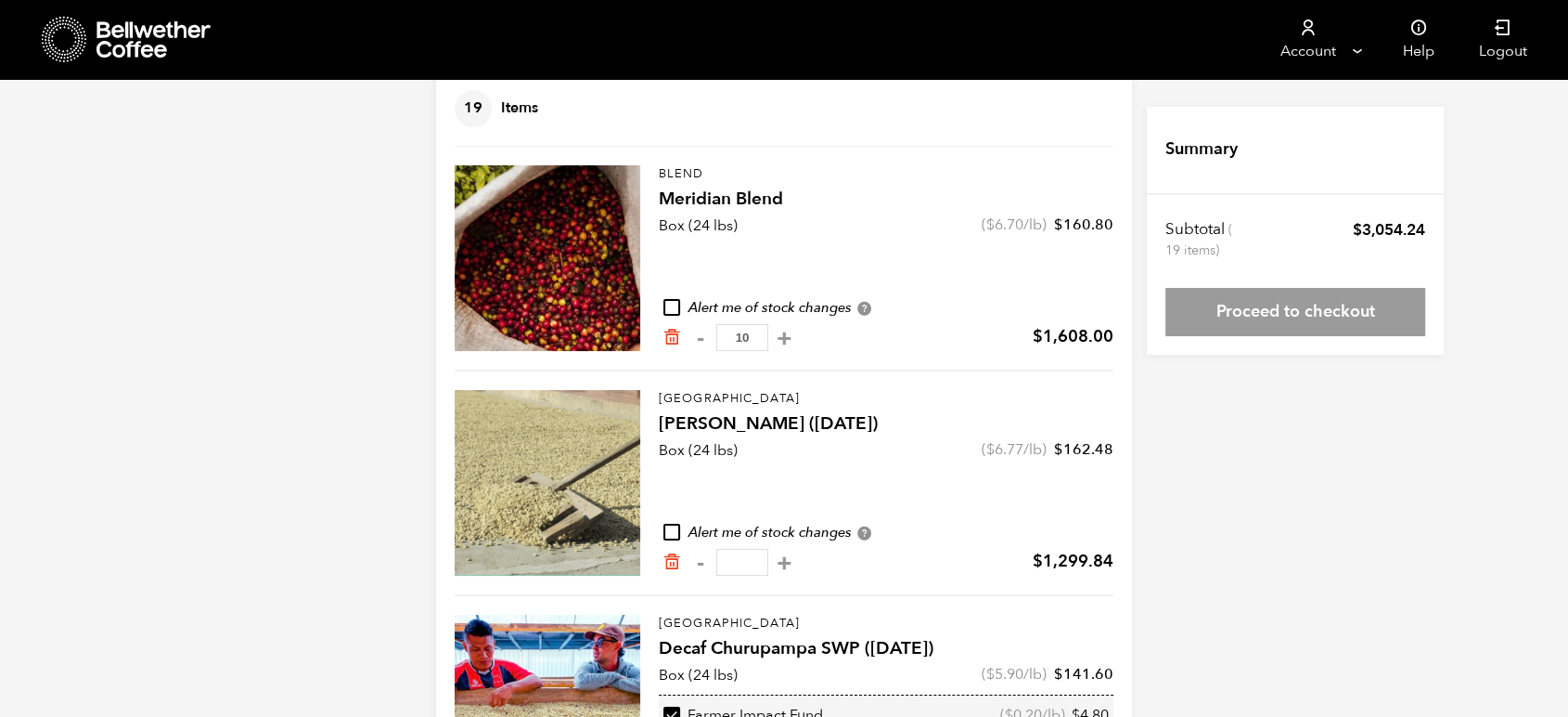
type input "4"
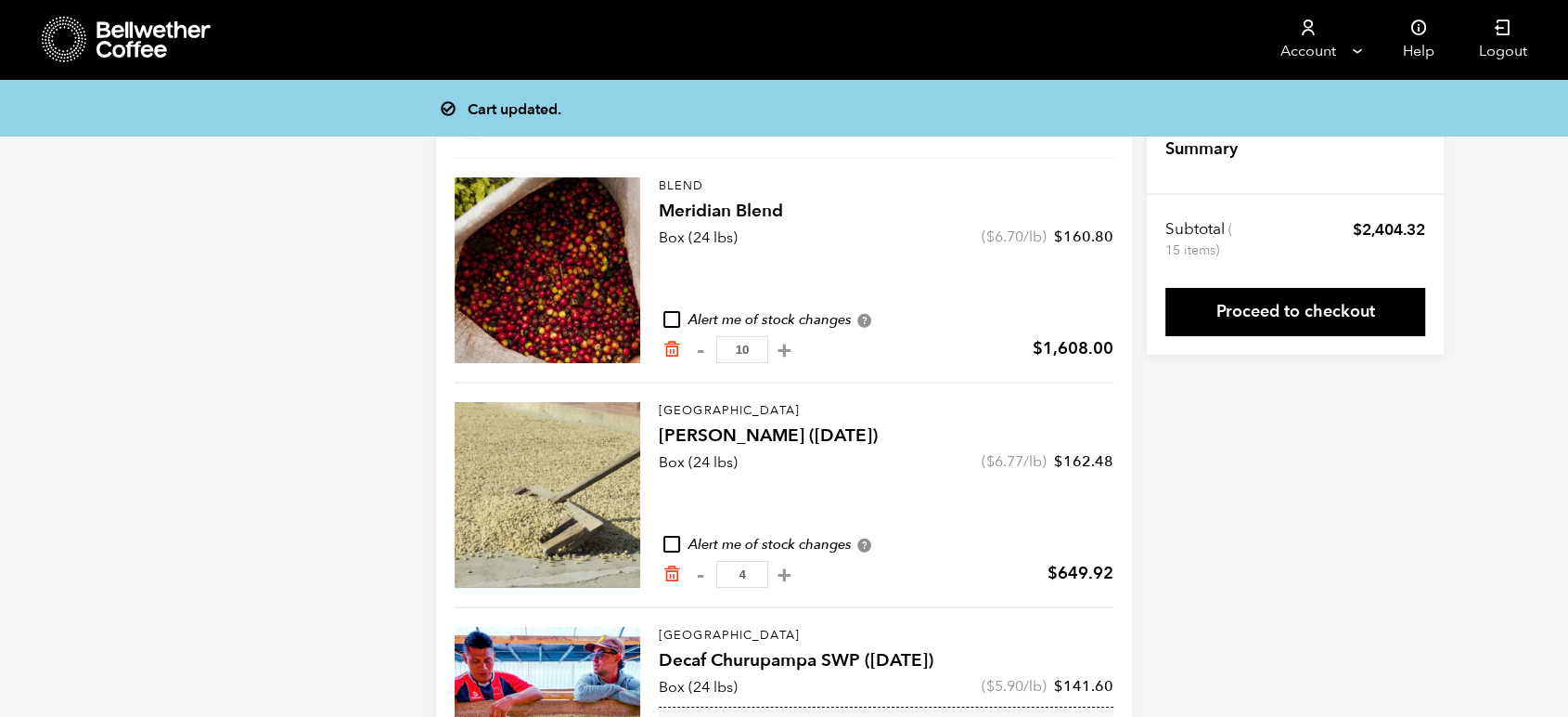
scroll to position [116, 0]
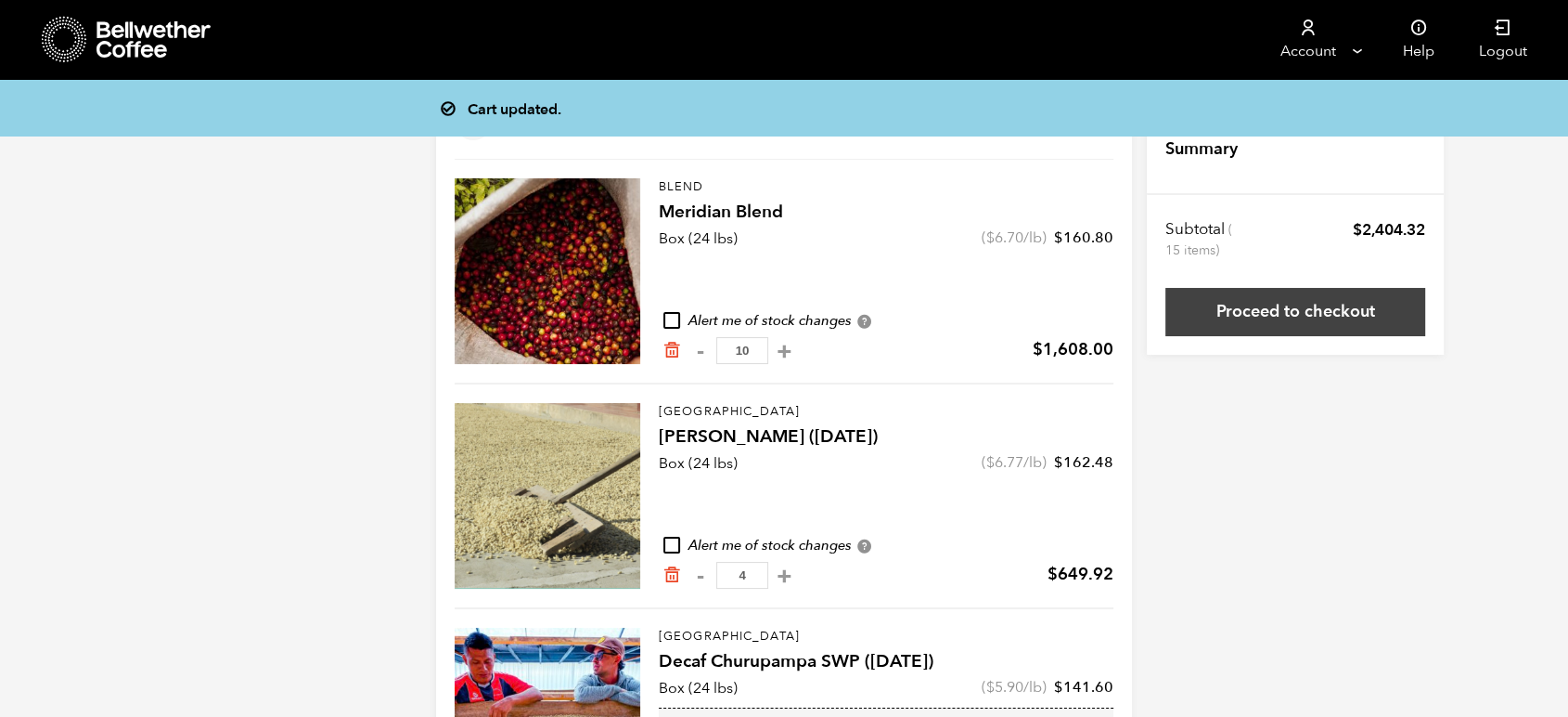
click at [1294, 306] on link "Proceed to checkout" at bounding box center [1295, 311] width 260 height 49
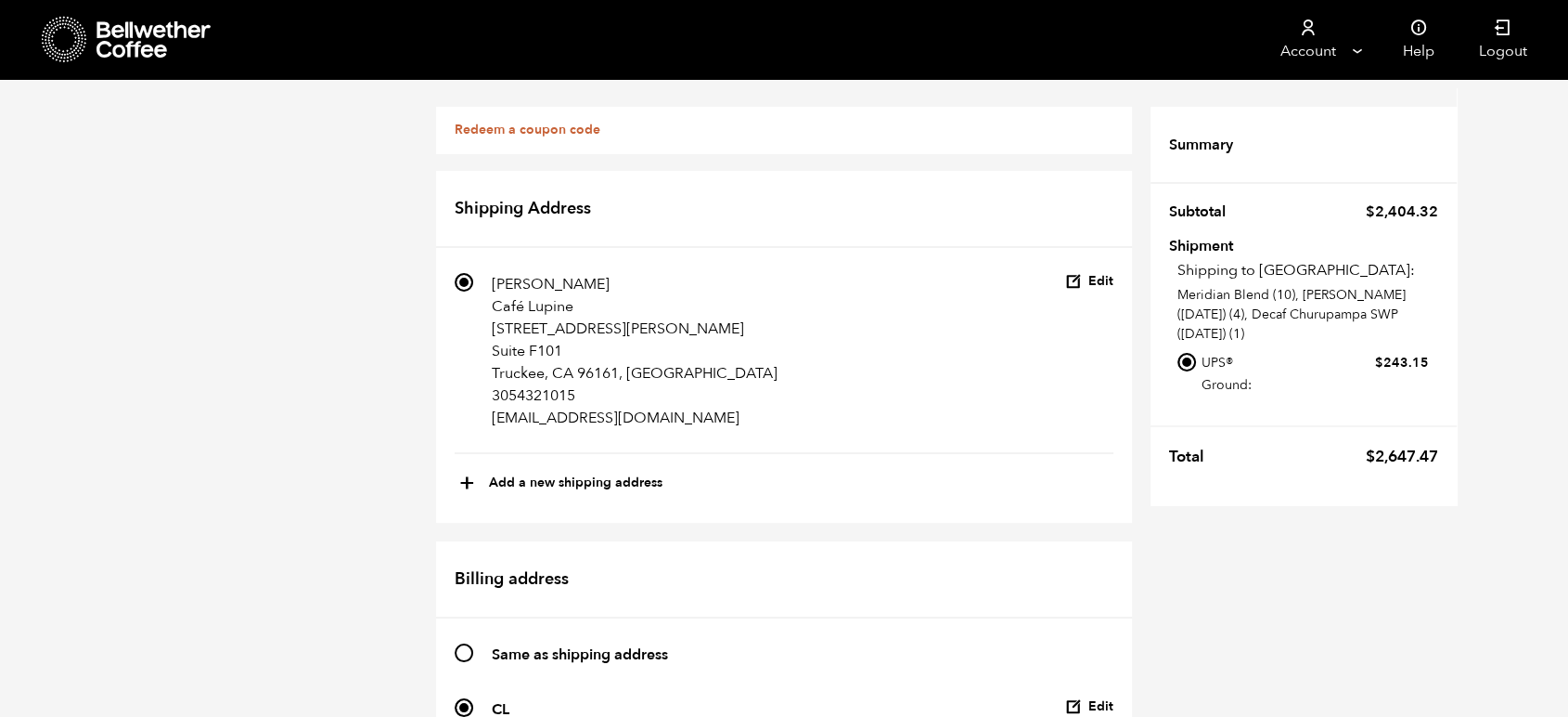
scroll to position [1389, 0]
